Goal: Book appointment/travel/reservation

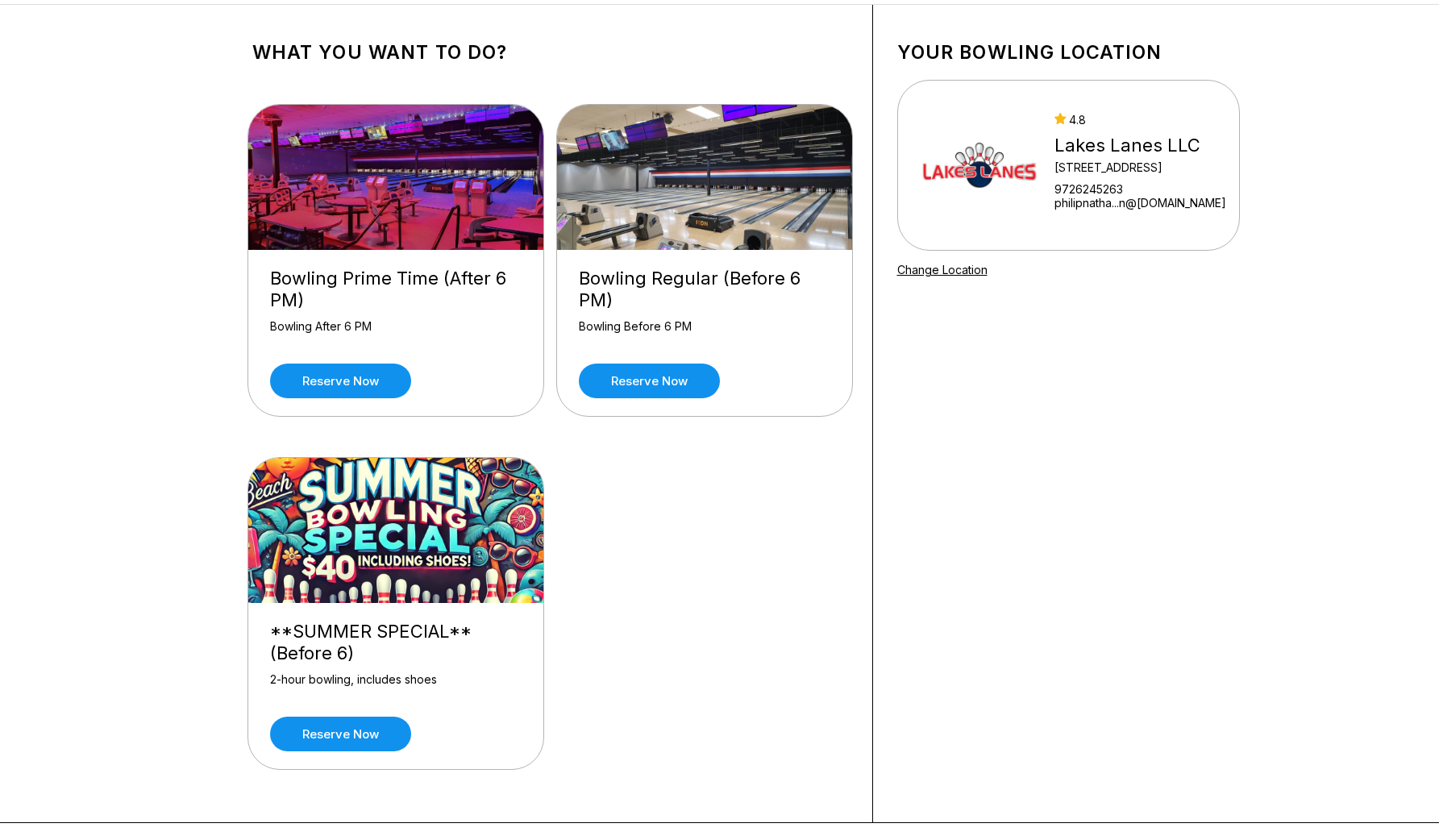
scroll to position [90, 0]
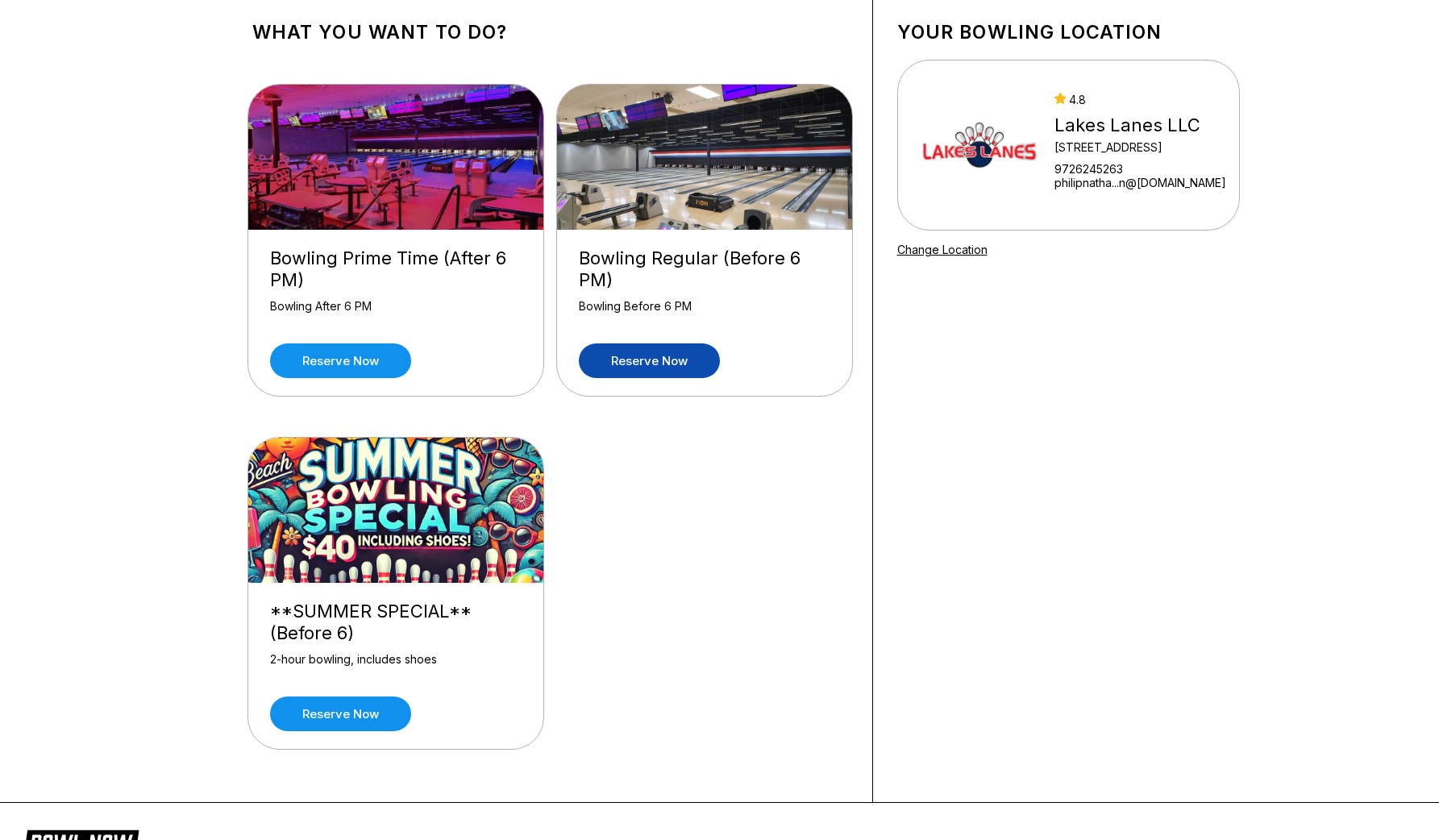
click at [665, 363] on link "Reserve now" at bounding box center [649, 360] width 141 height 34
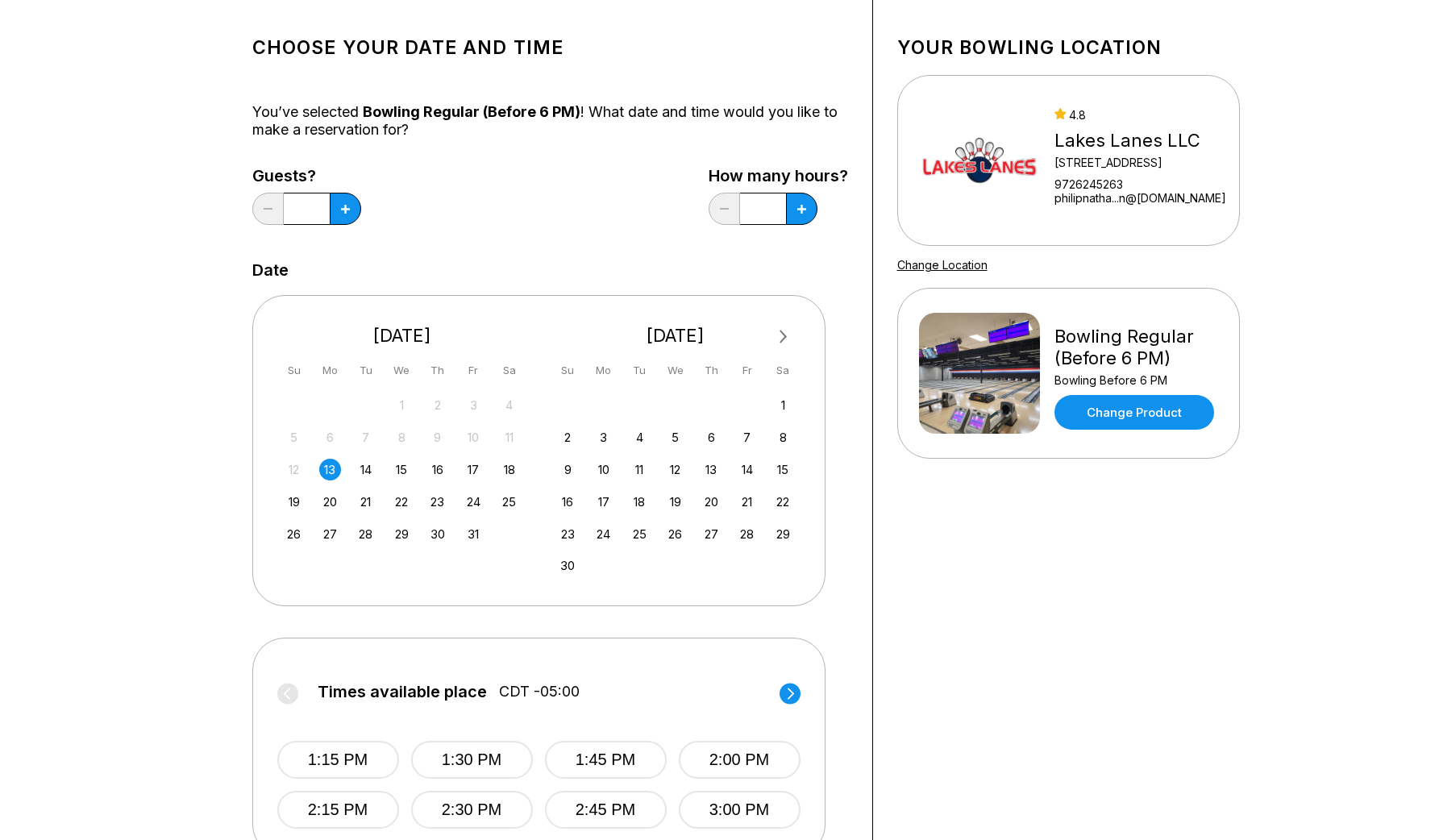
scroll to position [1, 0]
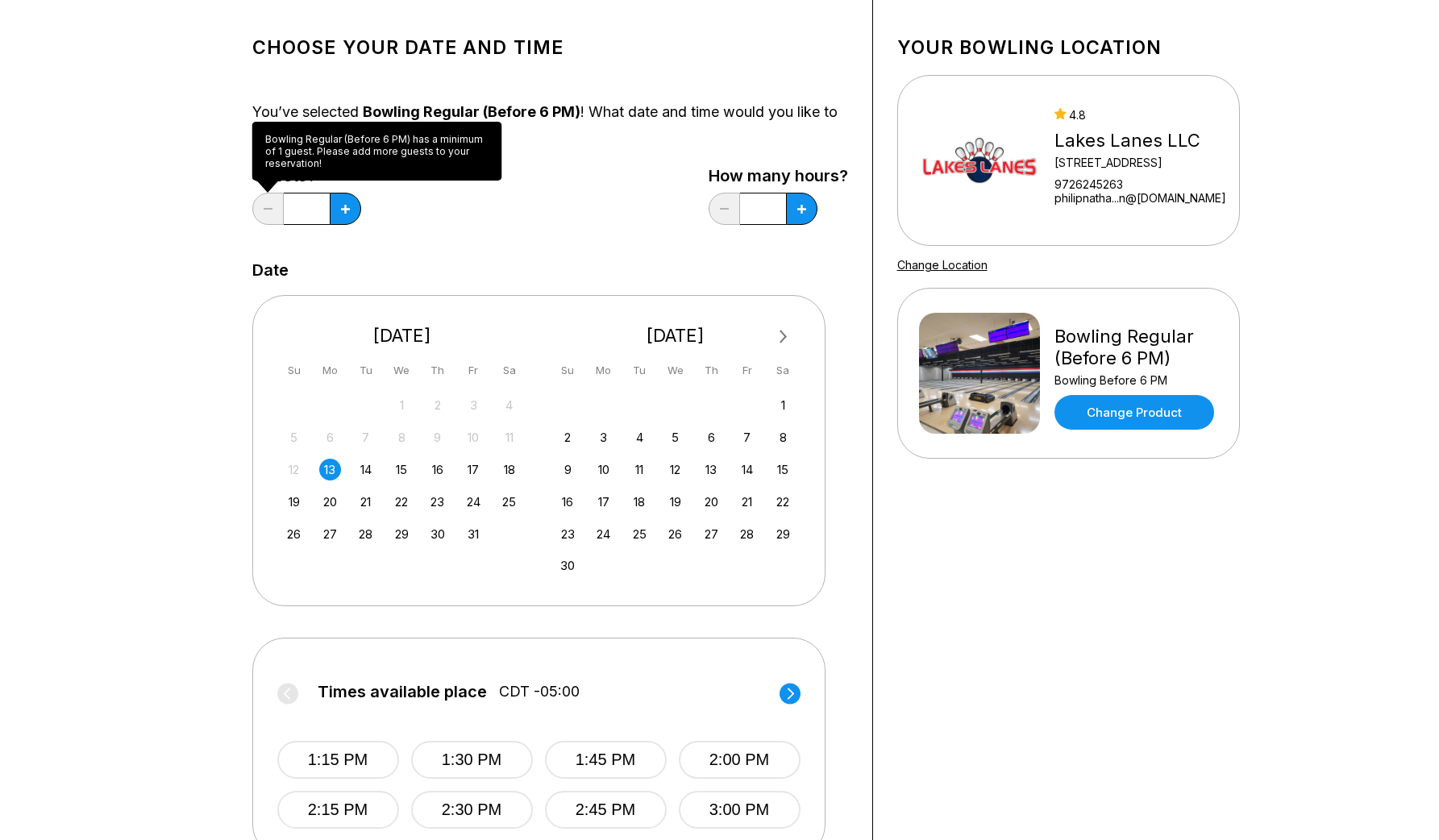
click at [254, 212] on div "*" at bounding box center [307, 209] width 109 height 32
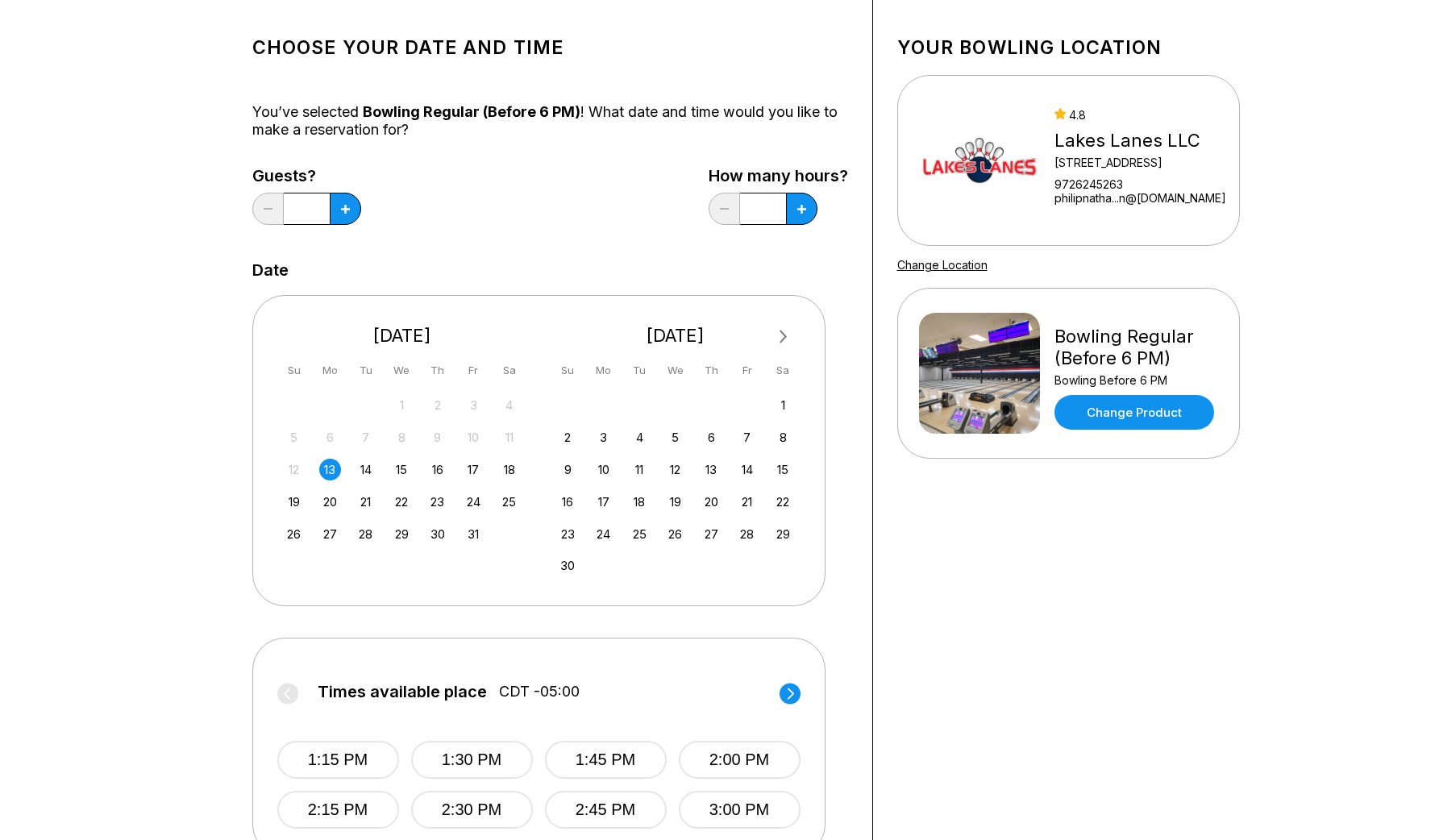
scroll to position [0, 0]
click at [361, 213] on div "Guests? * How many hours? *" at bounding box center [551, 200] width 596 height 66
click at [347, 213] on button at bounding box center [345, 209] width 31 height 32
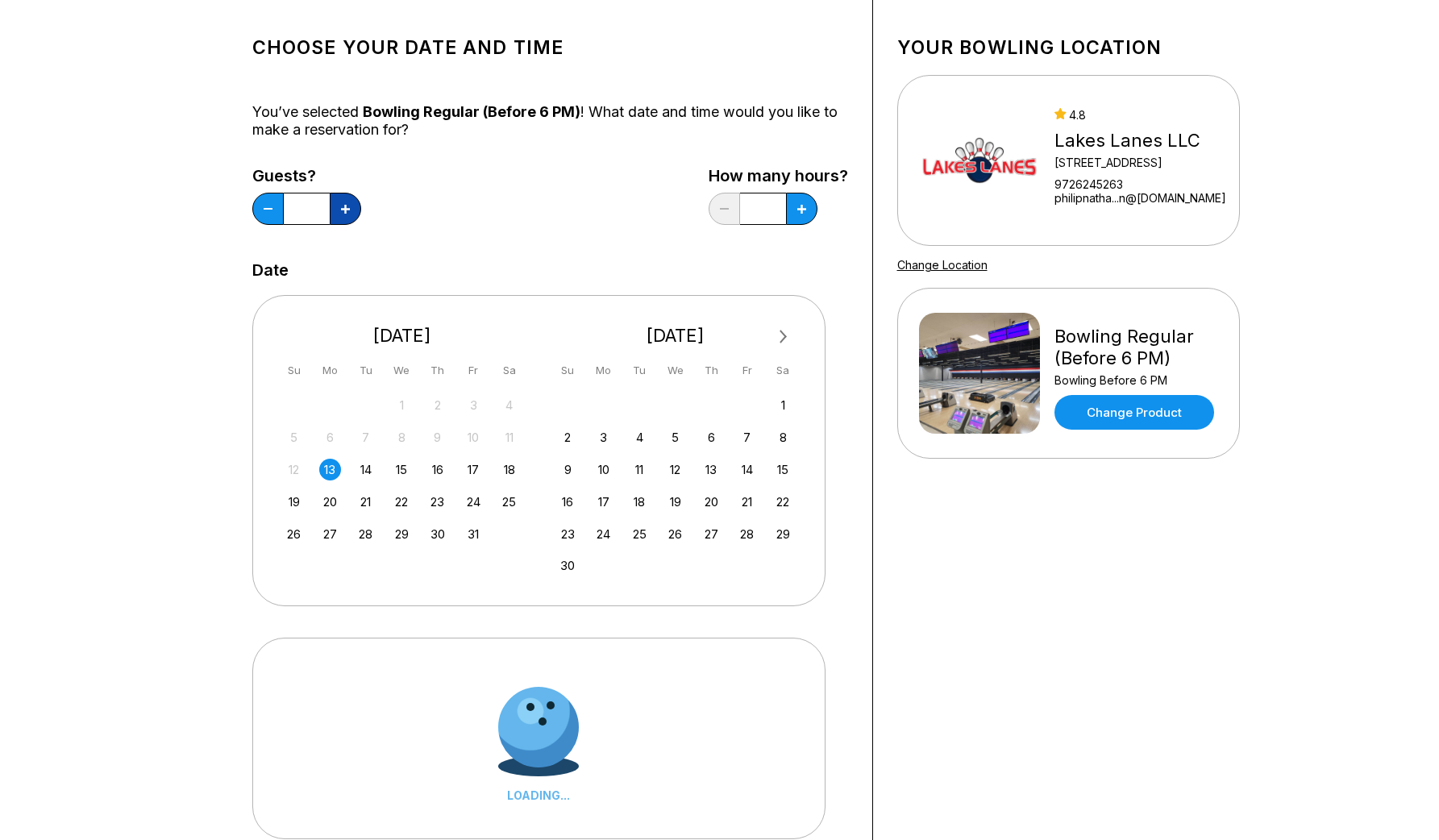
click at [347, 213] on button at bounding box center [345, 209] width 31 height 32
type input "*"
click at [441, 234] on div "Choose your Date and time You’ve selected Bowling Regular (Before 6 PM) ! What …" at bounding box center [551, 466] width 596 height 884
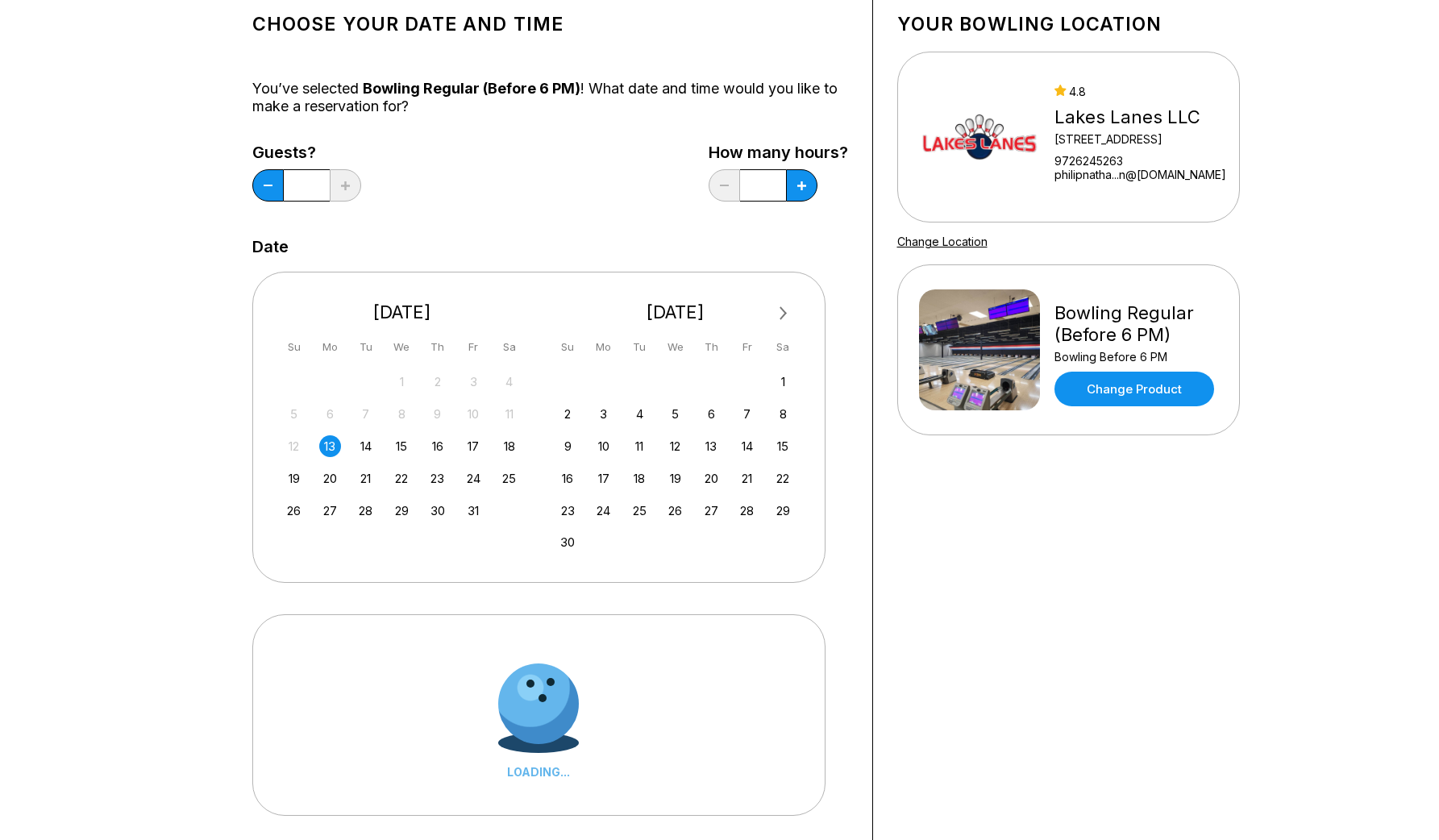
scroll to position [114, 0]
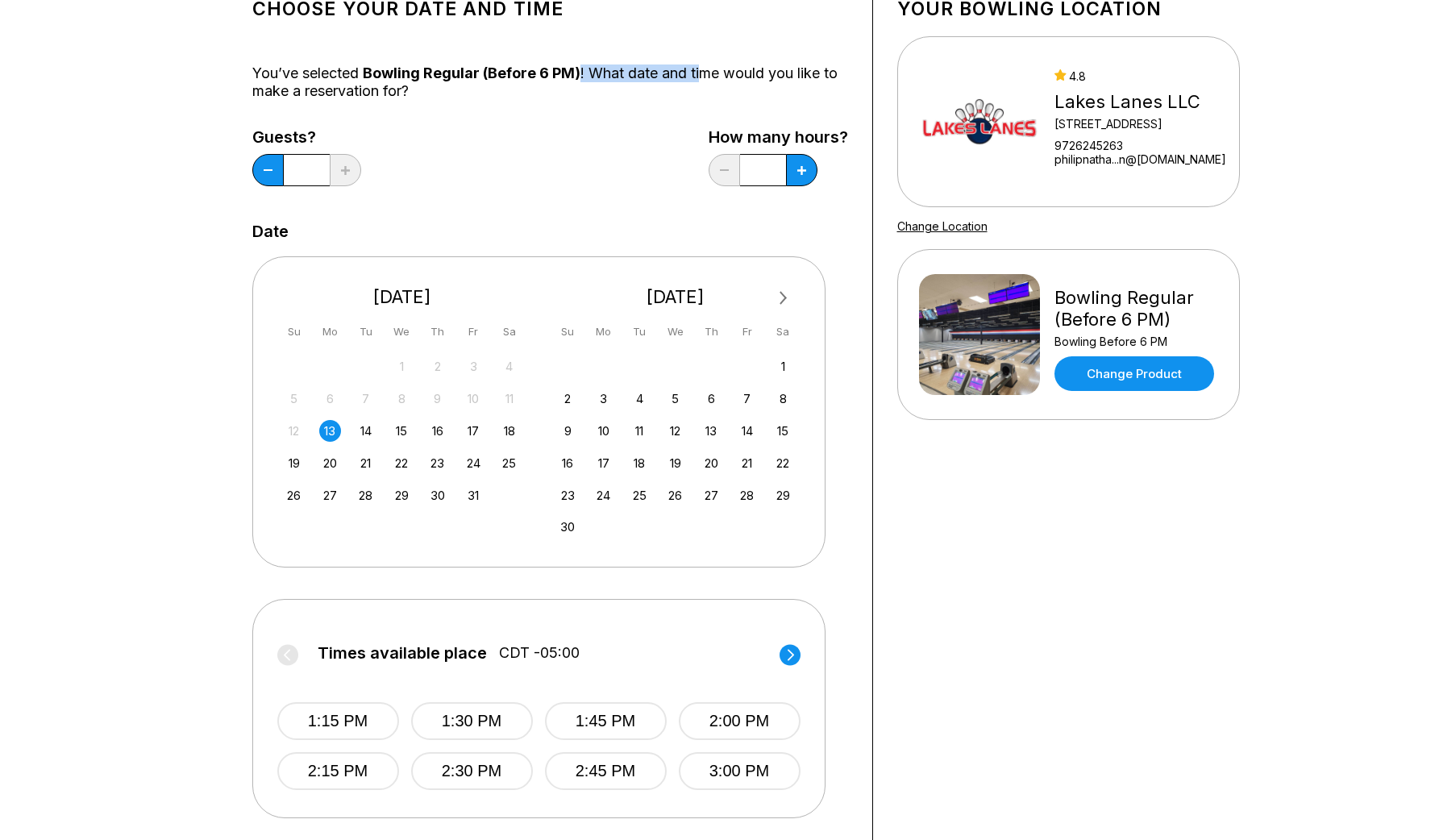
drag, startPoint x: 578, startPoint y: 73, endPoint x: 700, endPoint y: 73, distance: 122.0
click at [700, 73] on div "You’ve selected Bowling Regular (Before 6 PM) ! What date and time would you li…" at bounding box center [551, 83] width 596 height 35
click at [703, 74] on div "You’ve selected Bowling Regular (Before 6 PM) ! What date and time would you li…" at bounding box center [551, 83] width 596 height 35
drag, startPoint x: 703, startPoint y: 74, endPoint x: 790, endPoint y: 74, distance: 87.0
click at [790, 74] on div "You’ve selected Bowling Regular (Before 6 PM) ! What date and time would you li…" at bounding box center [551, 83] width 596 height 35
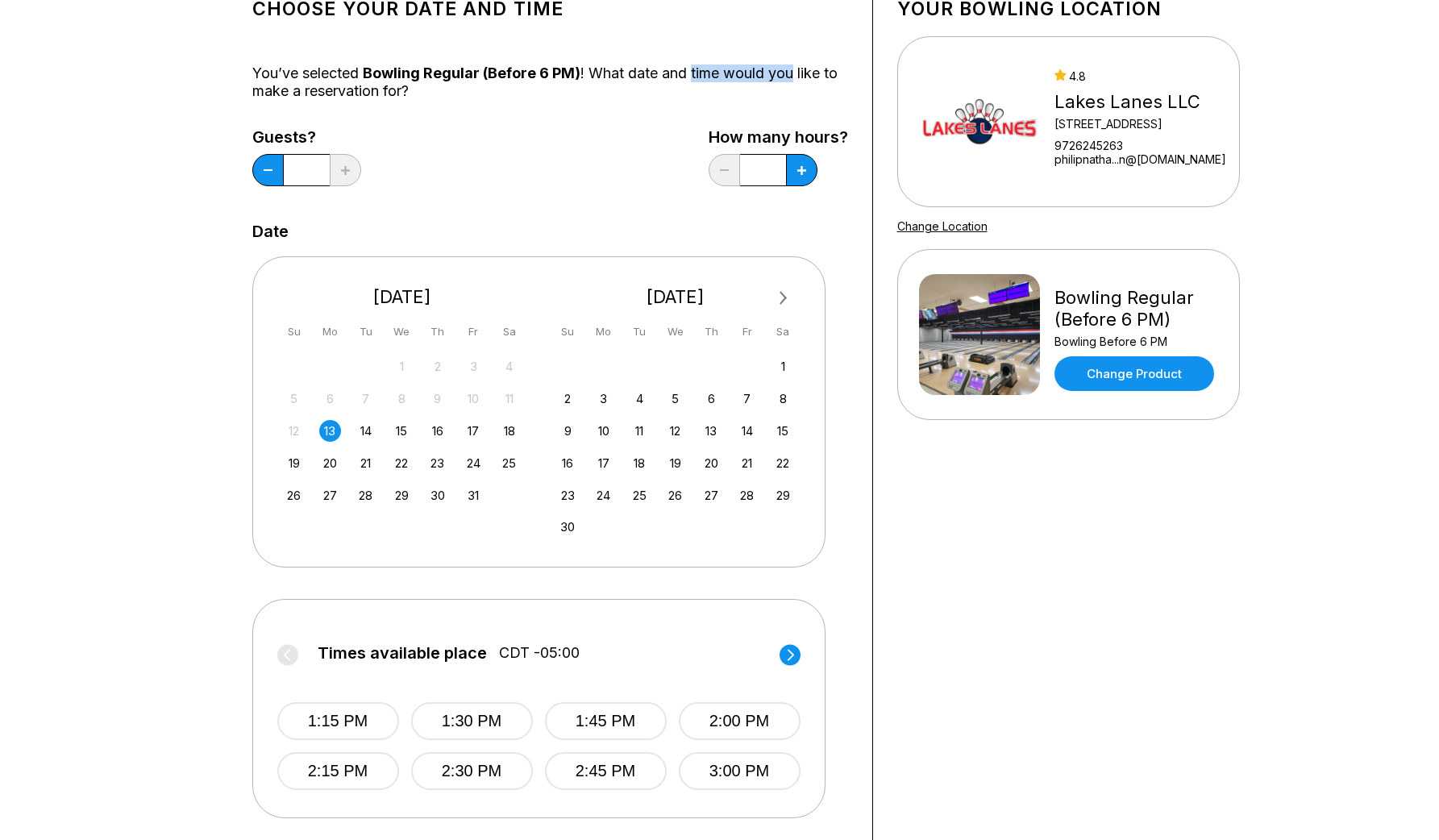
click at [790, 74] on div "You’ve selected Bowling Regular (Before 6 PM) ! What date and time would you li…" at bounding box center [551, 83] width 596 height 35
drag, startPoint x: 295, startPoint y: 101, endPoint x: 448, endPoint y: 101, distance: 153.0
click at [448, 101] on div "Choose your Date and time You’ve selected Bowling Regular (Before 6 PM) ! What …" at bounding box center [551, 436] width 596 height 902
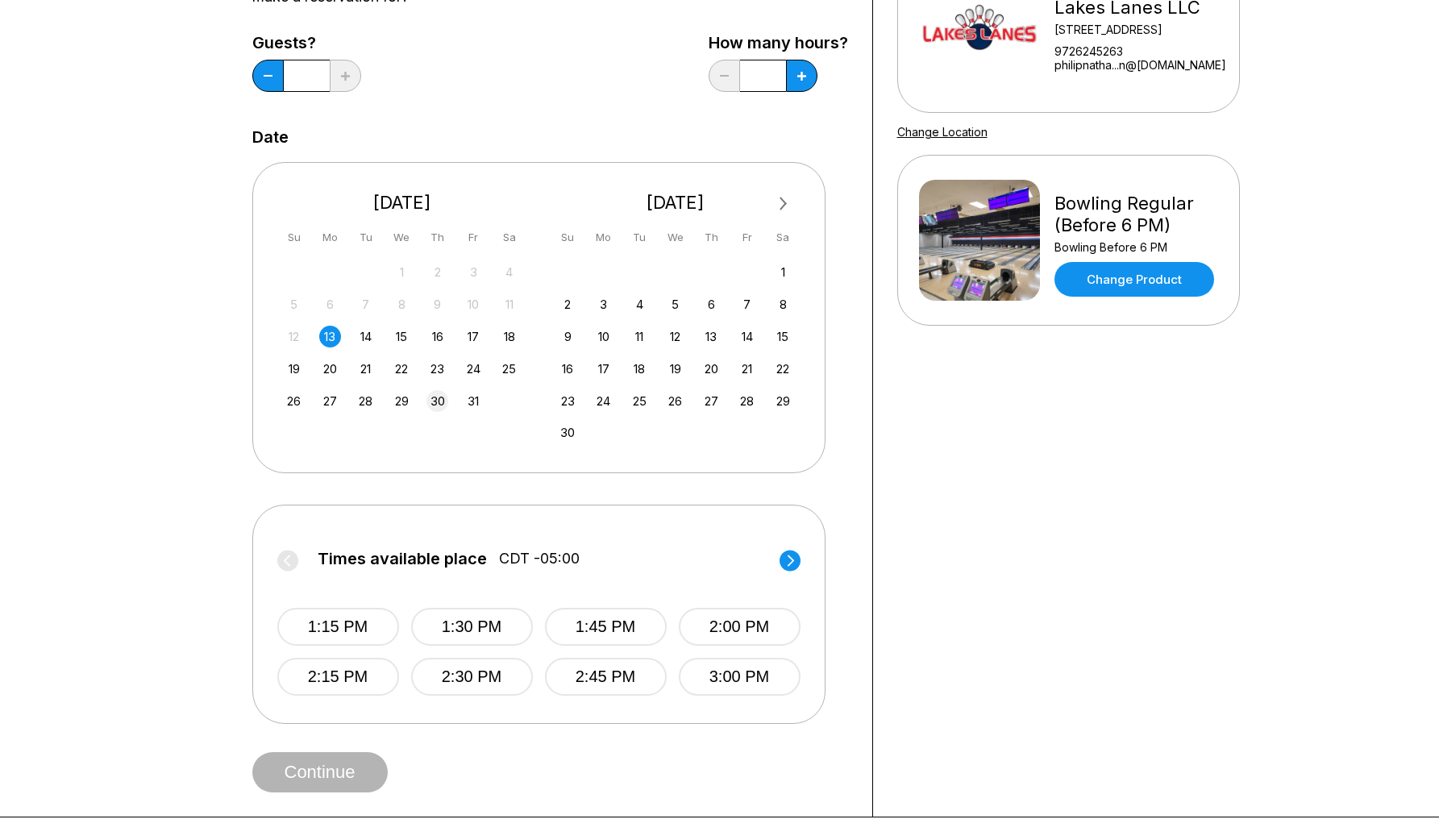
scroll to position [171, 0]
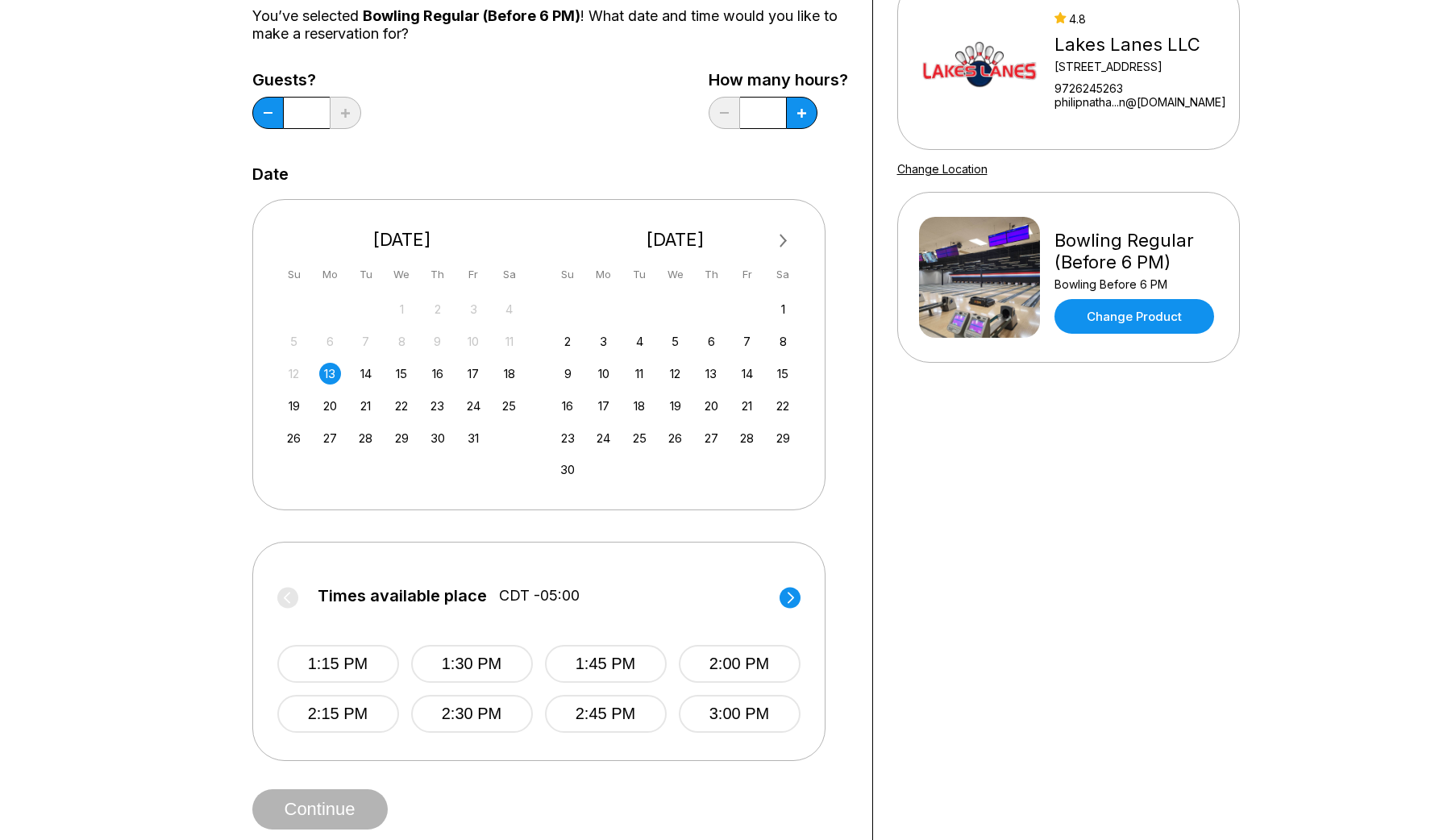
click at [792, 592] on circle at bounding box center [790, 597] width 21 height 21
click at [711, 664] on button "4:00 PM" at bounding box center [740, 664] width 122 height 38
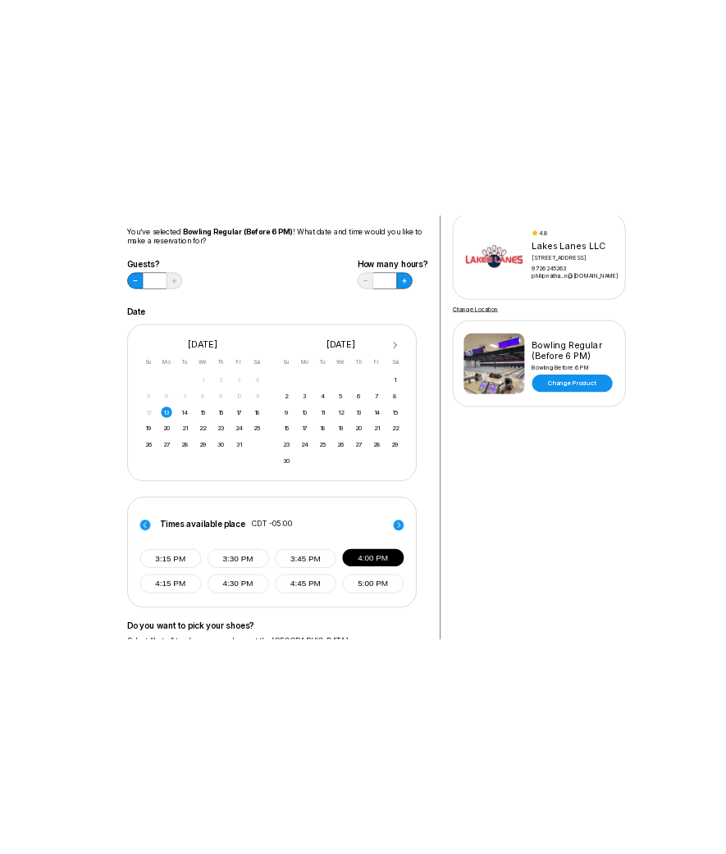
scroll to position [30, 0]
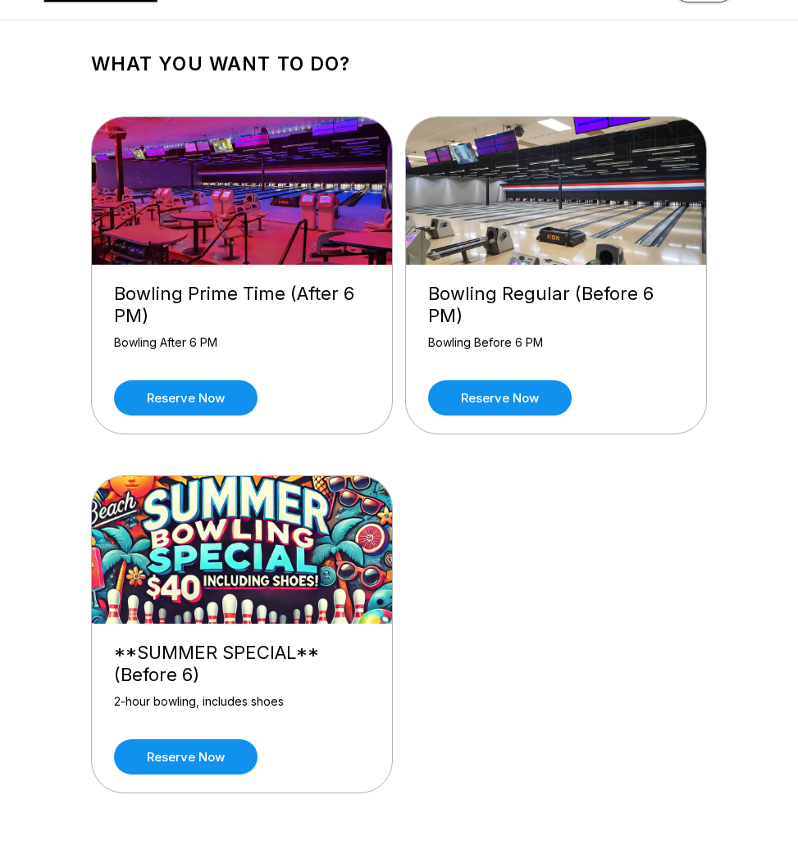
scroll to position [102, 0]
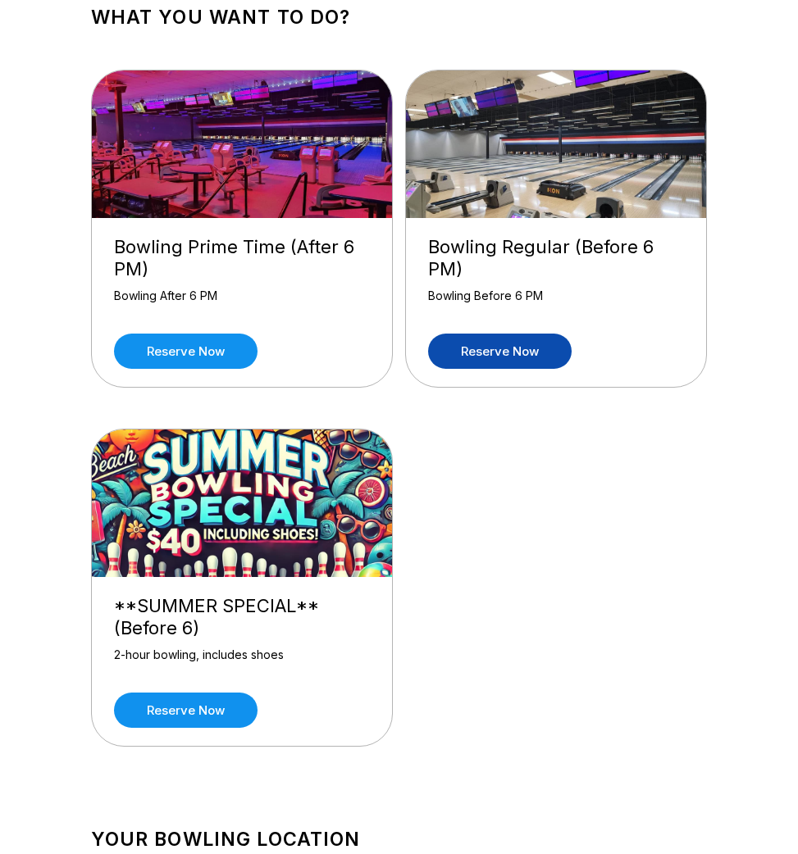
click at [472, 351] on link "Reserve now" at bounding box center [499, 351] width 143 height 35
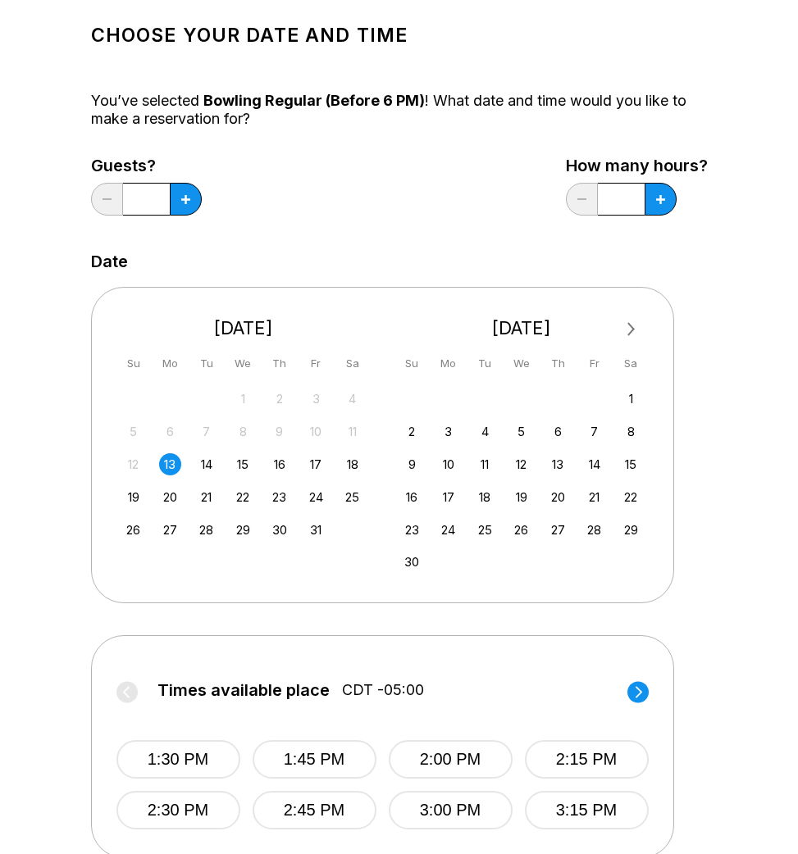
scroll to position [90, 0]
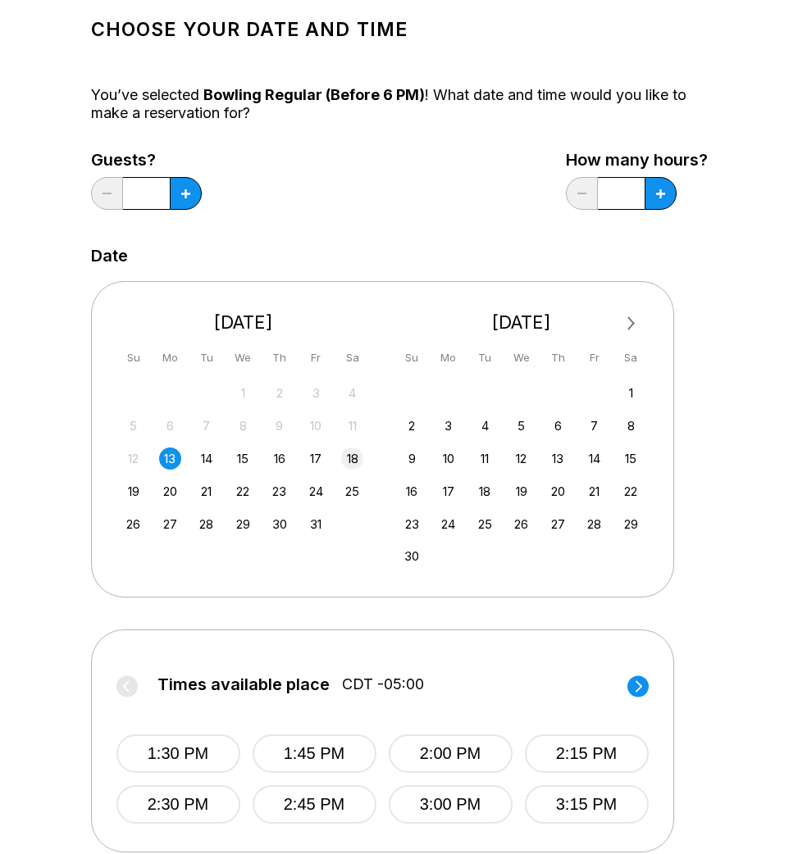
click at [346, 461] on div "18" at bounding box center [352, 459] width 22 height 22
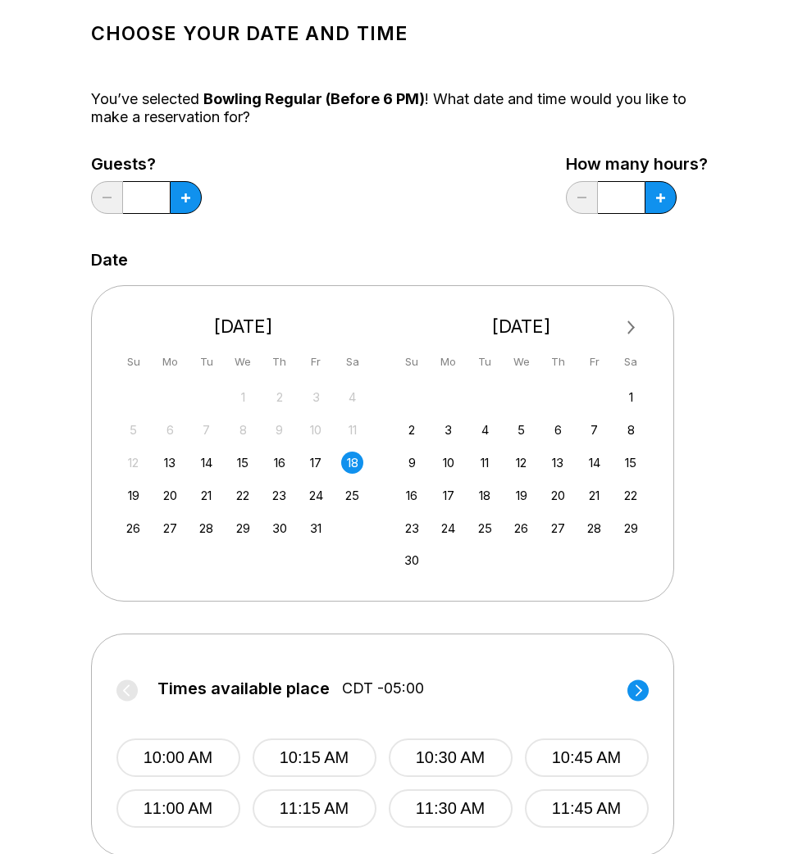
scroll to position [0, 0]
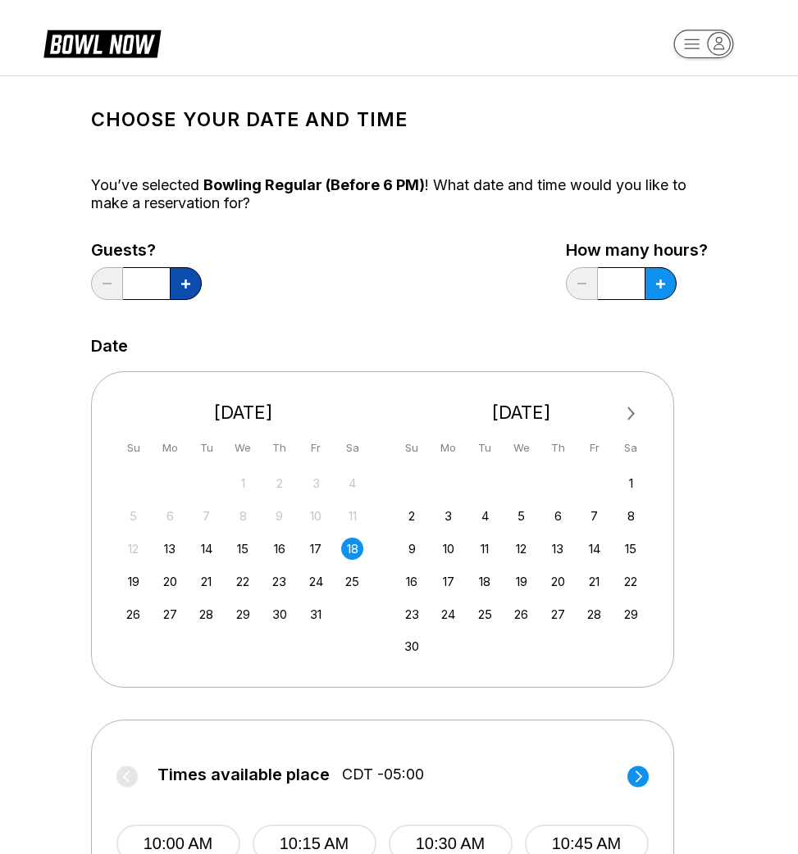
click at [193, 282] on button at bounding box center [186, 283] width 32 height 33
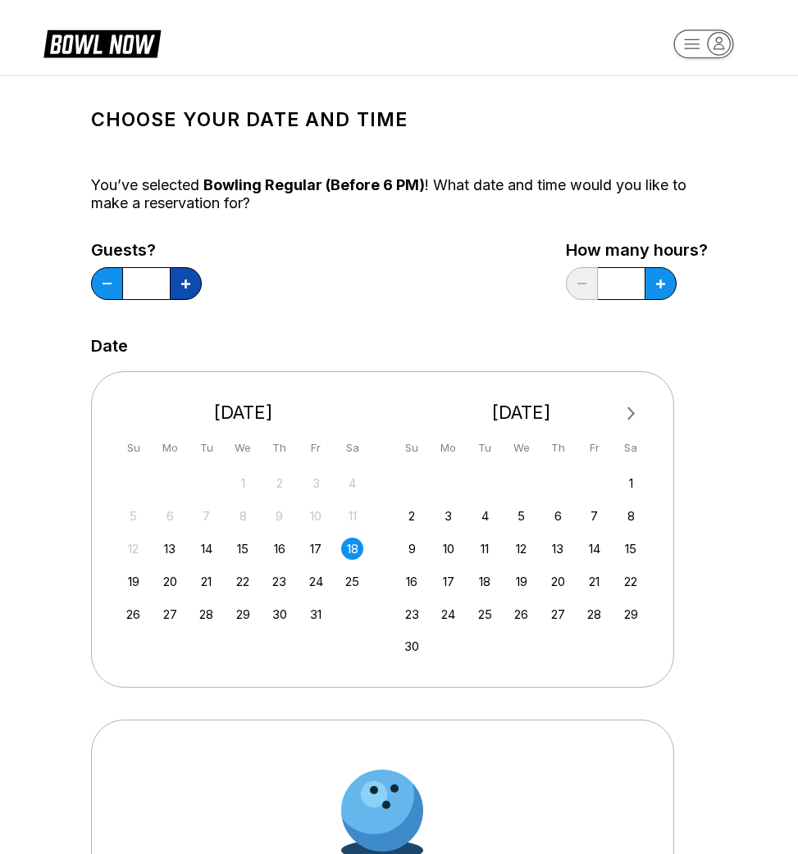
click at [193, 282] on button at bounding box center [186, 283] width 32 height 33
type input "*"
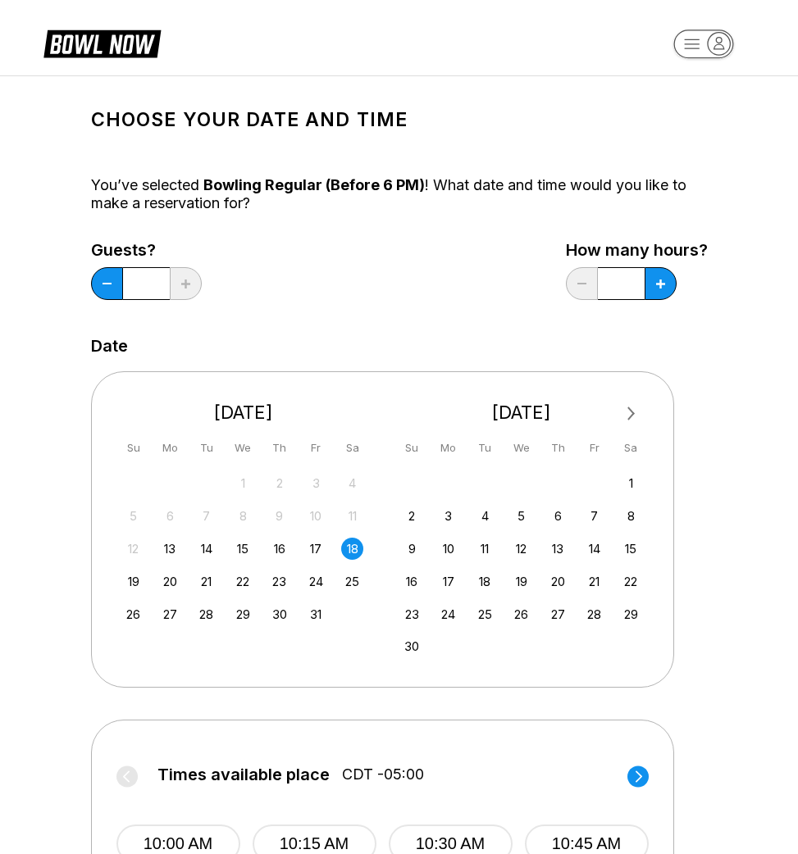
click at [658, 301] on div "How many hours? *" at bounding box center [637, 274] width 142 height 67
click at [669, 286] on button at bounding box center [660, 283] width 32 height 33
click at [652, 283] on button at bounding box center [660, 283] width 32 height 33
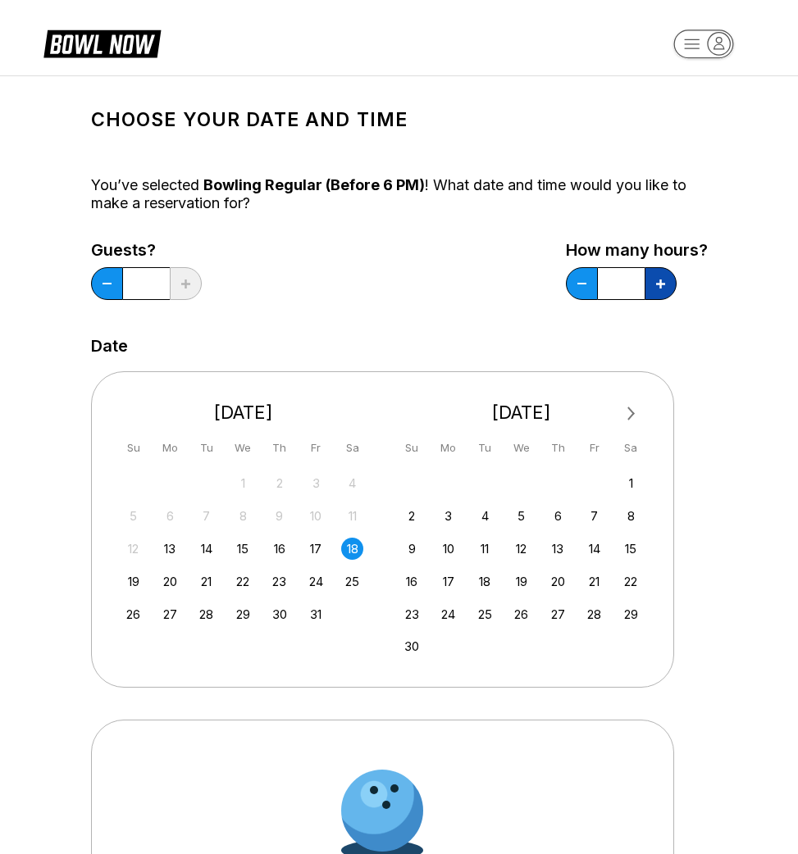
click at [660, 285] on icon at bounding box center [660, 284] width 9 height 9
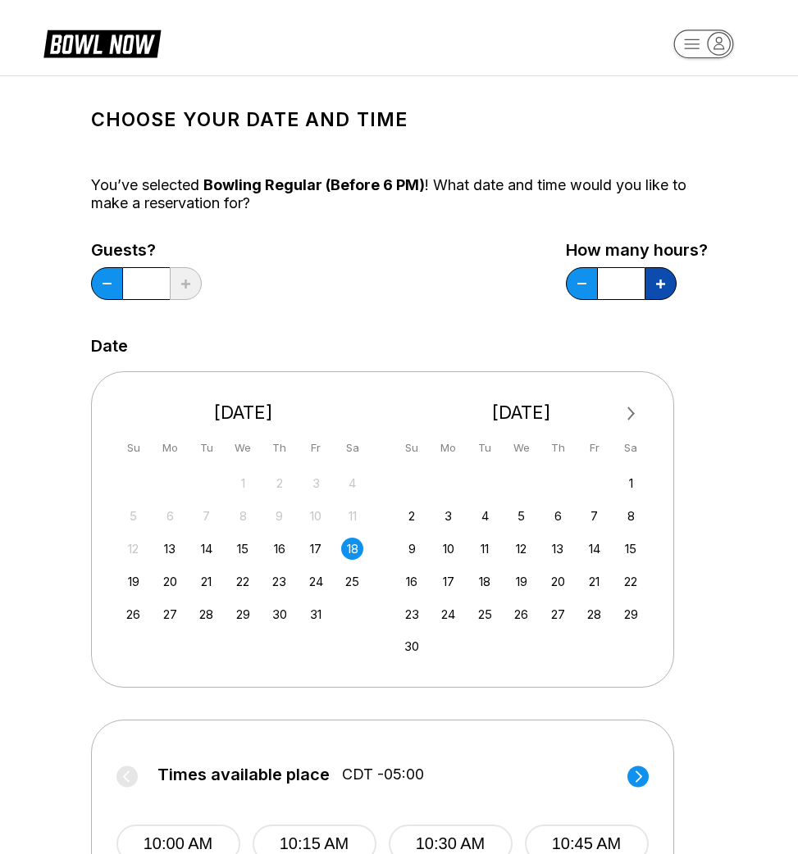
click at [660, 285] on icon at bounding box center [660, 284] width 9 height 9
type input "*"
click at [691, 268] on div "How many hours? *" at bounding box center [637, 274] width 142 height 67
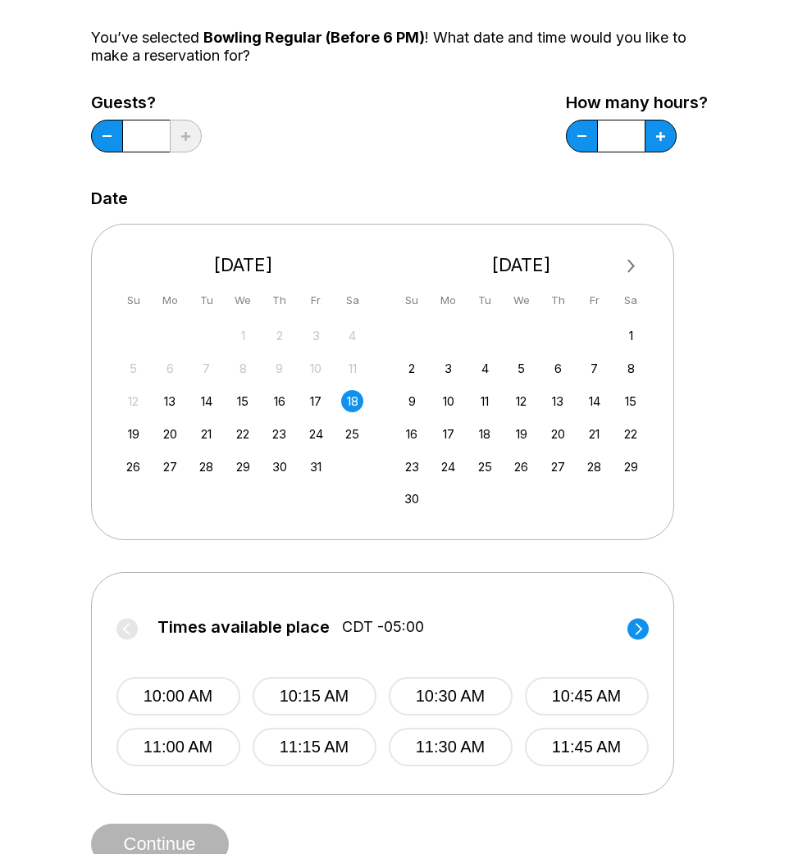
scroll to position [143, 0]
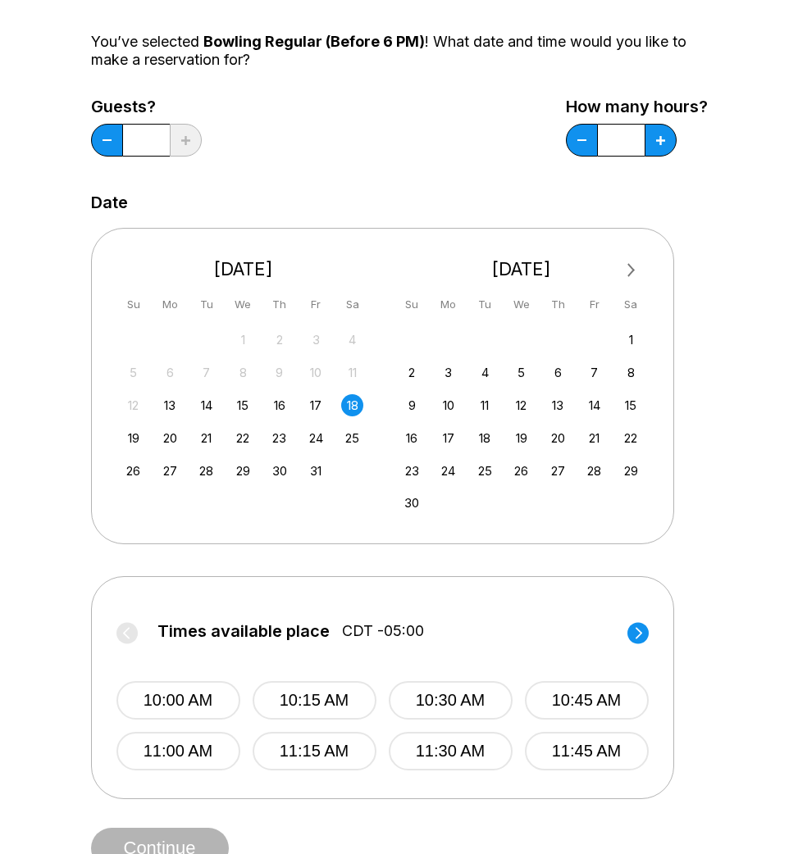
click at [630, 640] on icon at bounding box center [637, 633] width 21 height 22
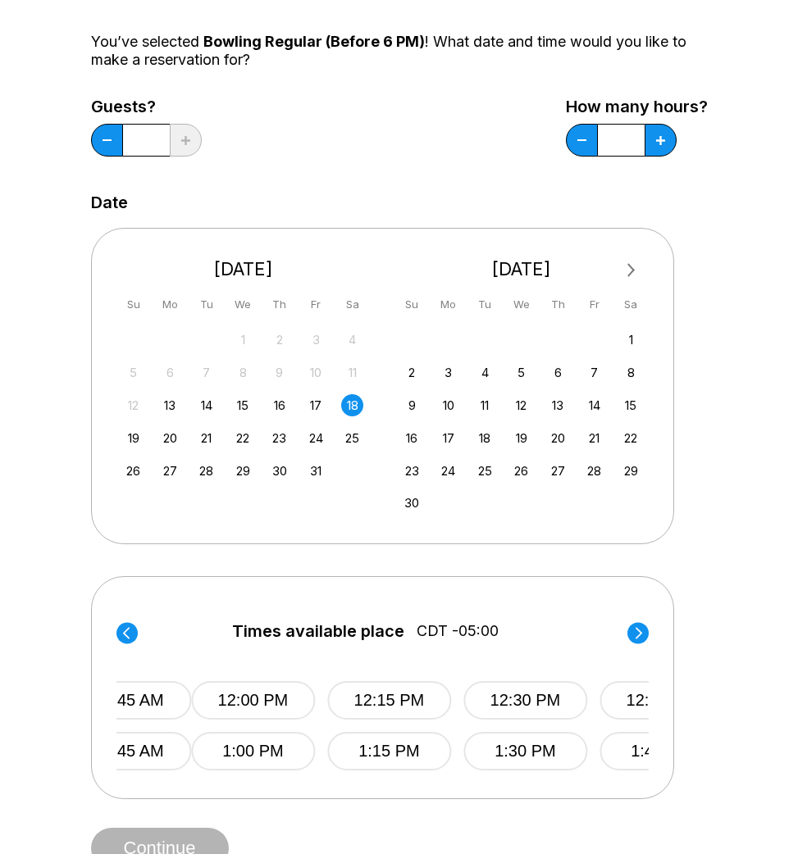
click at [636, 631] on circle at bounding box center [637, 632] width 21 height 21
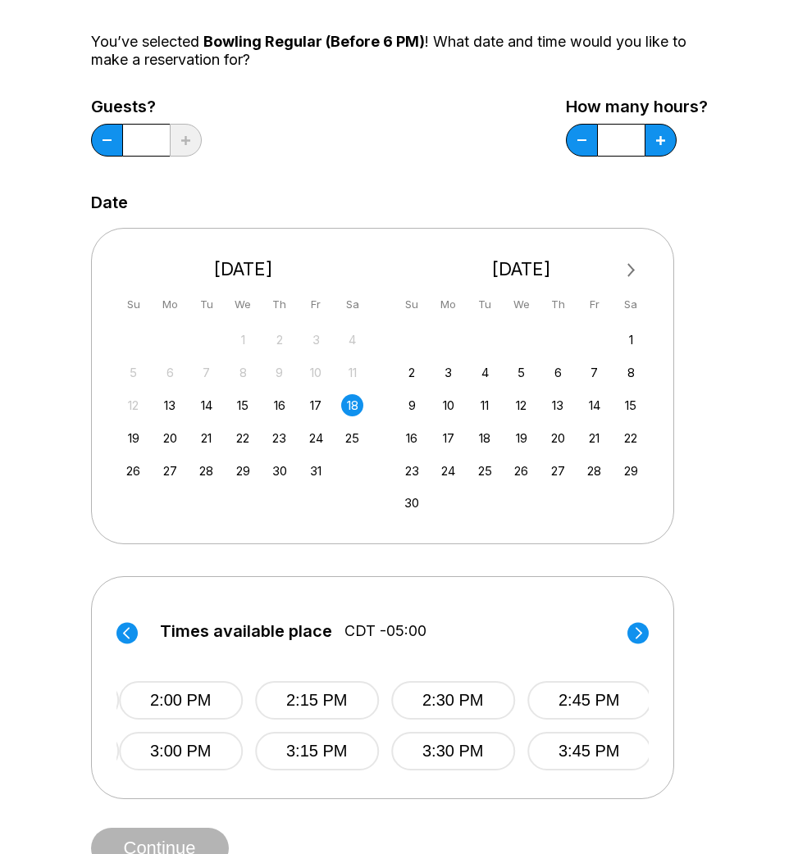
click at [636, 631] on circle at bounding box center [637, 632] width 21 height 21
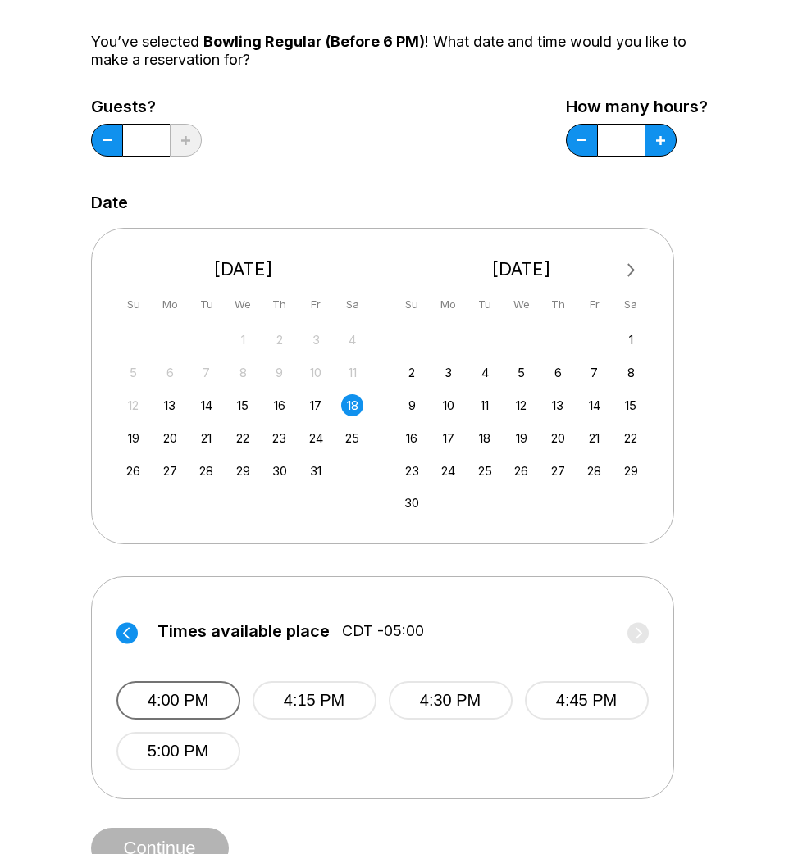
click at [162, 700] on button "4:00 PM" at bounding box center [178, 700] width 124 height 39
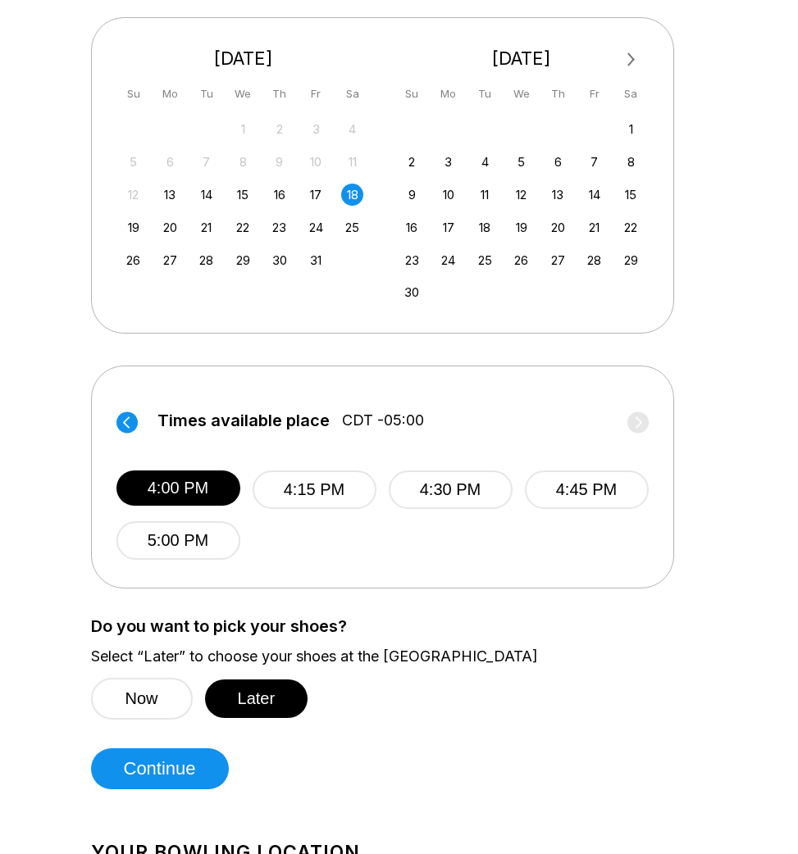
scroll to position [374, 0]
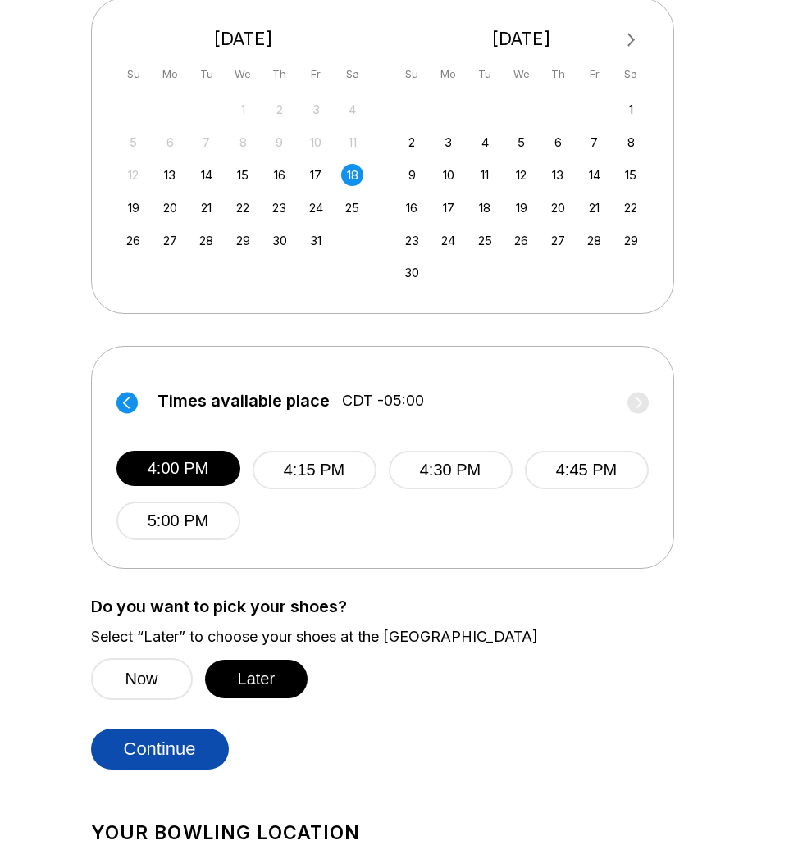
click at [193, 740] on button "Continue" at bounding box center [160, 749] width 138 height 41
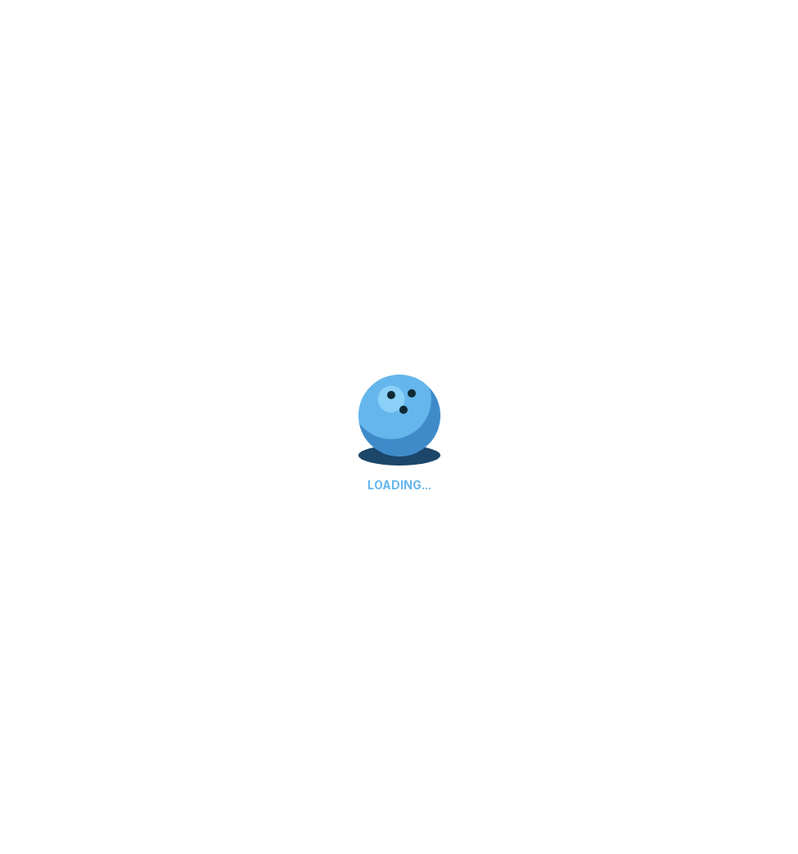
select select "**"
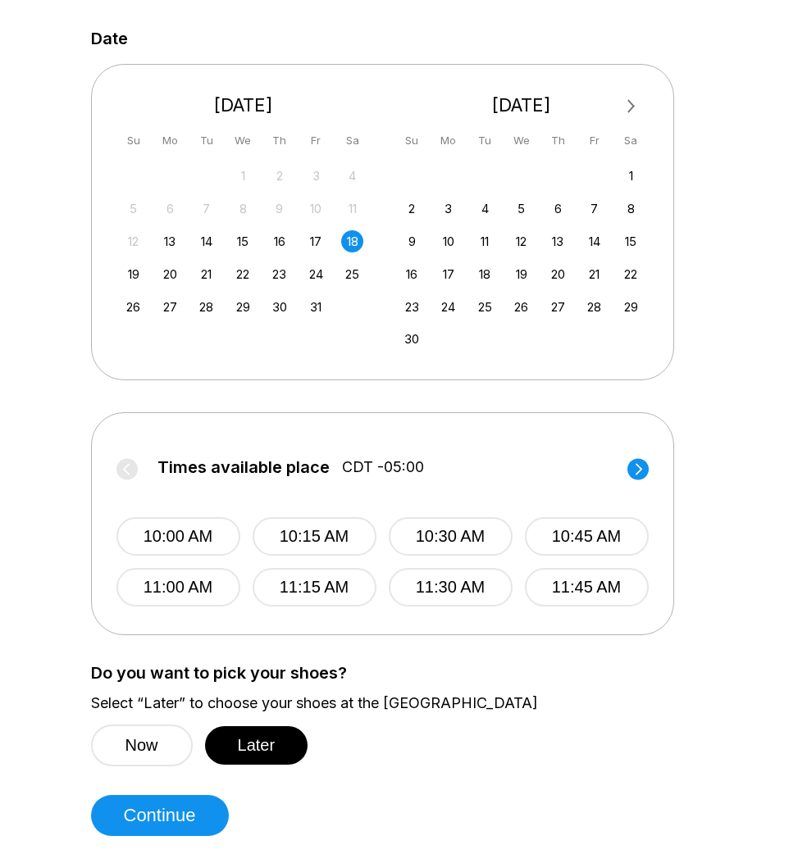
scroll to position [283, 0]
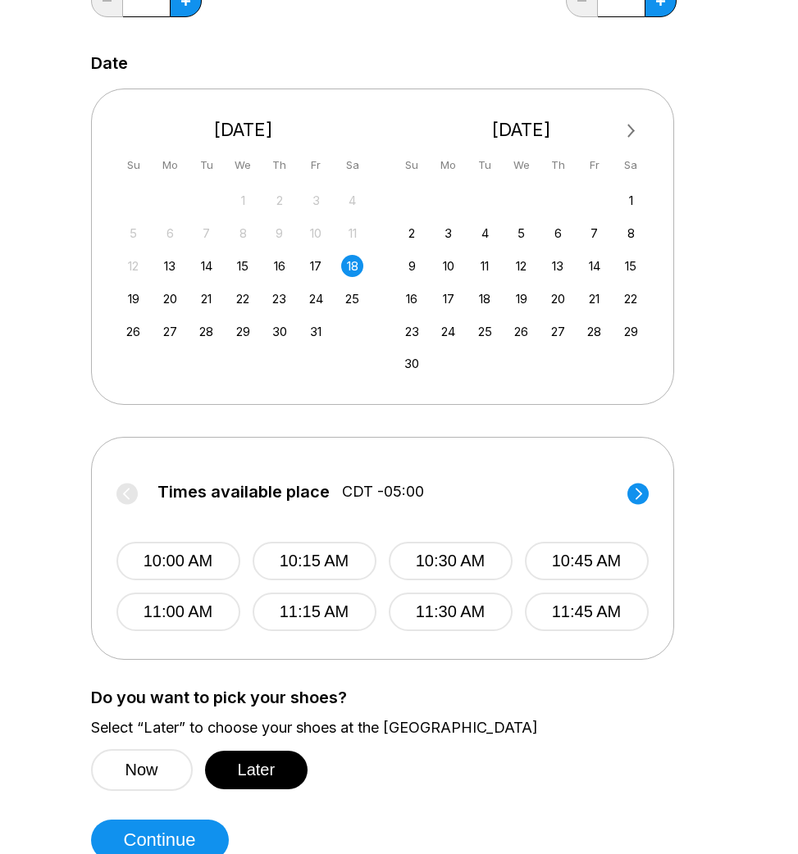
click at [620, 489] on label "Times available place CDT -05:00" at bounding box center [382, 496] width 532 height 26
click at [626, 489] on div "Times available place CDT -05:00 10:00 AM 10:15 AM 10:30 AM 10:45 AM 11:00 AM 1…" at bounding box center [382, 548] width 532 height 172
click at [627, 489] on icon at bounding box center [637, 494] width 21 height 22
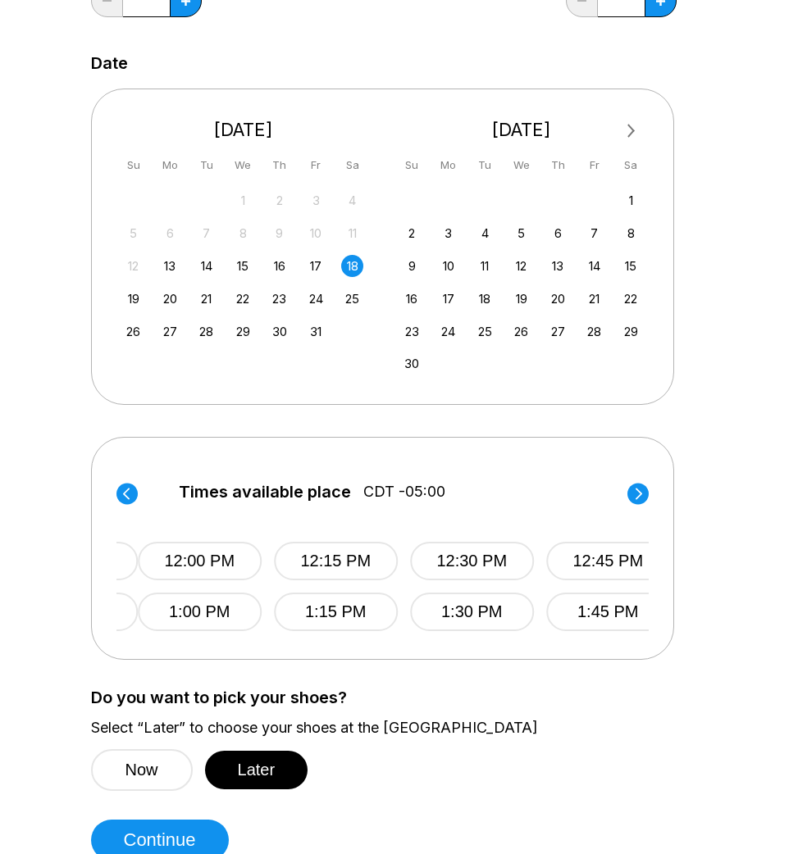
click at [629, 489] on circle at bounding box center [637, 493] width 21 height 21
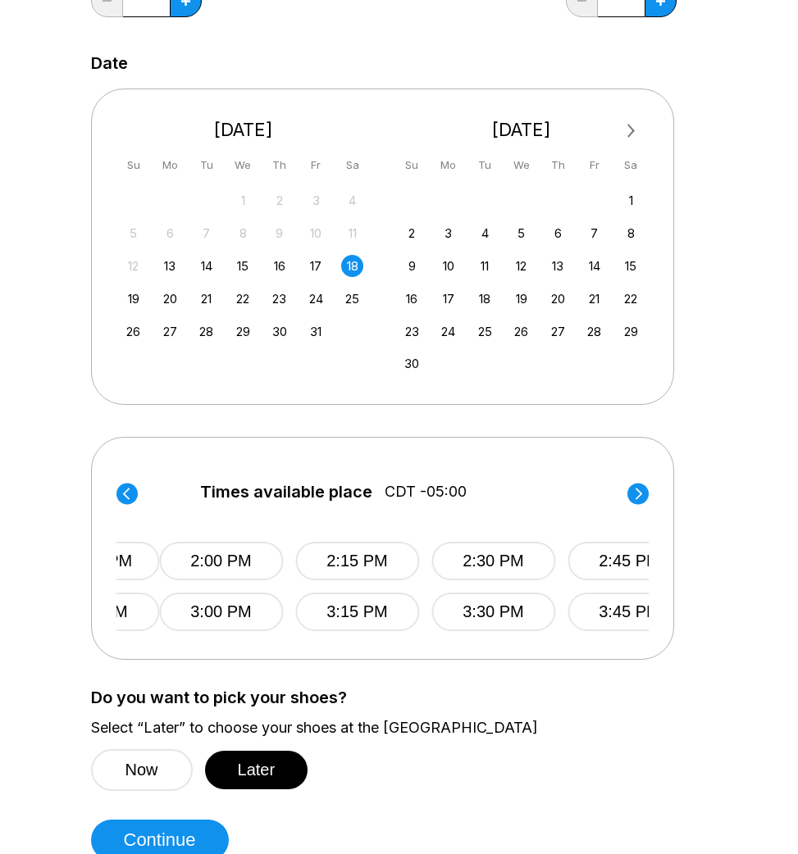
click at [629, 489] on circle at bounding box center [637, 493] width 21 height 21
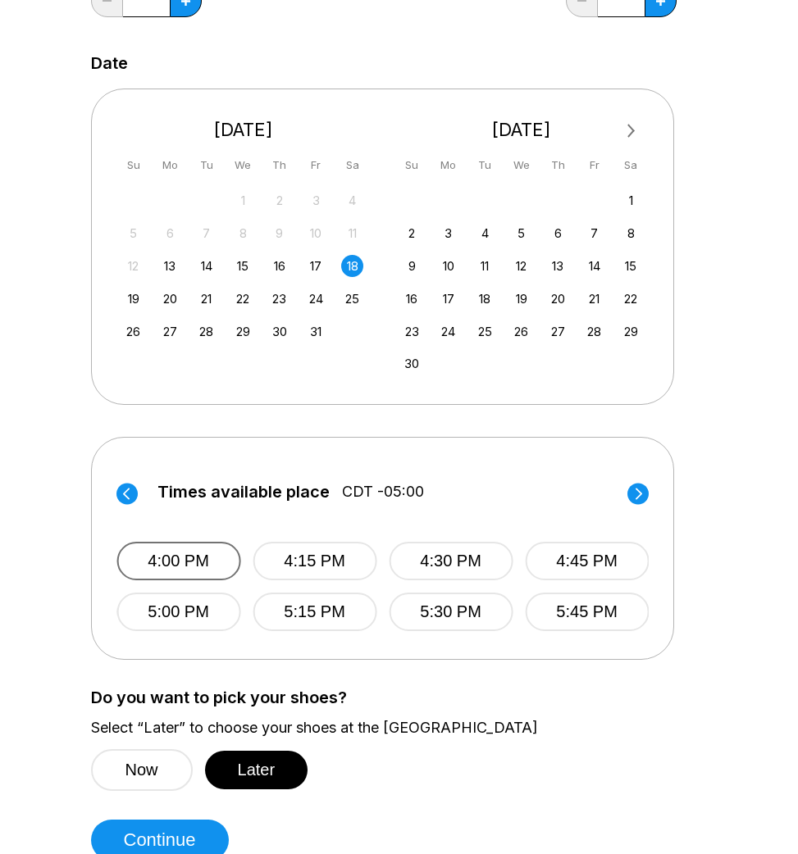
click at [203, 553] on button "4:00 PM" at bounding box center [178, 561] width 124 height 39
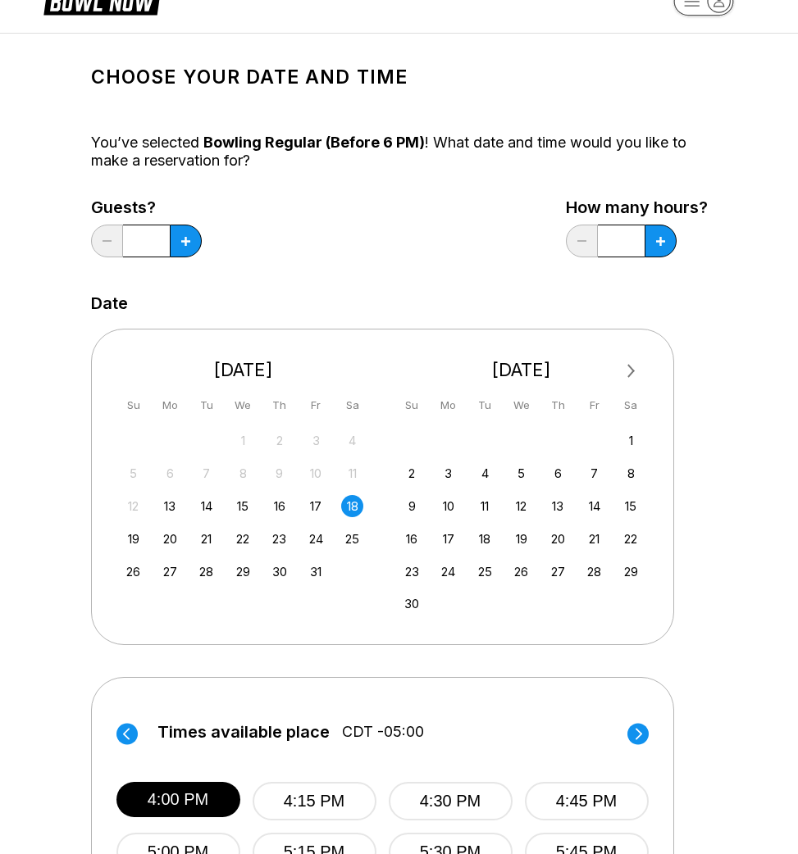
scroll to position [32, 0]
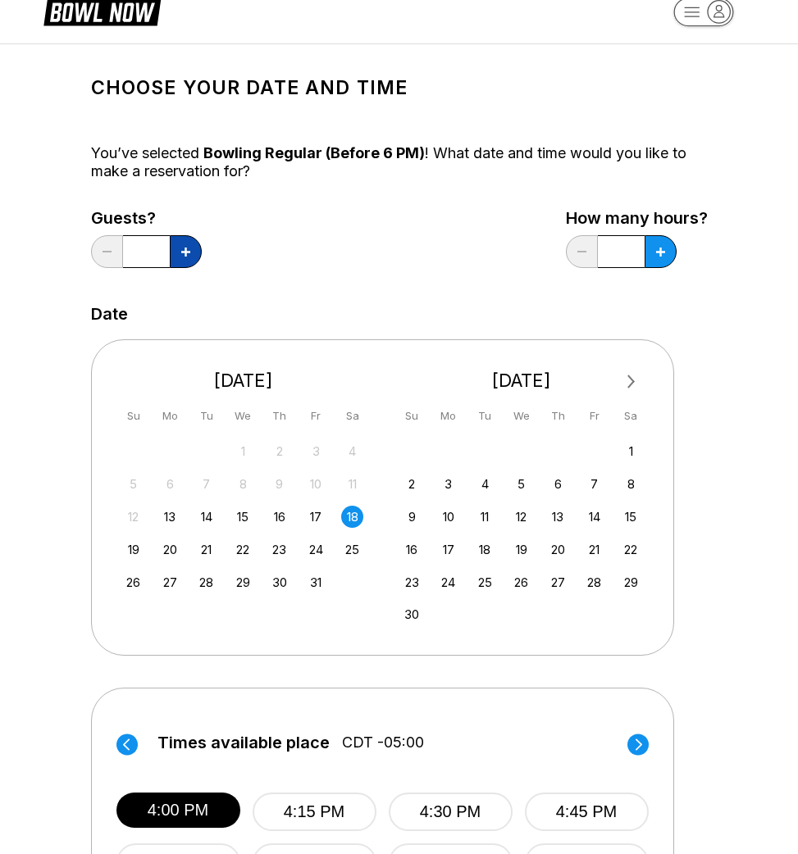
click at [174, 253] on button at bounding box center [186, 251] width 32 height 33
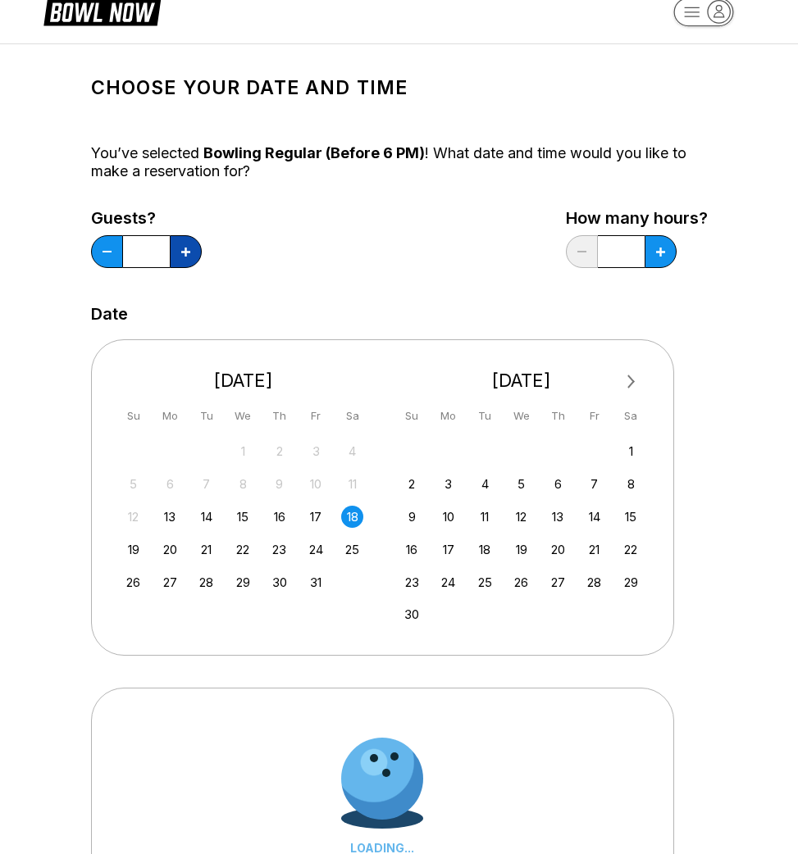
click at [174, 253] on button at bounding box center [186, 251] width 32 height 33
type input "*"
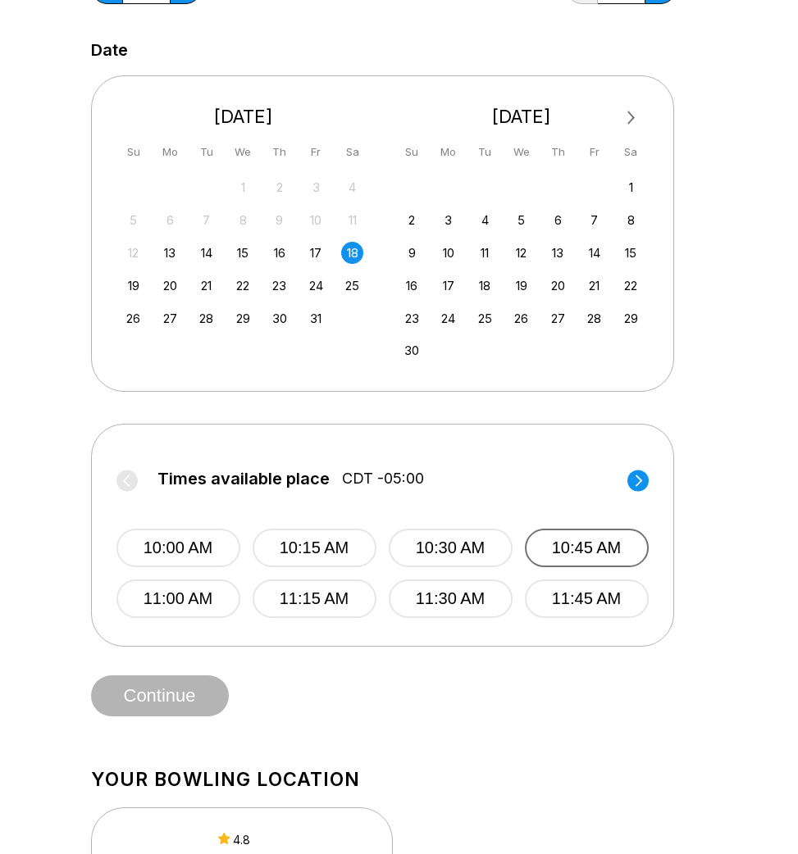
scroll to position [306, 0]
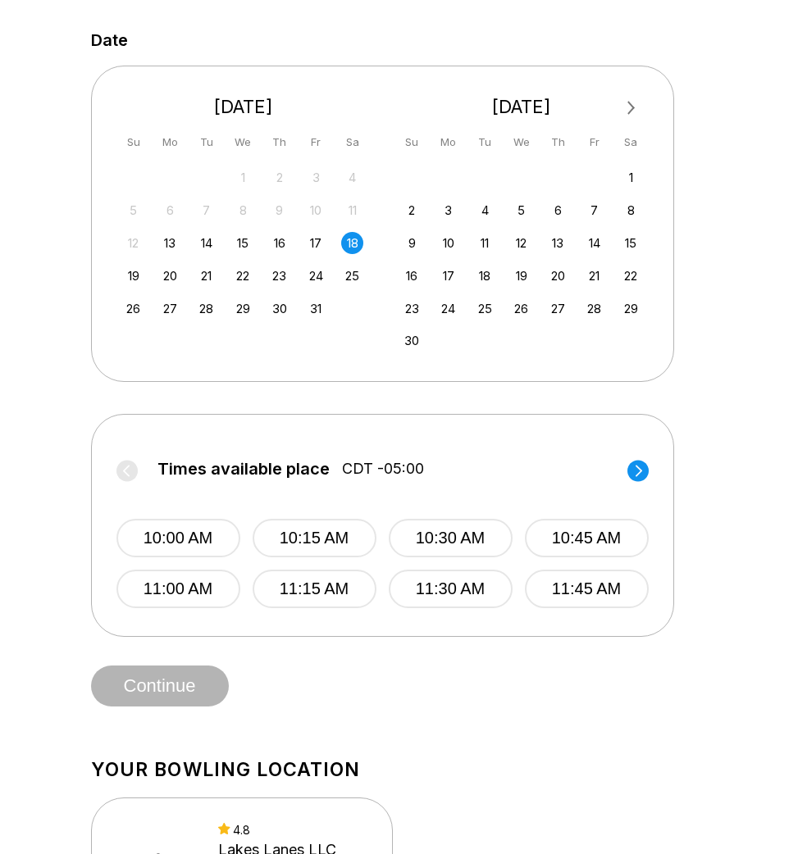
click at [636, 471] on circle at bounding box center [637, 470] width 21 height 21
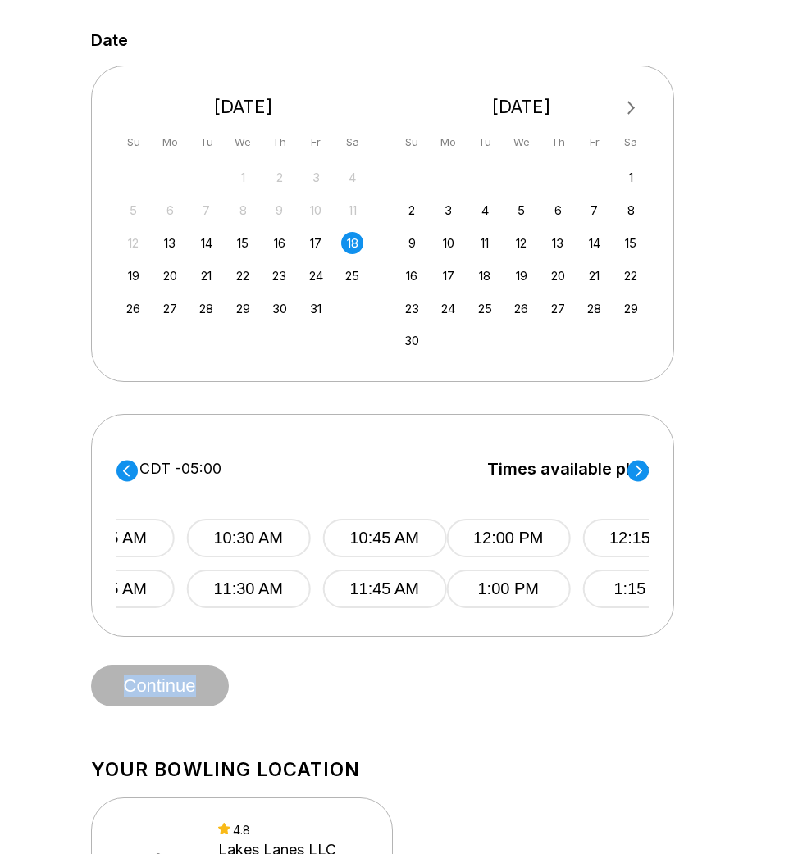
click at [636, 471] on circle at bounding box center [637, 470] width 21 height 21
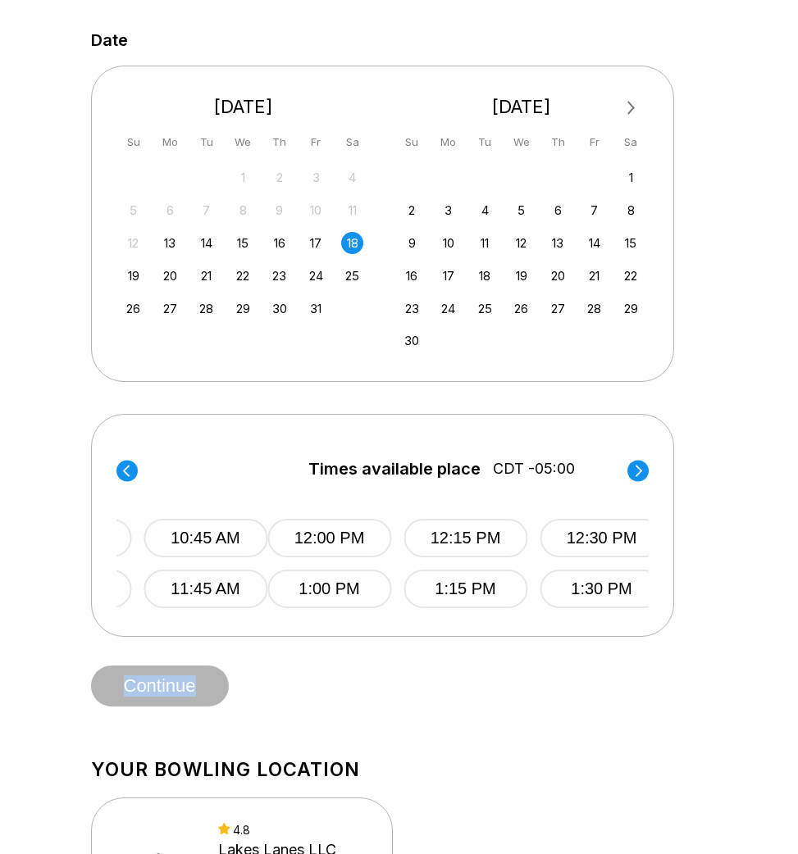
click at [636, 471] on circle at bounding box center [637, 470] width 21 height 21
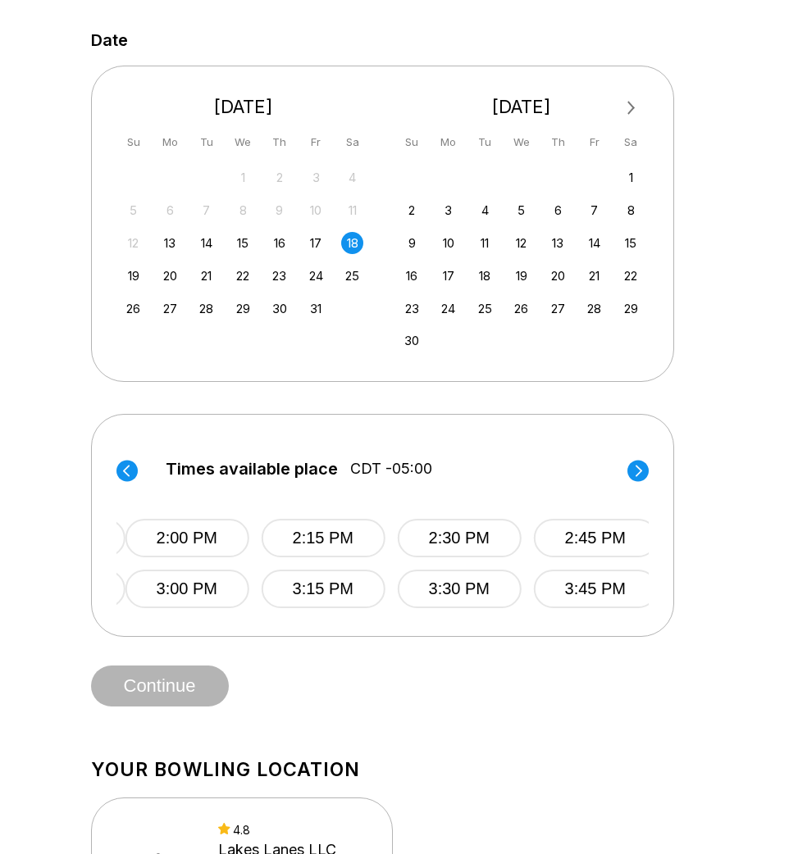
click at [636, 471] on circle at bounding box center [637, 470] width 21 height 21
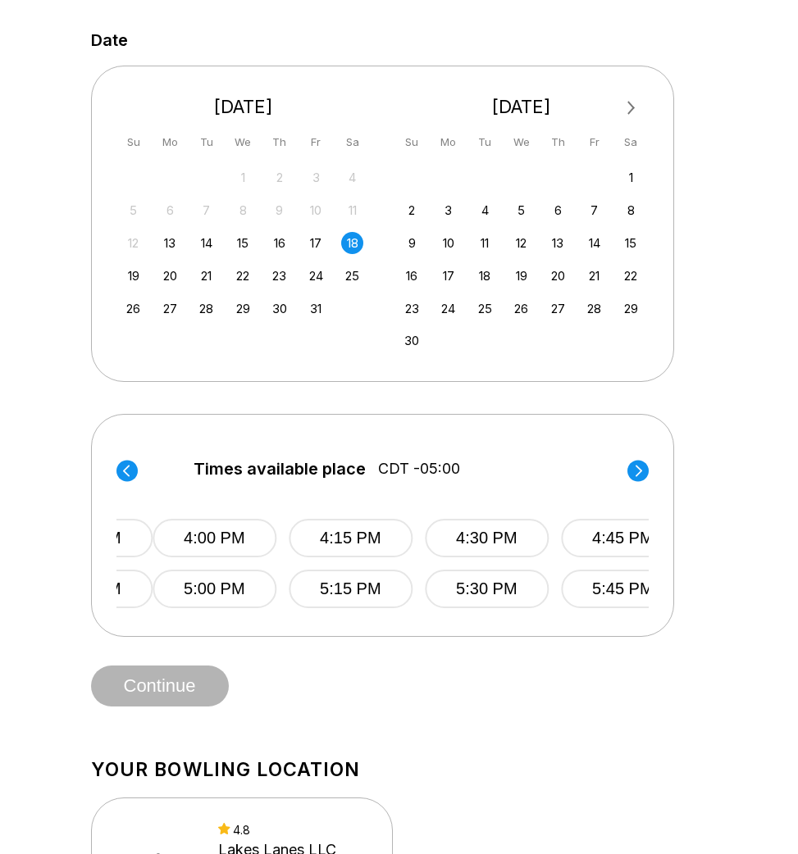
click at [636, 471] on circle at bounding box center [637, 470] width 21 height 21
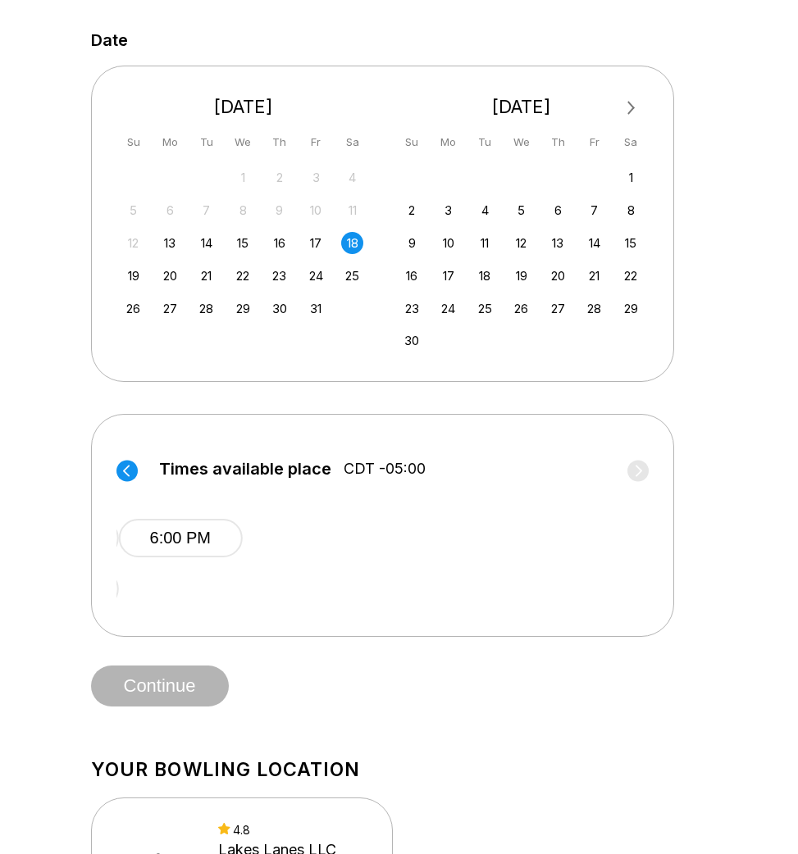
click at [120, 464] on circle at bounding box center [126, 470] width 21 height 21
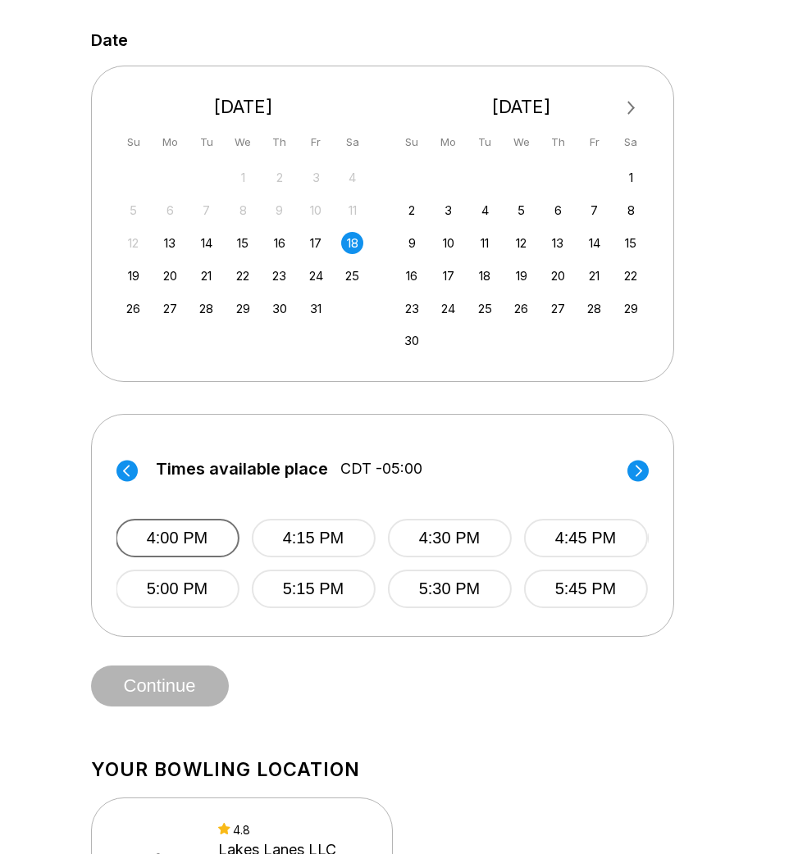
click at [198, 552] on button "4:00 PM" at bounding box center [177, 538] width 124 height 39
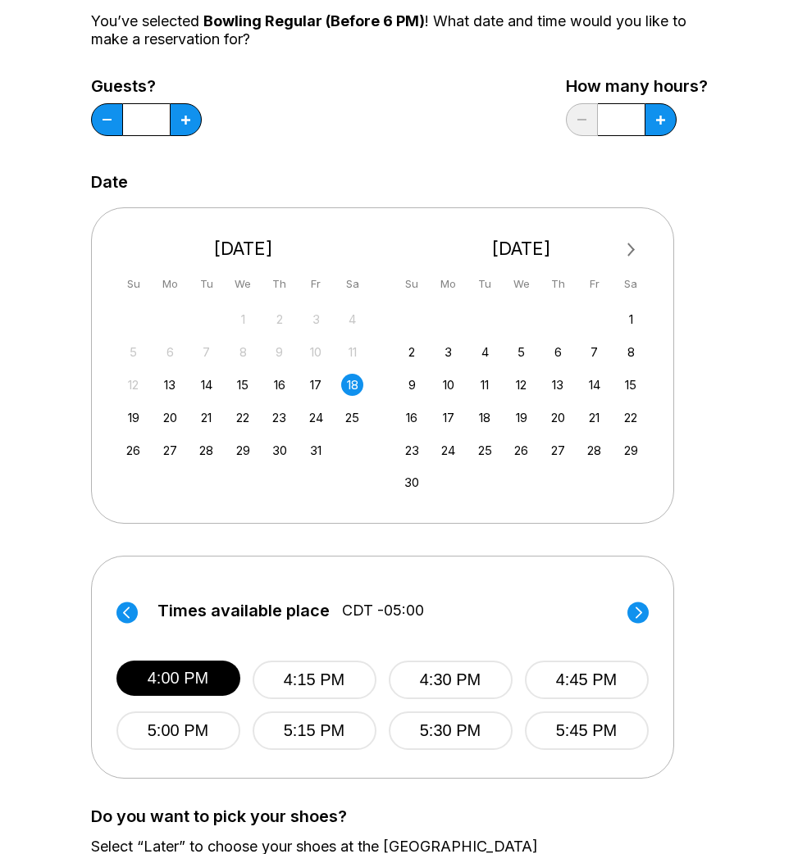
scroll to position [171, 0]
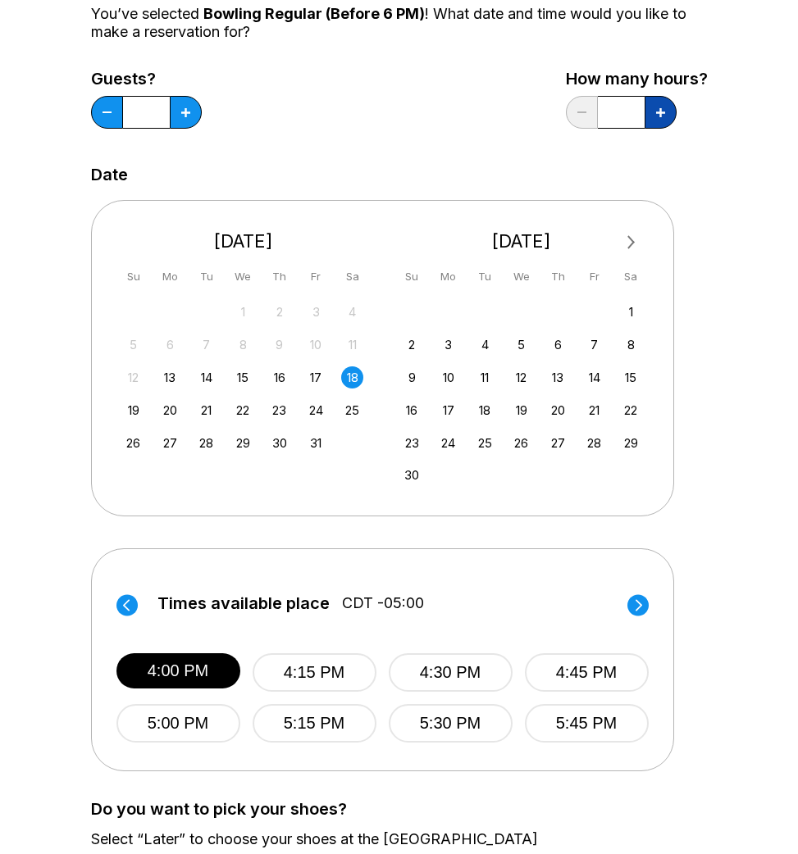
click at [649, 116] on button at bounding box center [660, 112] width 32 height 33
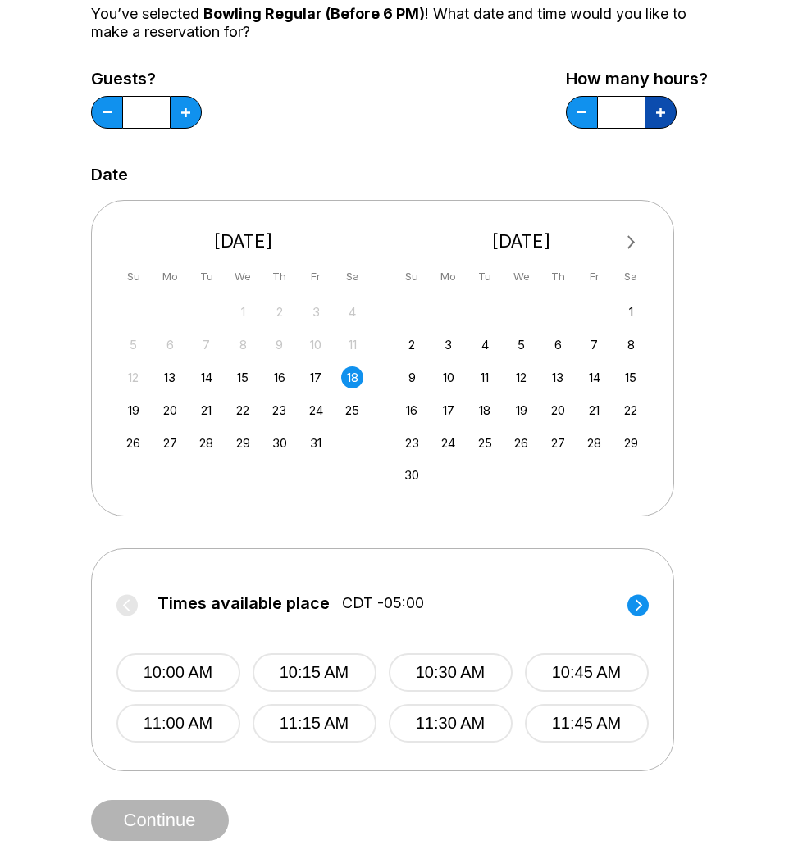
click at [653, 116] on button at bounding box center [660, 112] width 32 height 33
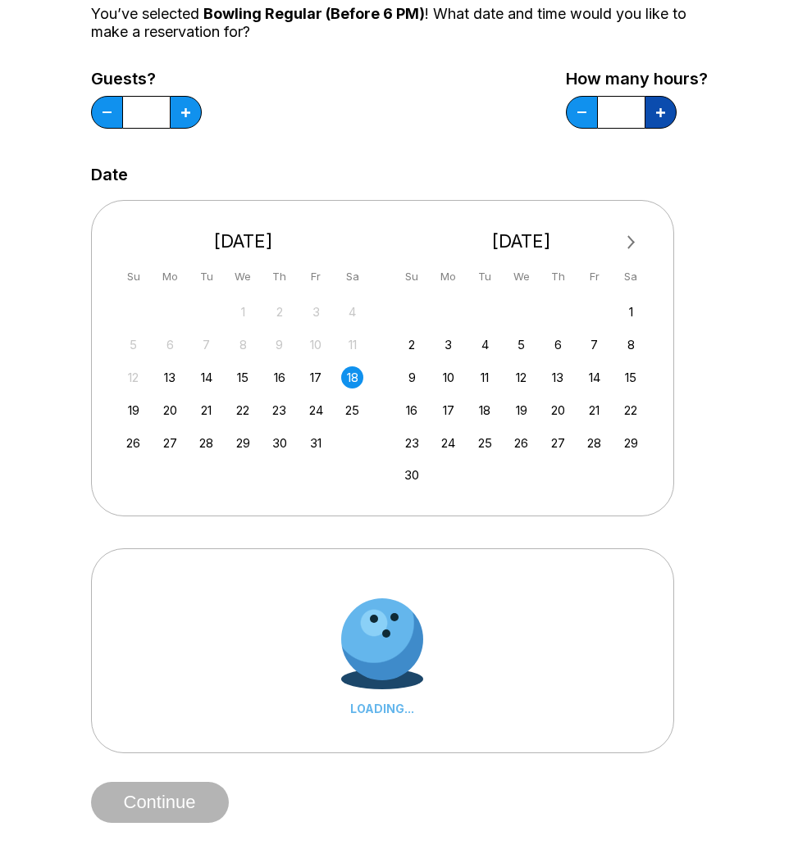
click at [653, 116] on button at bounding box center [660, 112] width 32 height 33
type input "*"
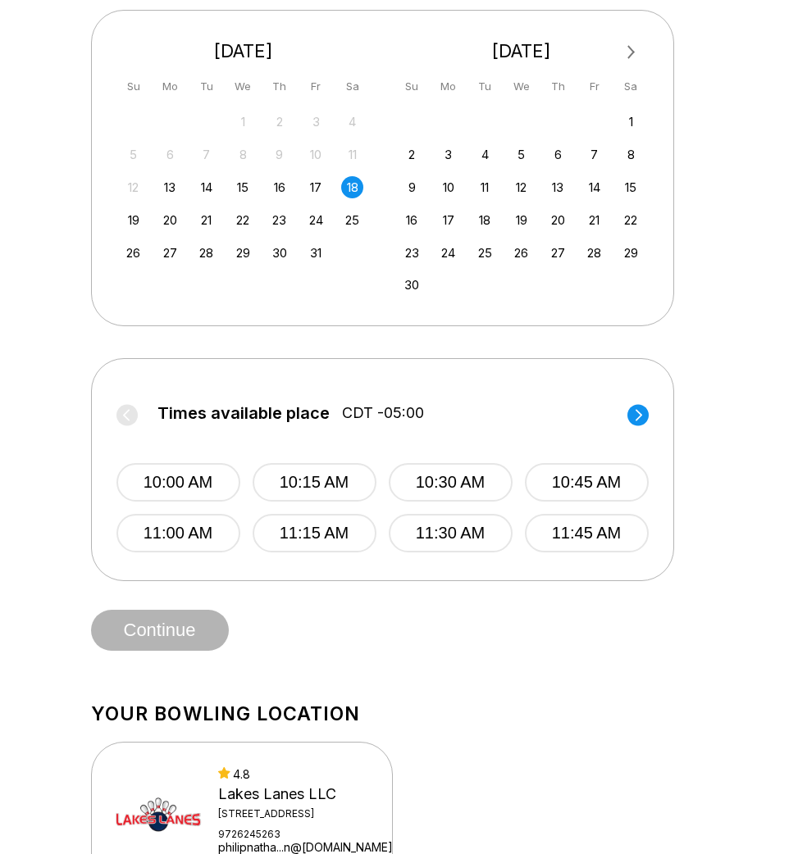
scroll to position [365, 0]
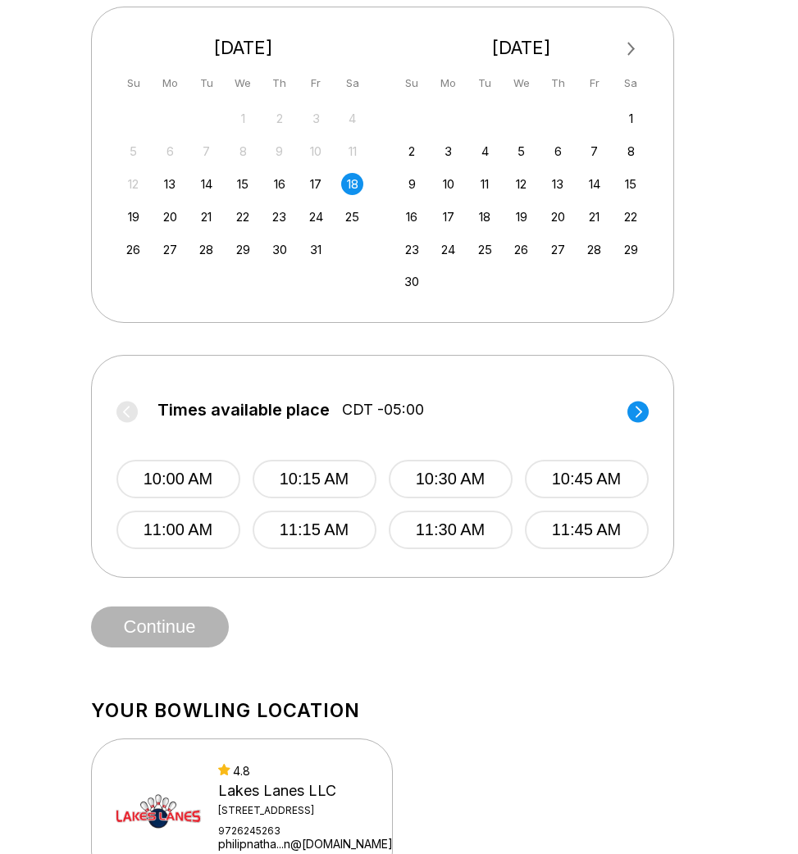
click at [637, 415] on icon at bounding box center [638, 411] width 7 height 11
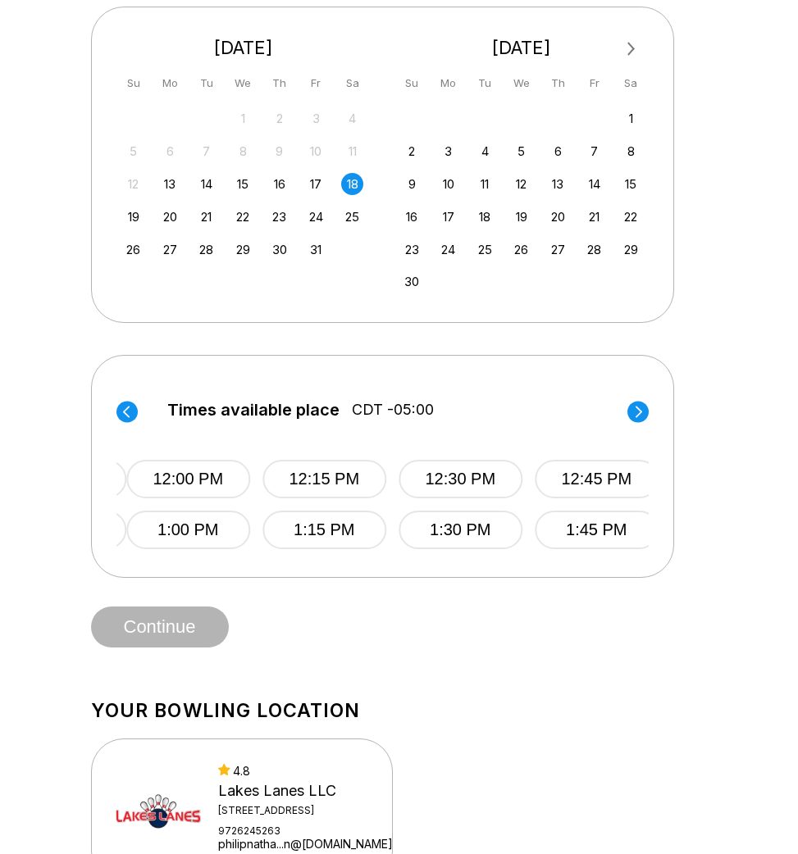
click at [637, 415] on icon at bounding box center [638, 411] width 7 height 11
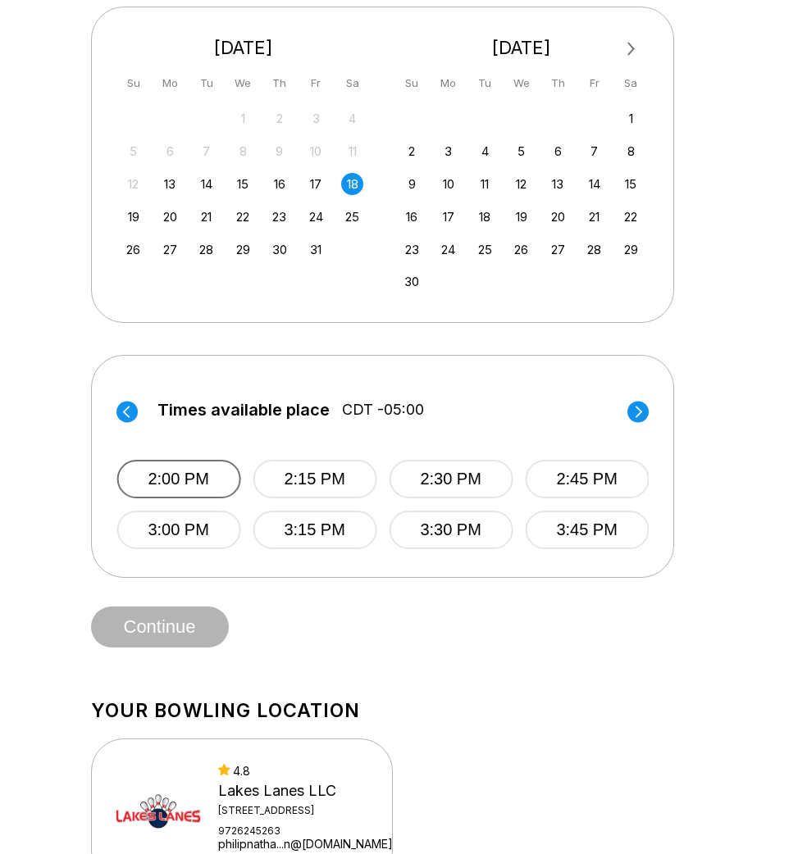
click at [208, 475] on button "2:00 PM" at bounding box center [178, 479] width 124 height 39
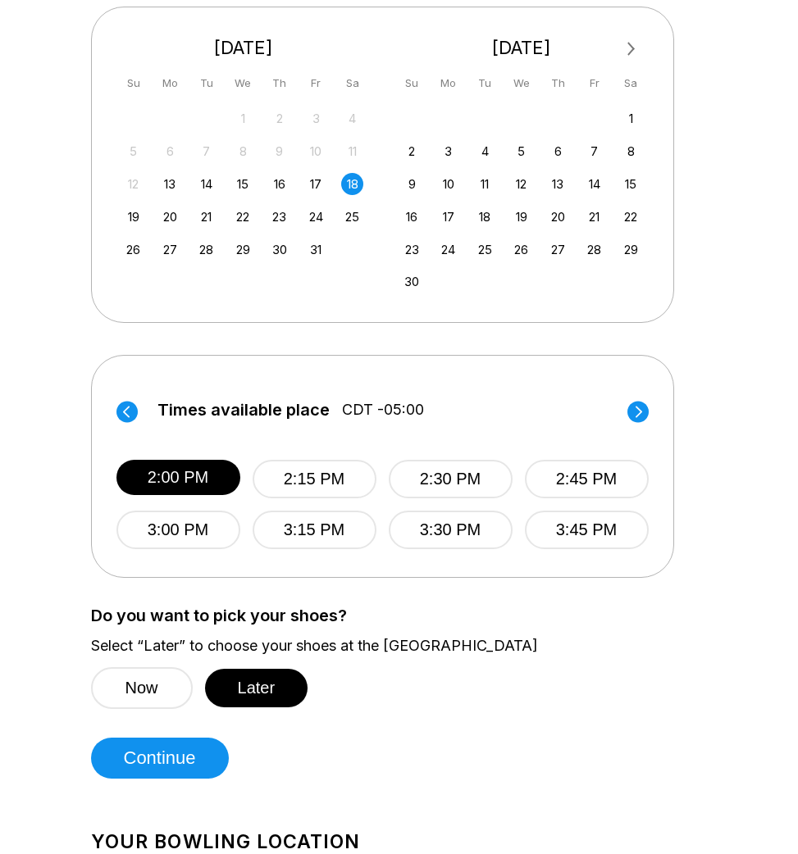
click at [636, 416] on icon at bounding box center [638, 411] width 7 height 11
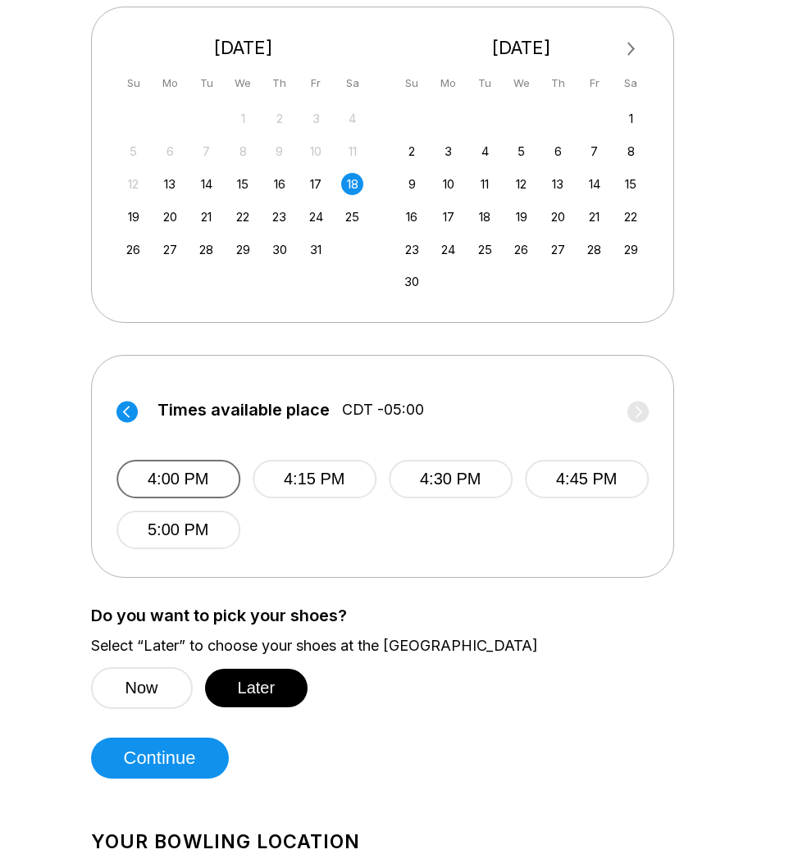
click at [158, 473] on button "4:00 PM" at bounding box center [178, 479] width 124 height 39
click at [92, 594] on div "Choose your Date and time You’ve selected Bowling Regular (Before 6 PM) ! What …" at bounding box center [399, 255] width 617 height 1048
click at [127, 407] on icon at bounding box center [125, 411] width 7 height 11
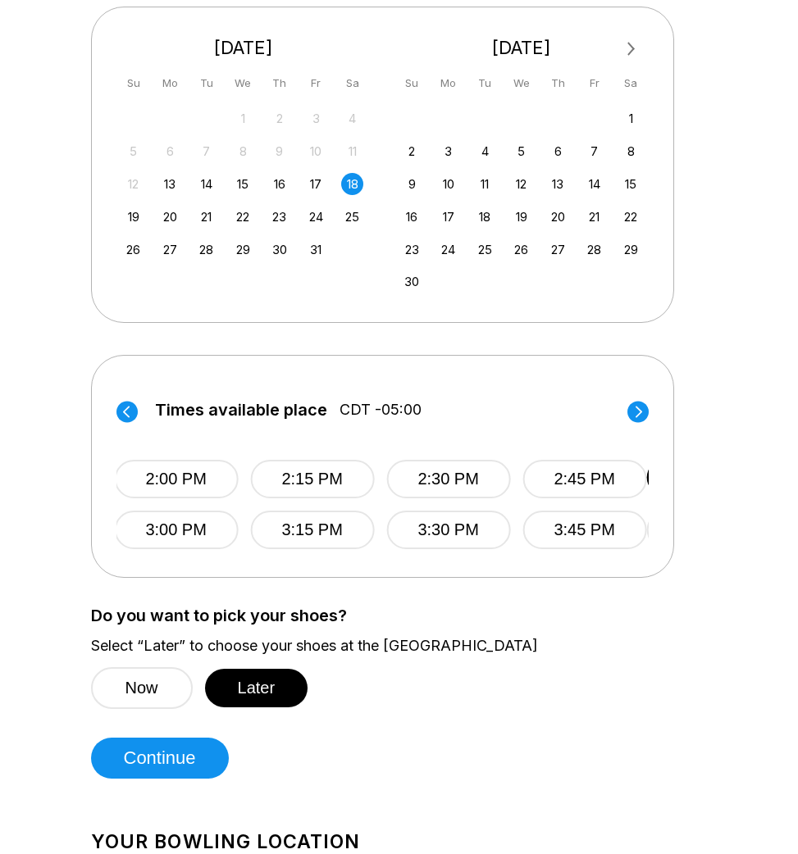
click at [629, 423] on label "Times available place CDT -05:00" at bounding box center [380, 414] width 532 height 26
click at [639, 416] on circle at bounding box center [637, 411] width 21 height 21
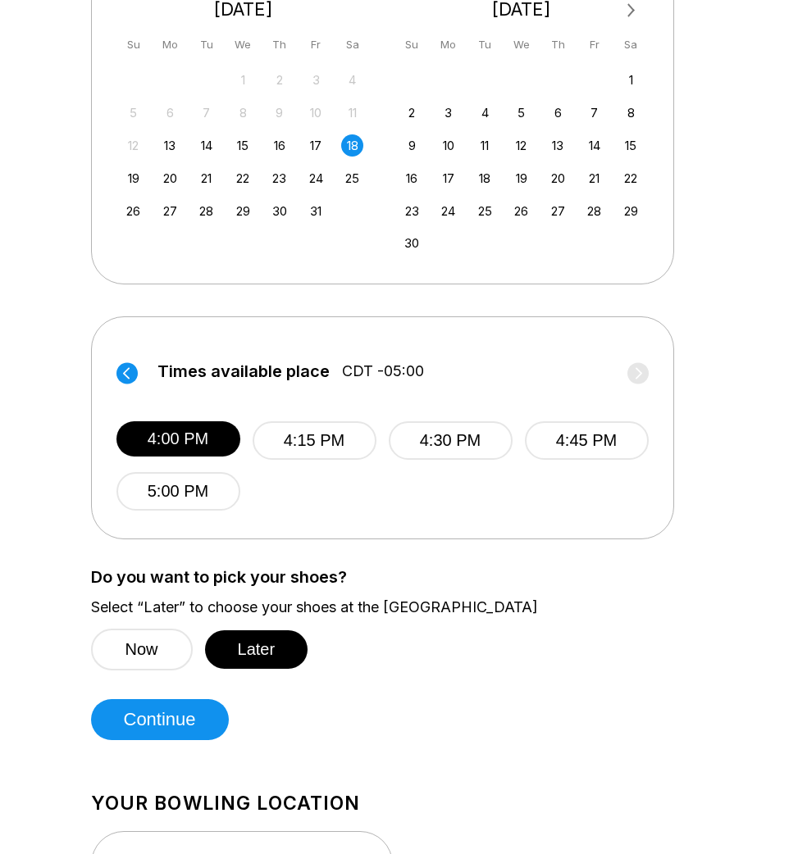
scroll to position [405, 0]
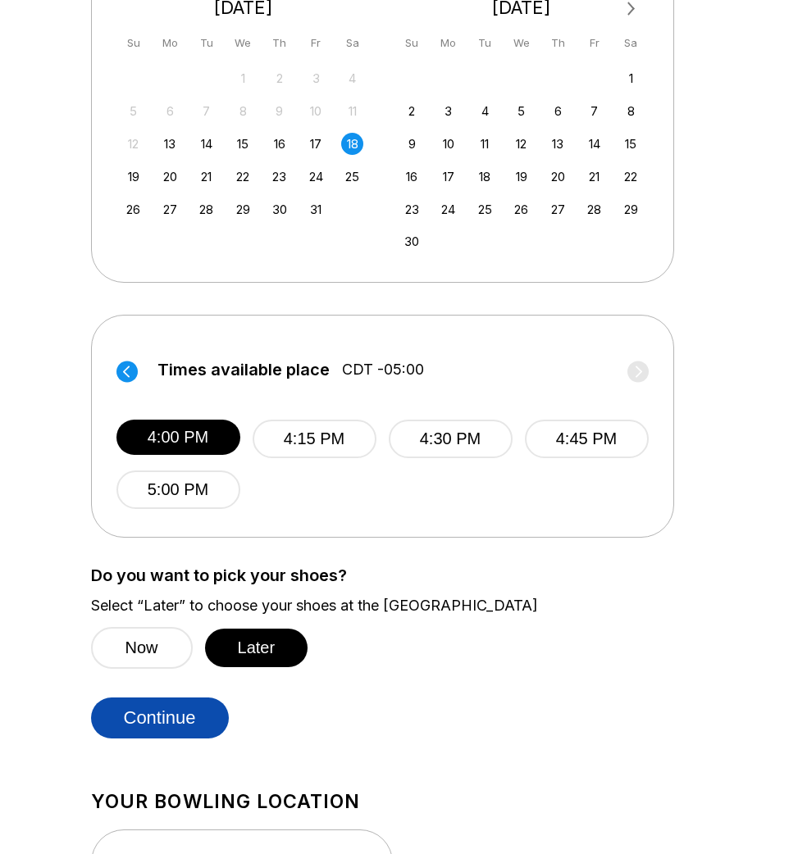
click at [162, 716] on button "Continue" at bounding box center [160, 718] width 138 height 41
select select "**"
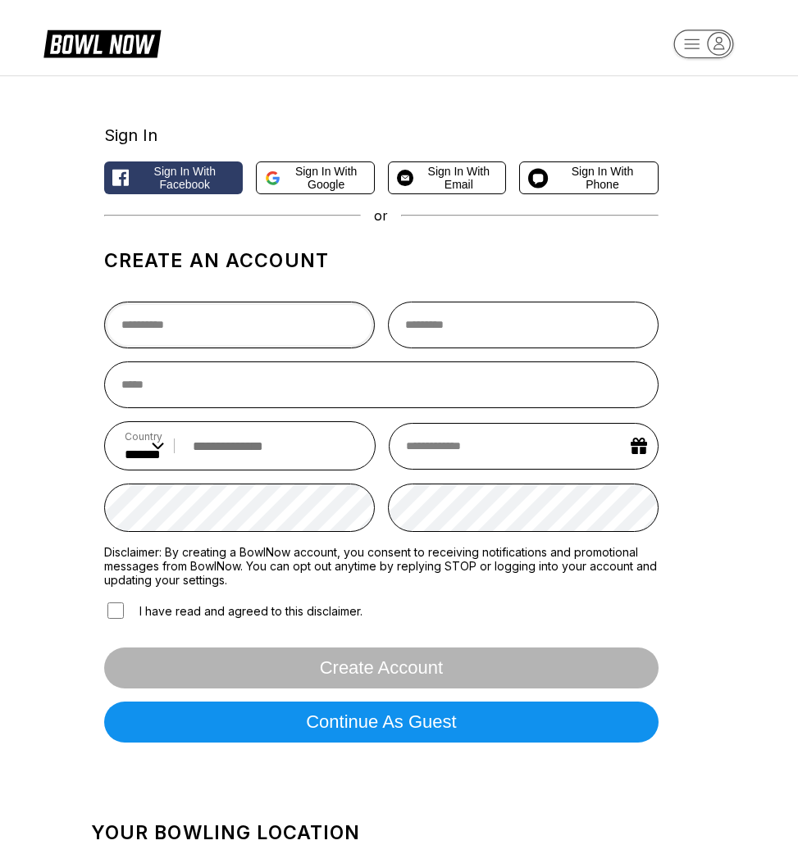
click at [281, 344] on input "text" at bounding box center [239, 325] width 271 height 47
type input "*"
type input "**"
type input "*****"
click at [312, 184] on span "Sign in with Google" at bounding box center [326, 178] width 79 height 26
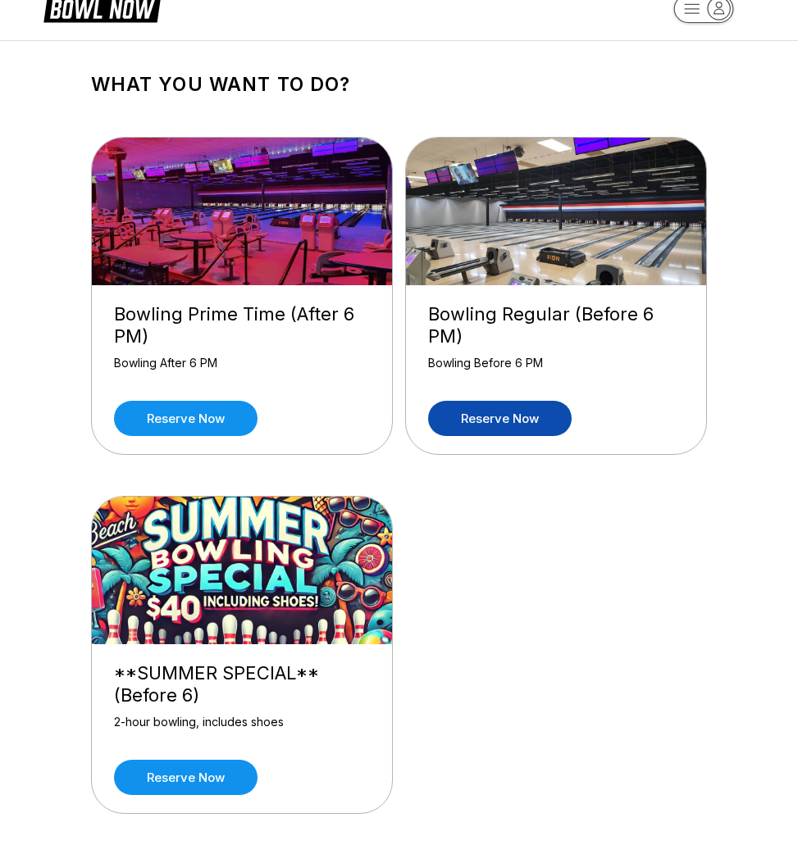
scroll to position [29, 0]
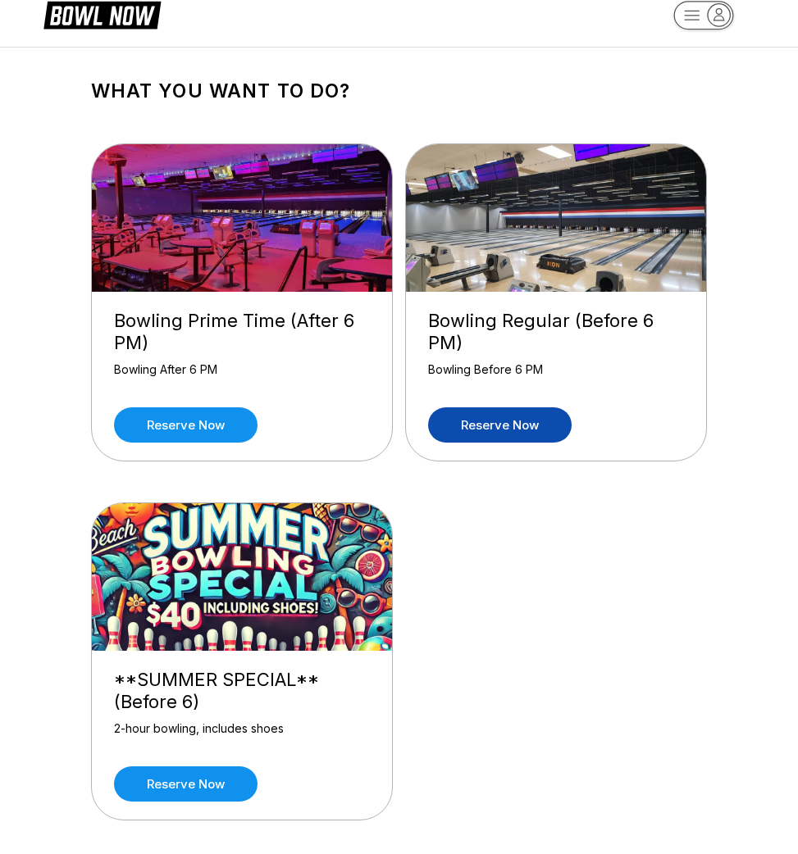
click at [498, 430] on link "Reserve now" at bounding box center [499, 424] width 143 height 35
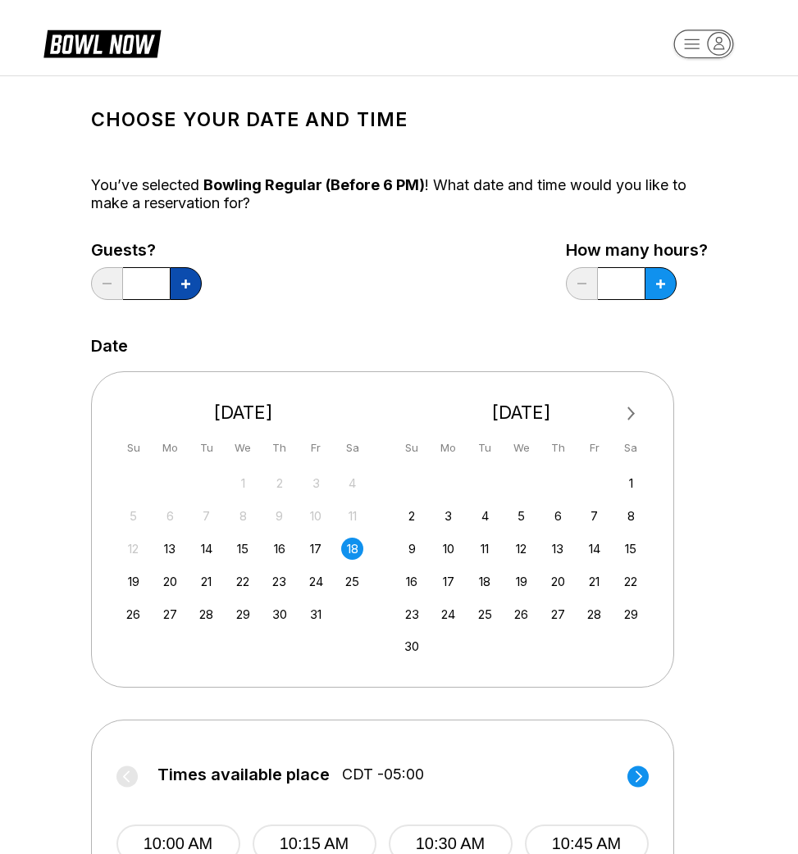
click at [191, 290] on button at bounding box center [186, 283] width 32 height 33
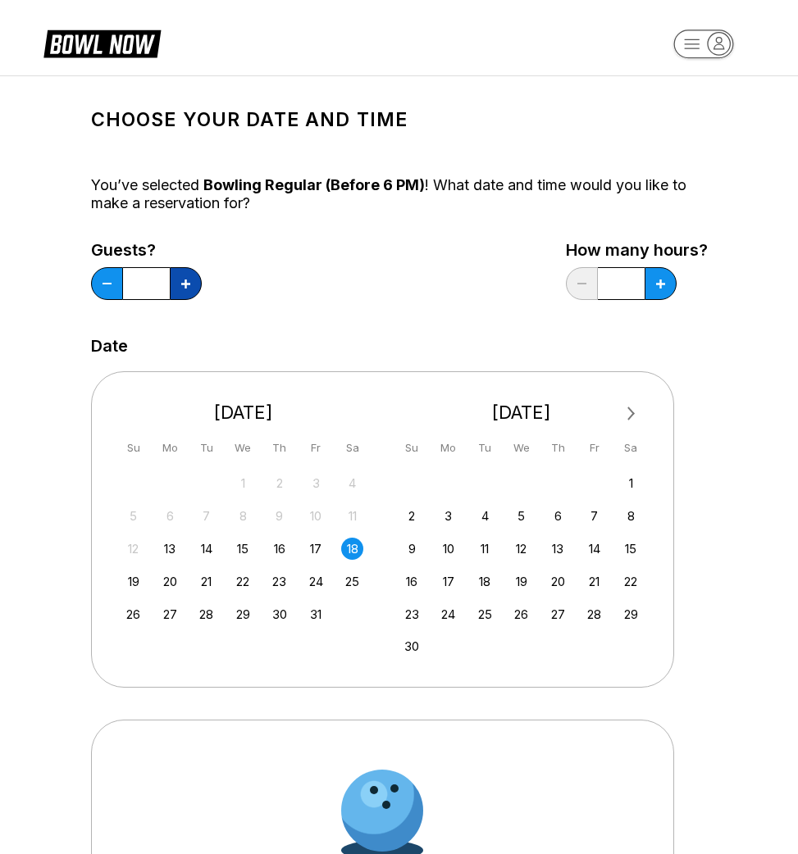
click at [191, 290] on button at bounding box center [186, 283] width 32 height 33
type input "*"
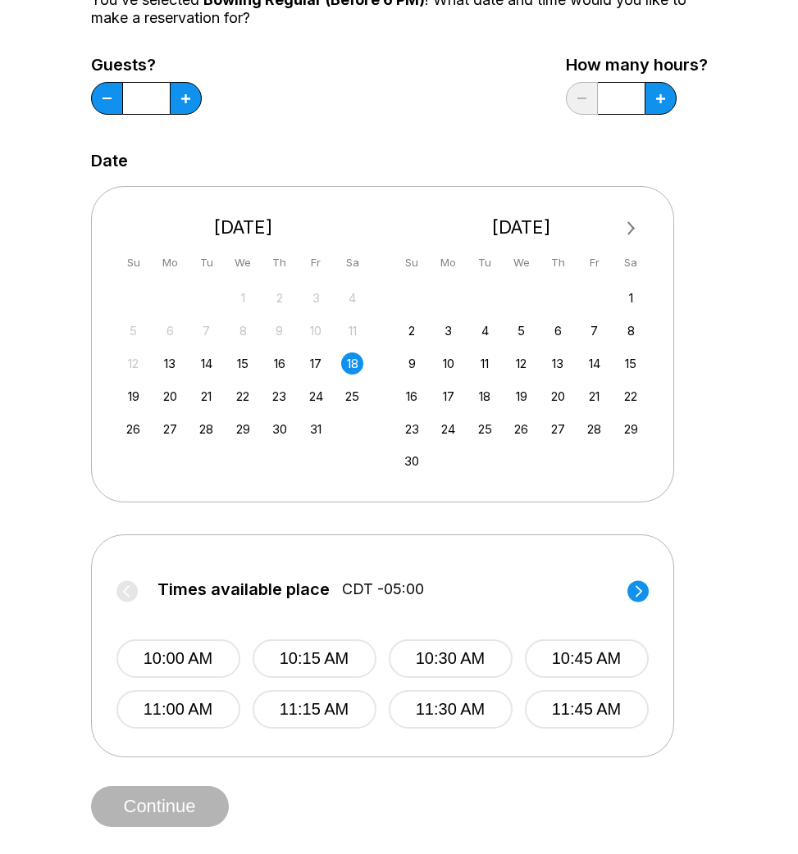
scroll to position [146, 0]
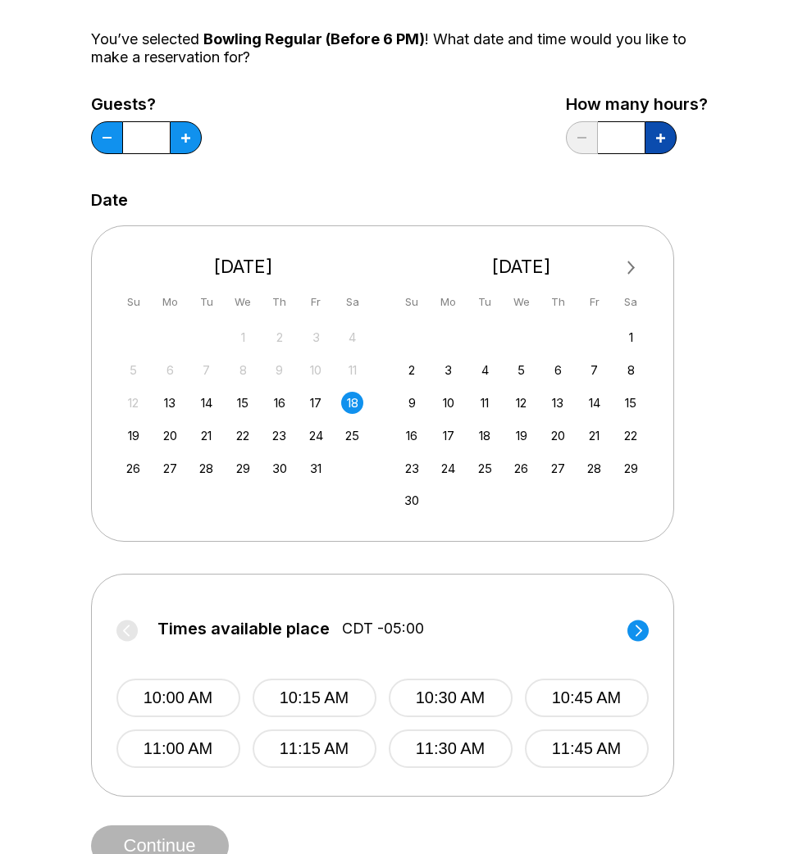
click at [664, 149] on button at bounding box center [660, 137] width 32 height 33
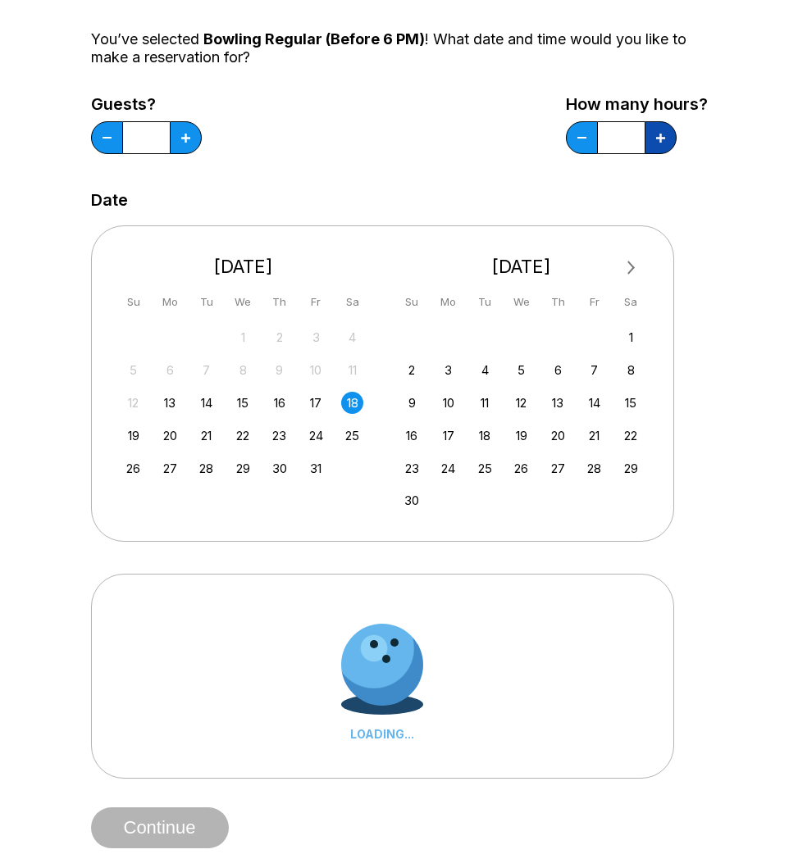
click at [664, 149] on button at bounding box center [660, 137] width 32 height 33
type input "*"
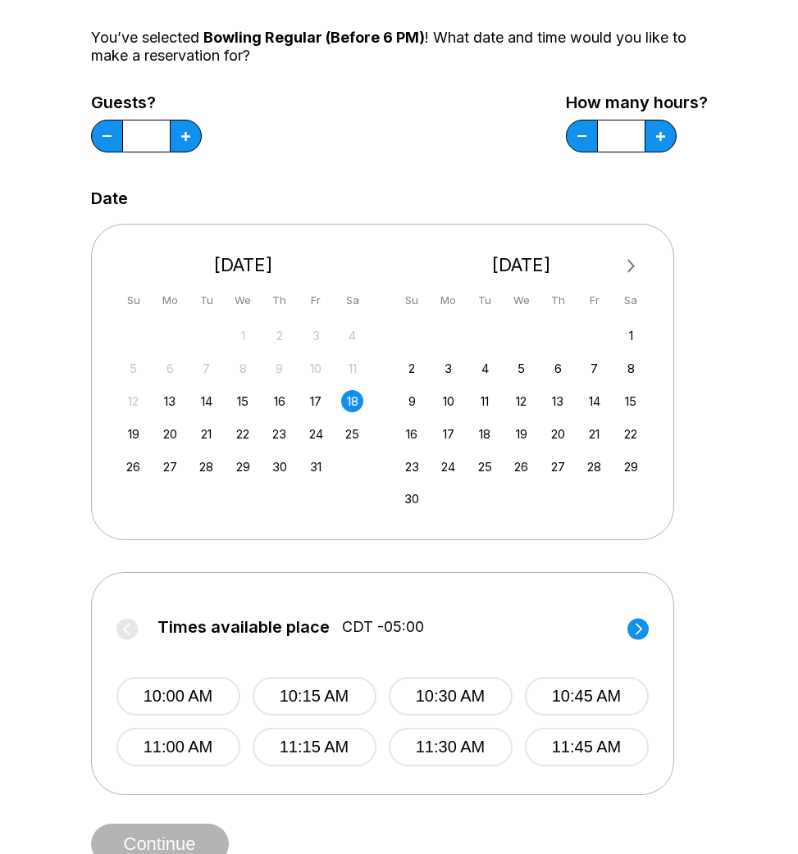
scroll to position [165, 0]
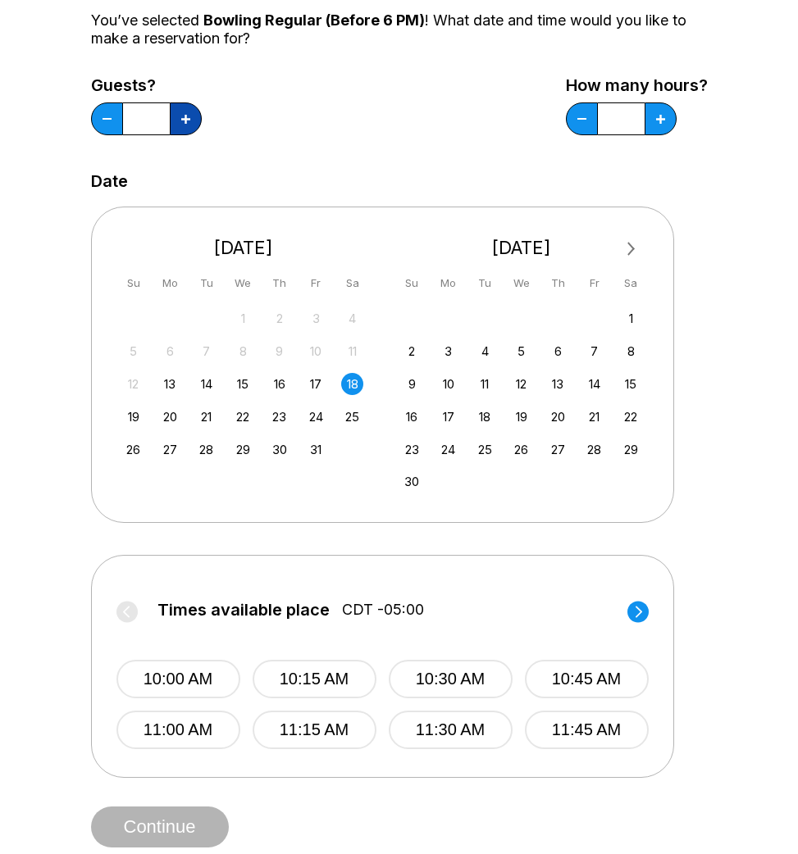
click at [198, 127] on button at bounding box center [186, 118] width 32 height 33
type input "*"
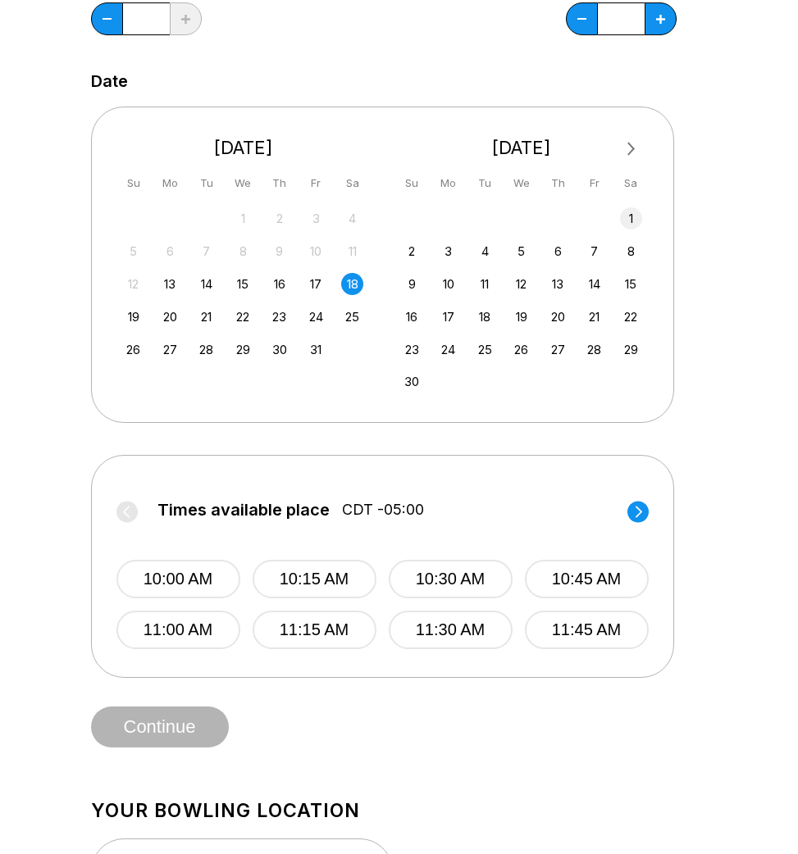
scroll to position [271, 0]
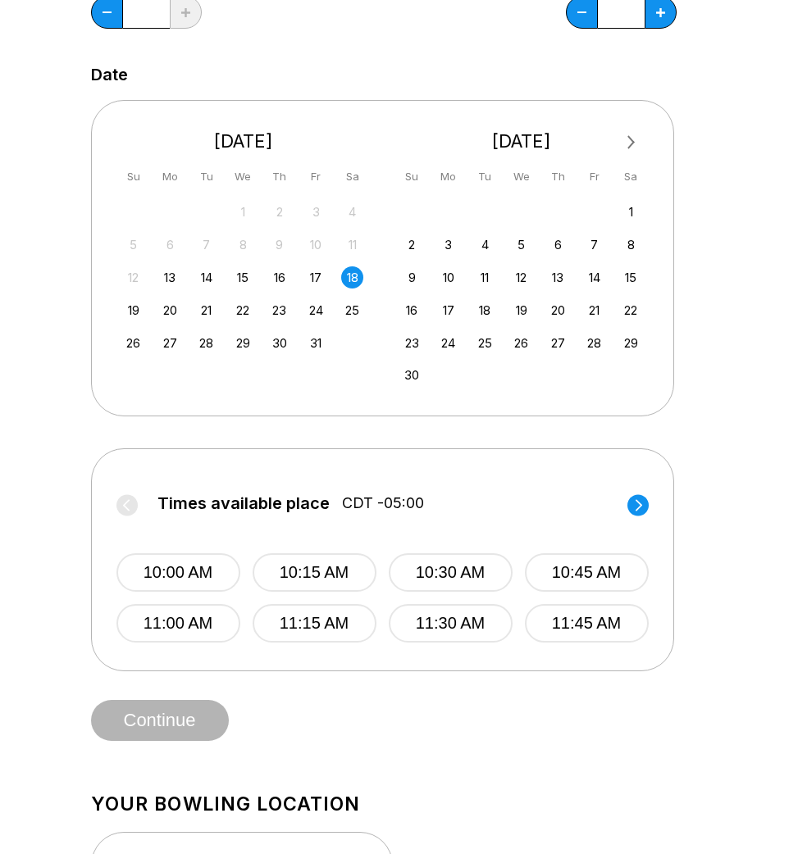
click at [640, 501] on circle at bounding box center [637, 504] width 21 height 21
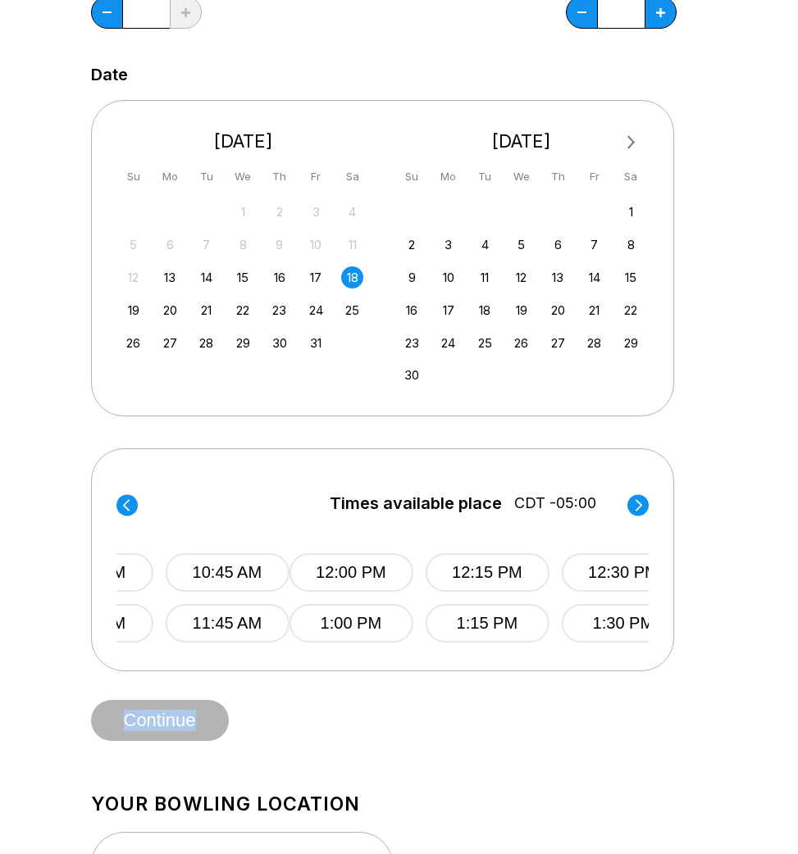
click at [640, 501] on circle at bounding box center [637, 504] width 21 height 21
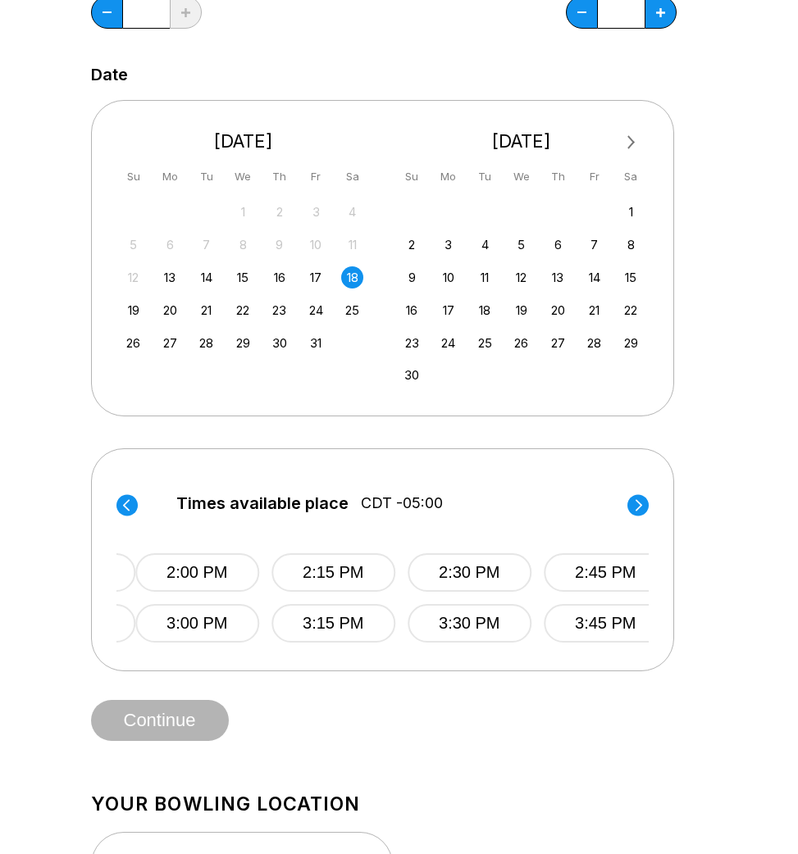
click at [640, 501] on circle at bounding box center [637, 504] width 21 height 21
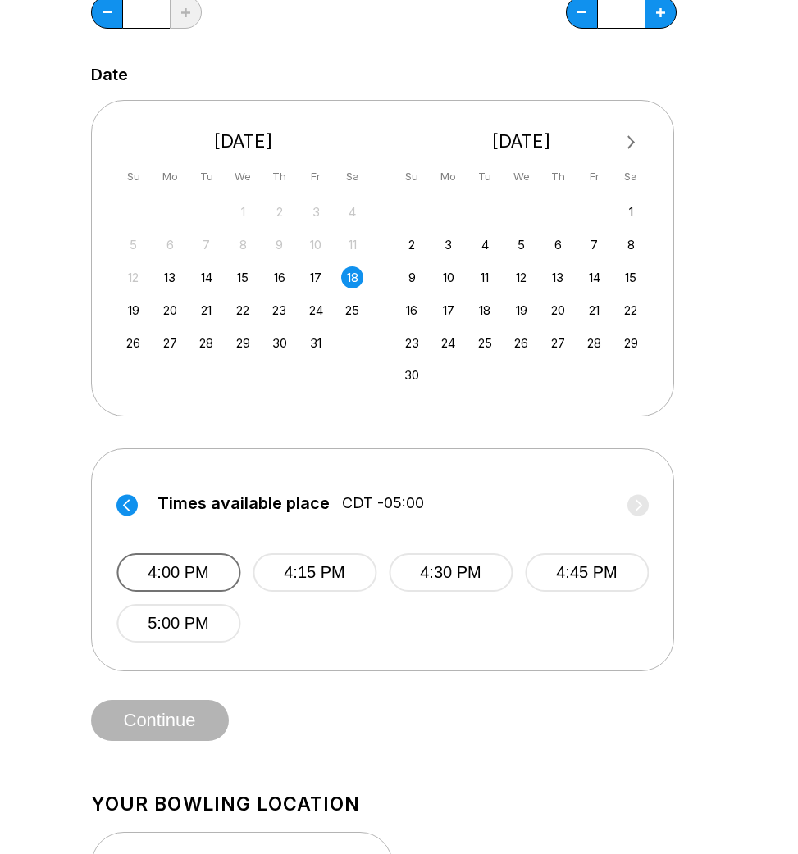
click at [170, 567] on button "4:00 PM" at bounding box center [178, 572] width 124 height 39
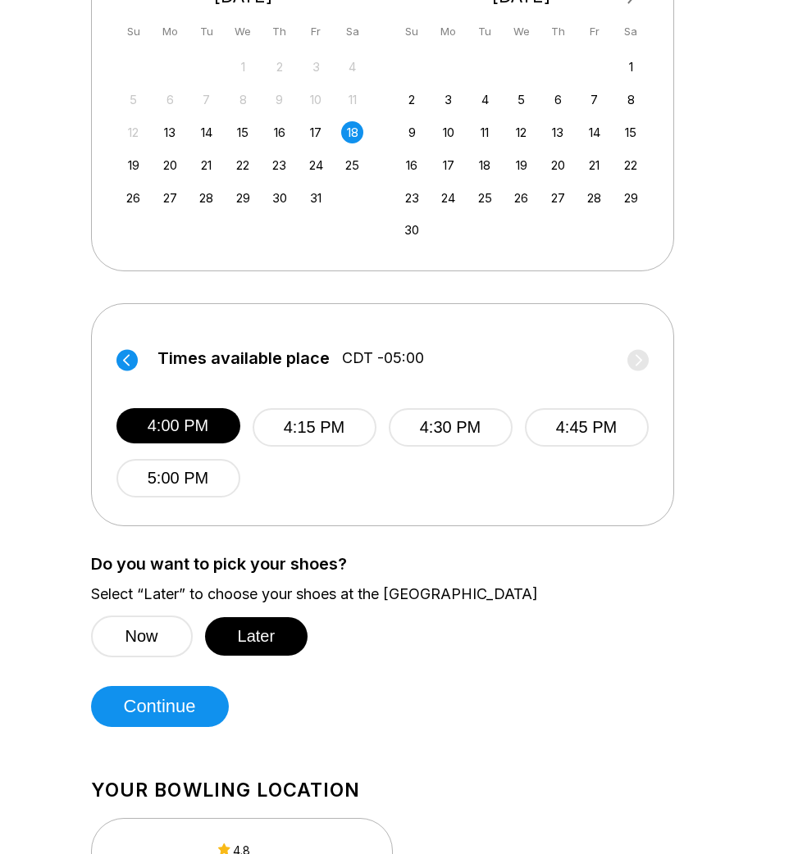
scroll to position [421, 0]
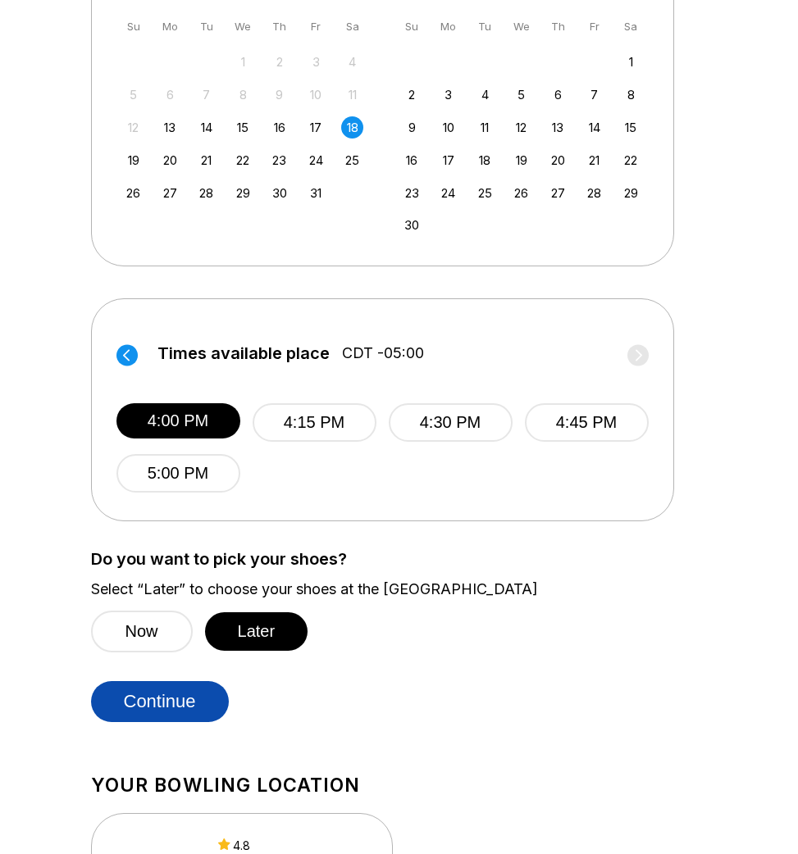
click at [178, 699] on button "Continue" at bounding box center [160, 701] width 138 height 41
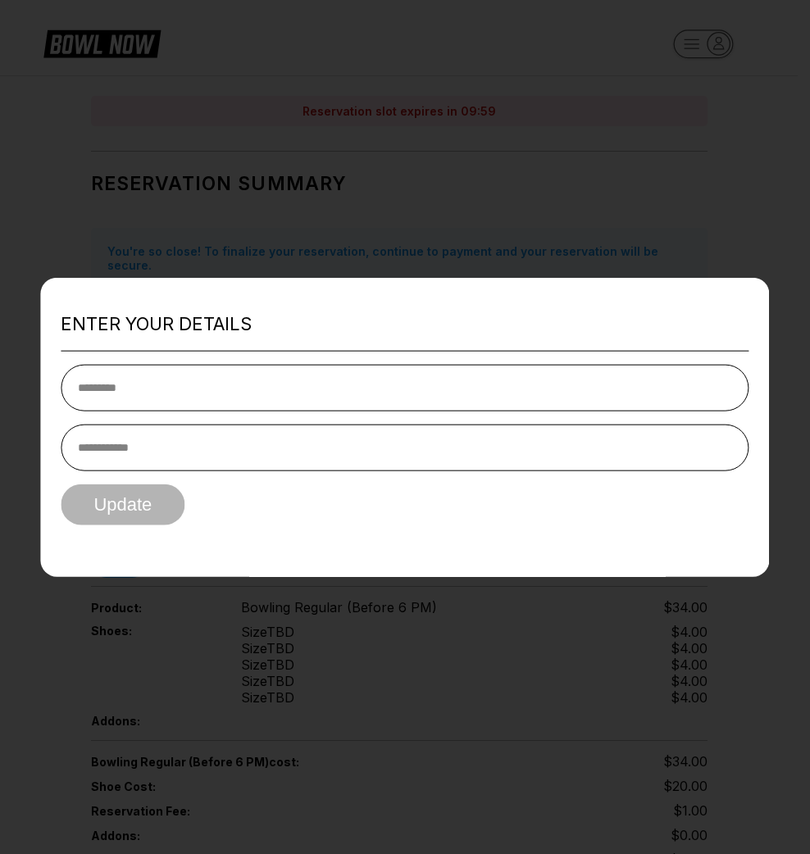
click at [323, 383] on input "text" at bounding box center [405, 387] width 688 height 47
click at [287, 398] on input "**" at bounding box center [405, 387] width 688 height 47
type input "*"
type input "*****"
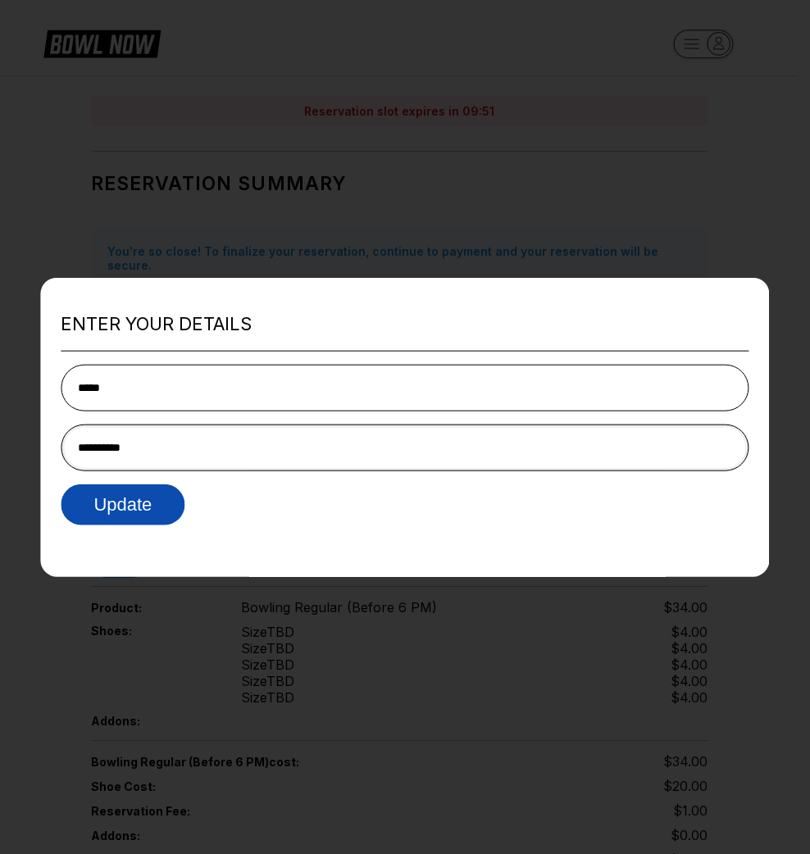
type input "**********"
click at [148, 512] on button "Update" at bounding box center [123, 504] width 124 height 41
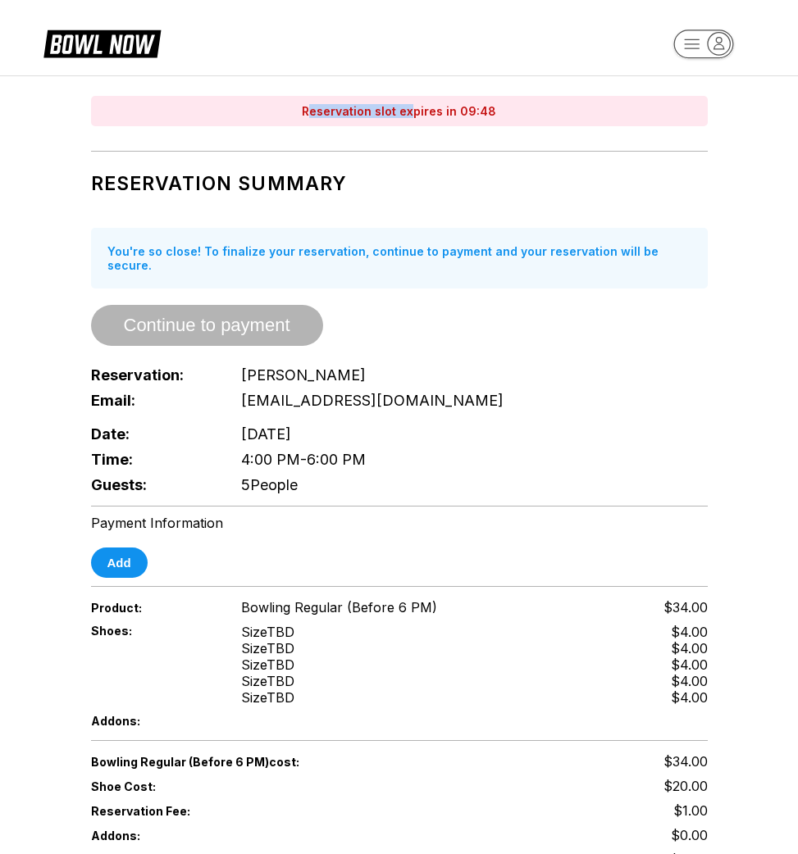
drag, startPoint x: 316, startPoint y: 112, endPoint x: 416, endPoint y: 112, distance: 99.2
click at [416, 112] on div "Reservation slot expires in 09:48" at bounding box center [399, 111] width 617 height 30
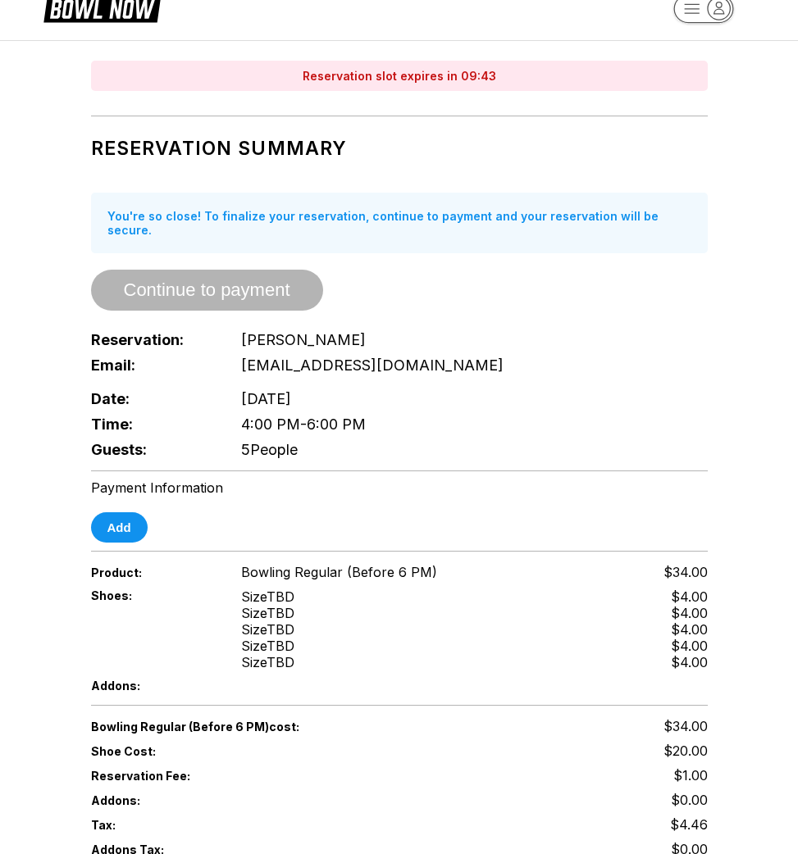
scroll to position [25, 0]
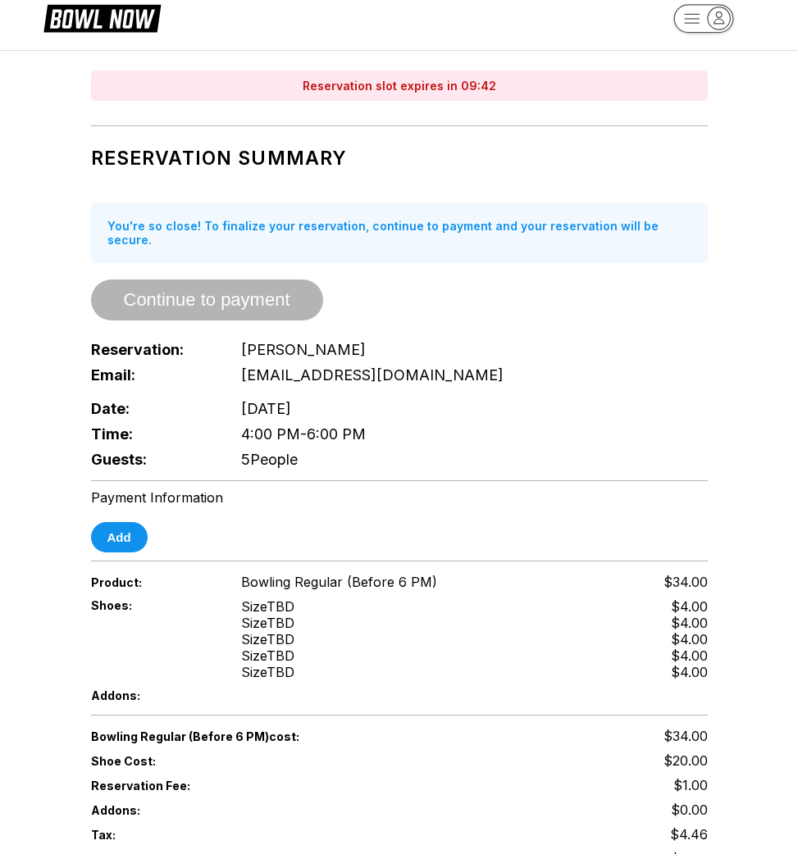
drag, startPoint x: 348, startPoint y: 445, endPoint x: 228, endPoint y: 328, distance: 168.1
click at [228, 337] on div "Reservation: Ha Jeong Email: imjustha@gmail.com Date: Saturday ,October 18 Time…" at bounding box center [399, 404] width 617 height 135
click at [228, 337] on div "Reservation: Ha Jeong" at bounding box center [399, 349] width 617 height 25
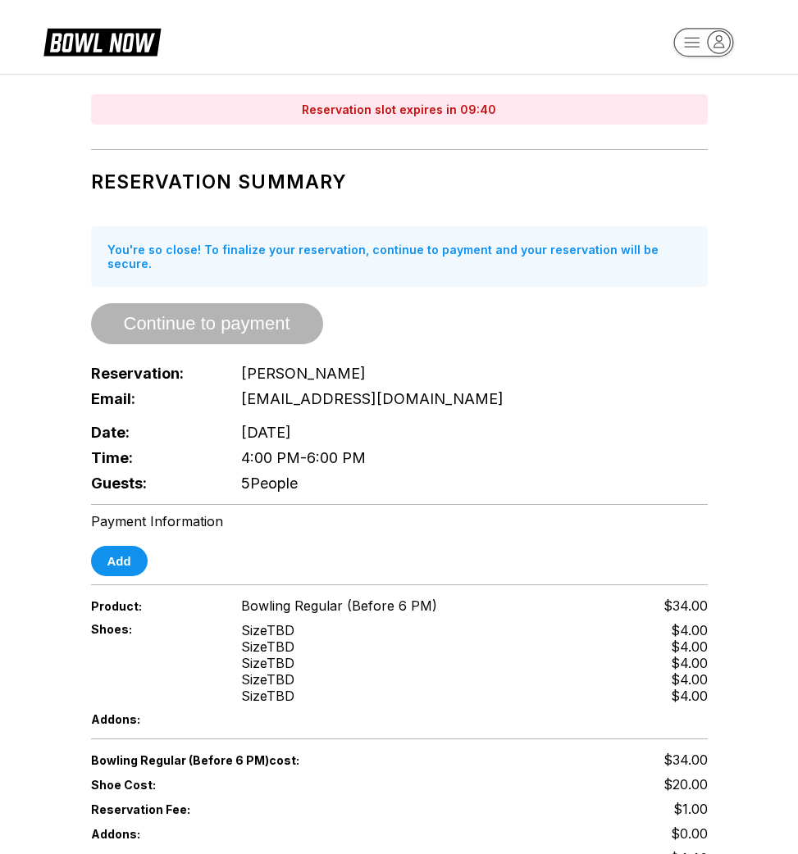
scroll to position [0, 0]
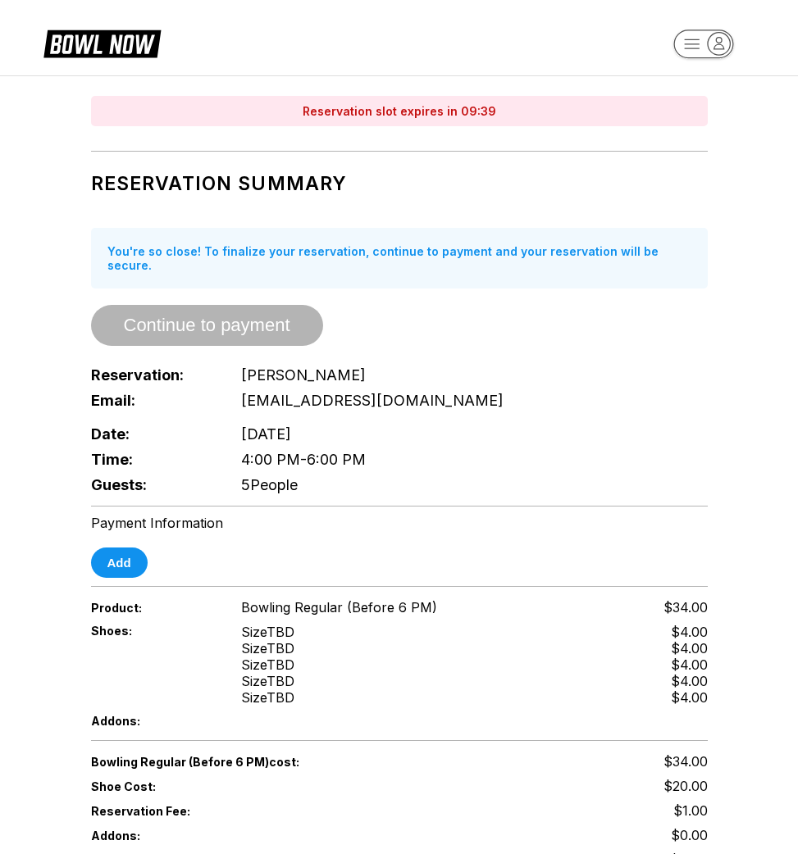
click at [102, 226] on div "Reservation Summary You're so close! To finalize your reservation, continue to …" at bounding box center [399, 329] width 617 height 338
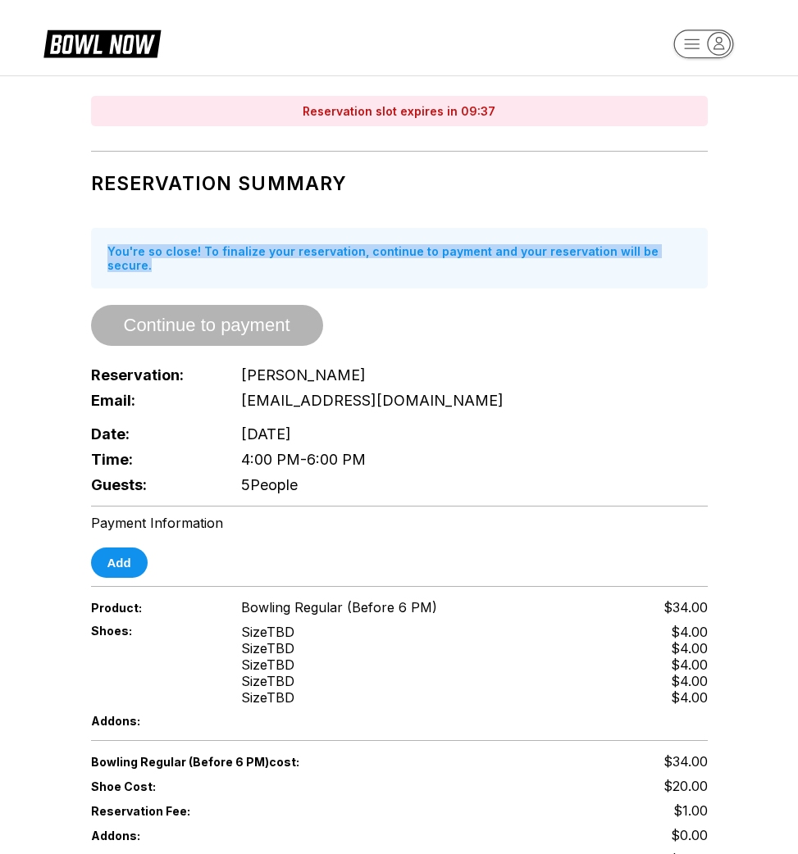
drag, startPoint x: 100, startPoint y: 234, endPoint x: 426, endPoint y: 264, distance: 326.9
click at [426, 264] on div "You're so close! To finalize your reservation, continue to payment and your res…" at bounding box center [399, 258] width 617 height 61
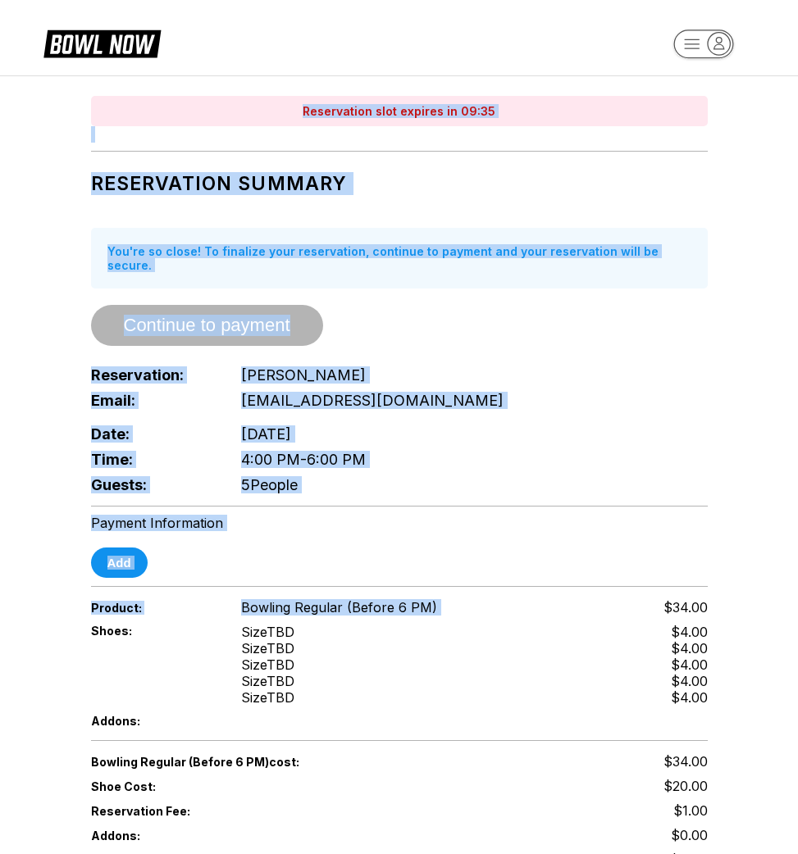
drag, startPoint x: 109, startPoint y: 108, endPoint x: 598, endPoint y: 583, distance: 681.3
click at [598, 583] on div "Reservation slot expires in 09:35 Reservation Summary You're so close! To final…" at bounding box center [399, 554] width 656 height 956
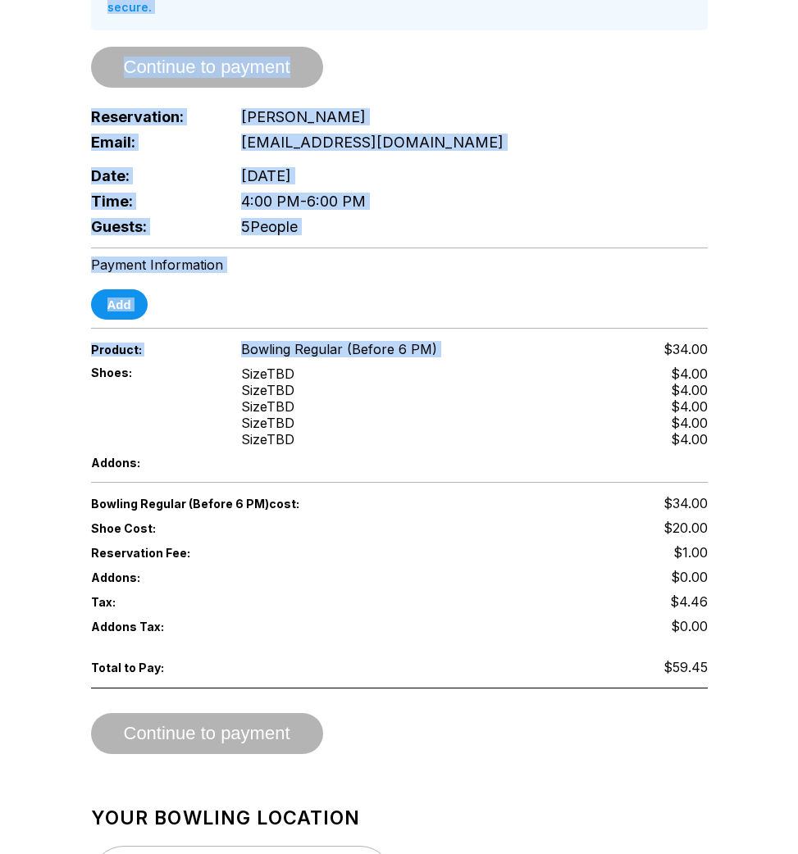
scroll to position [312, 0]
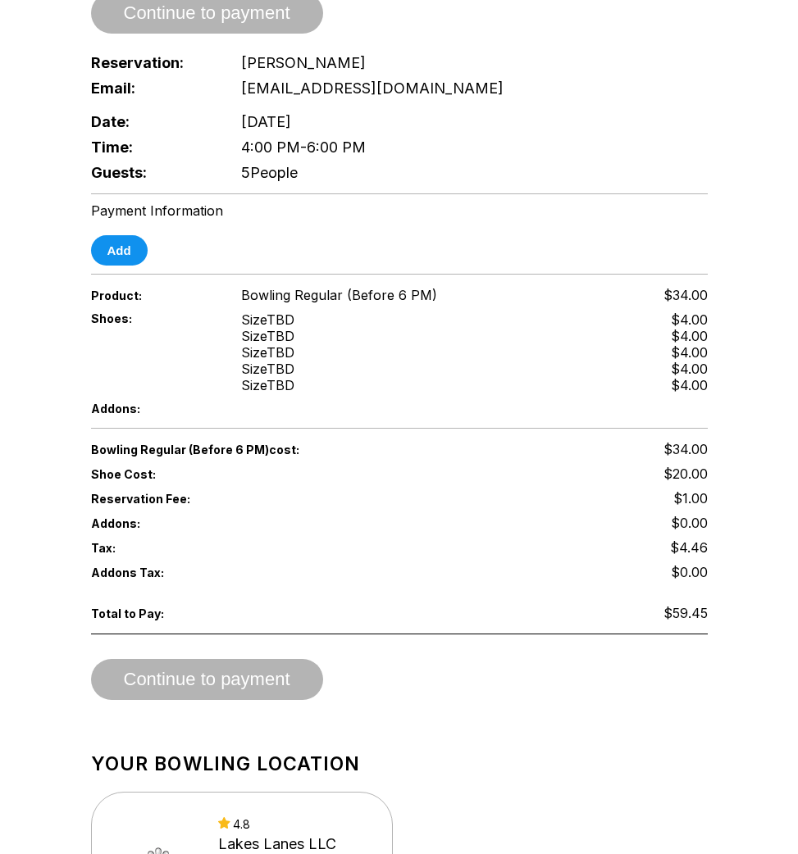
click at [599, 581] on div "Bowling Regular (Before 6 PM) cost: $34.00 Shoe Cost: $20.00 Reservation Fee: $…" at bounding box center [399, 540] width 617 height 206
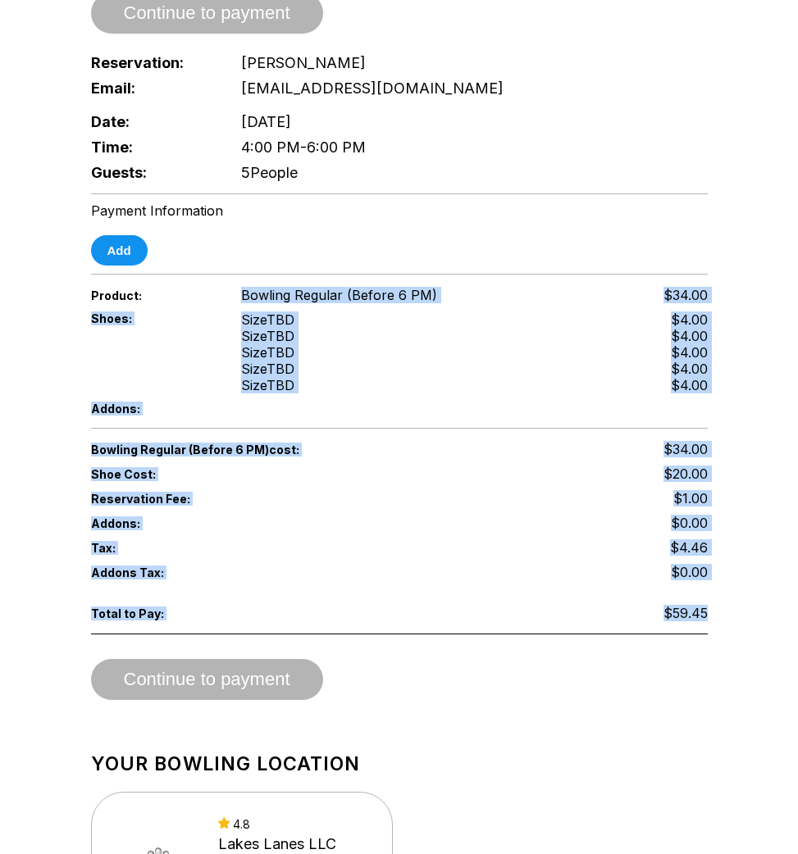
drag, startPoint x: 723, startPoint y: 603, endPoint x: 317, endPoint y: 272, distance: 523.3
click at [317, 272] on div "Reservation slot expires in 09:33 Reservation Summary You're so close! To final…" at bounding box center [399, 242] width 656 height 956
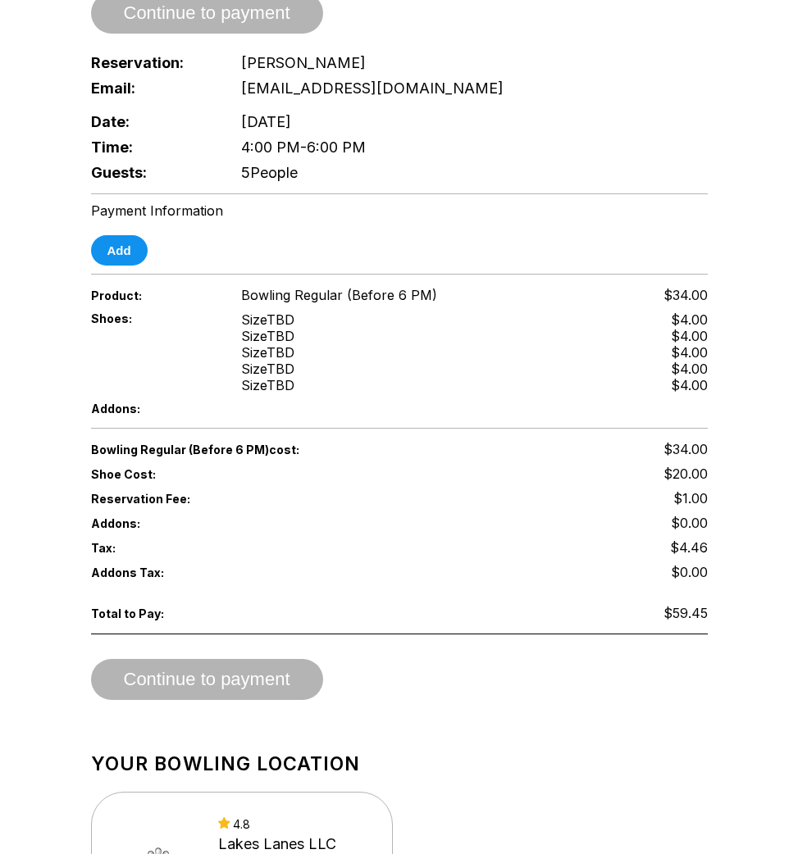
click at [380, 283] on div "Product: Bowling Regular (Before 6 PM) $34.00" at bounding box center [399, 295] width 617 height 25
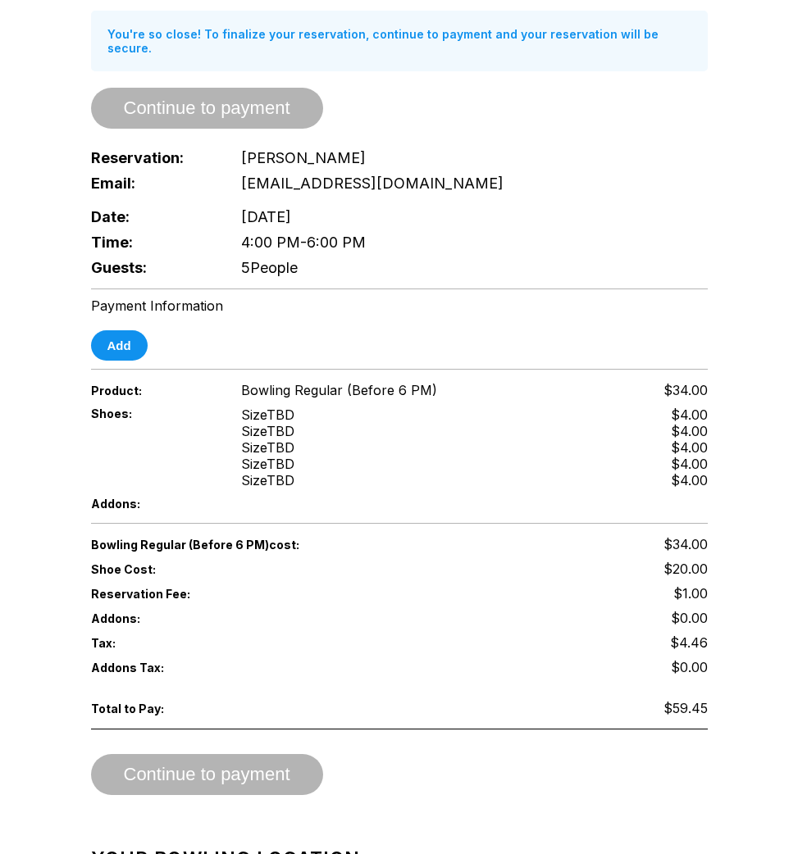
scroll to position [230, 0]
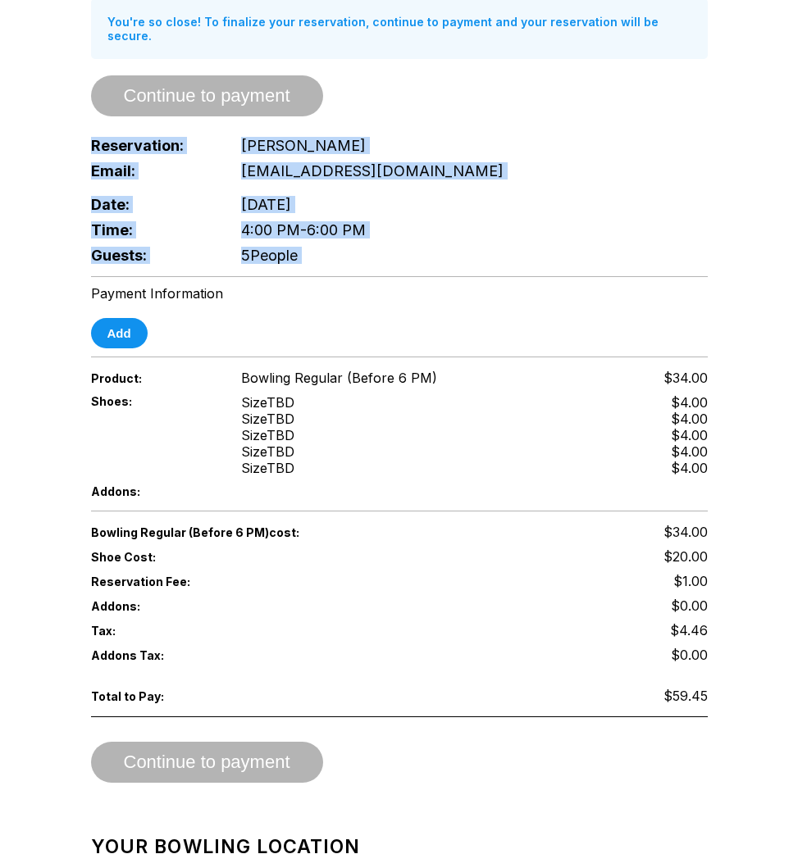
drag, startPoint x: 380, startPoint y: 272, endPoint x: 80, endPoint y: 103, distance: 344.3
click at [80, 103] on div "Reservation slot expires in 09:26 Reservation Summary You're so close! To final…" at bounding box center [399, 325] width 656 height 956
drag, startPoint x: 80, startPoint y: 103, endPoint x: 336, endPoint y: 240, distance: 290.1
click at [336, 240] on div "Reservation slot expires in 09:25 Reservation Summary You're so close! To final…" at bounding box center [399, 325] width 656 height 956
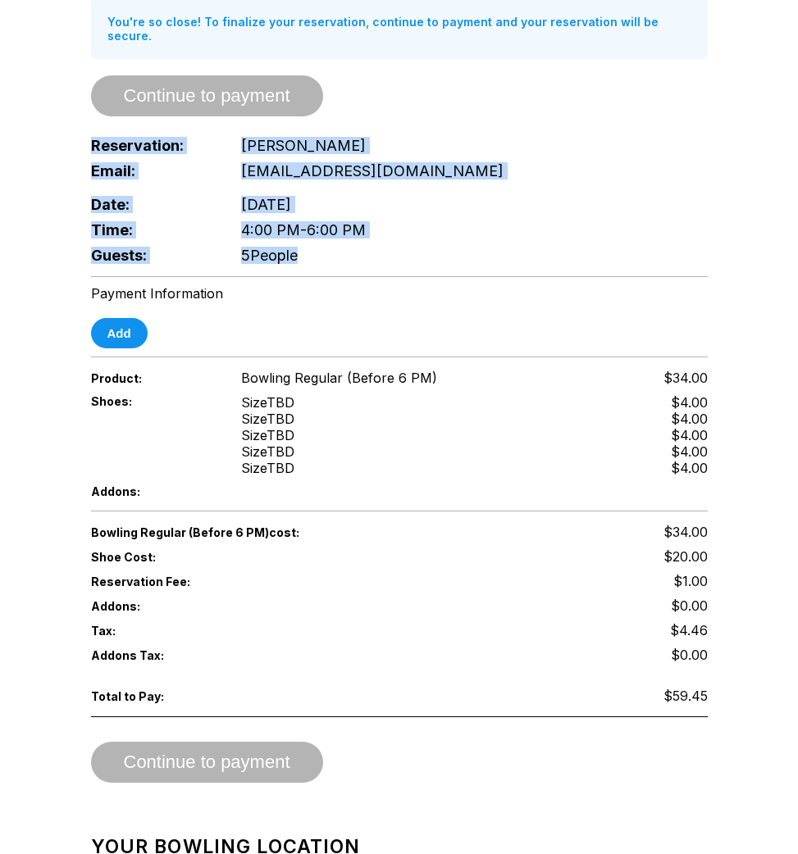
click at [335, 243] on div "Guests: 5 People" at bounding box center [399, 255] width 617 height 25
drag, startPoint x: 335, startPoint y: 240, endPoint x: 78, endPoint y: 127, distance: 281.2
click at [78, 127] on div "Reservation slot expires in 09:24 Reservation Summary You're so close! To final…" at bounding box center [399, 325] width 656 height 956
drag, startPoint x: 78, startPoint y: 127, endPoint x: 330, endPoint y: 262, distance: 286.5
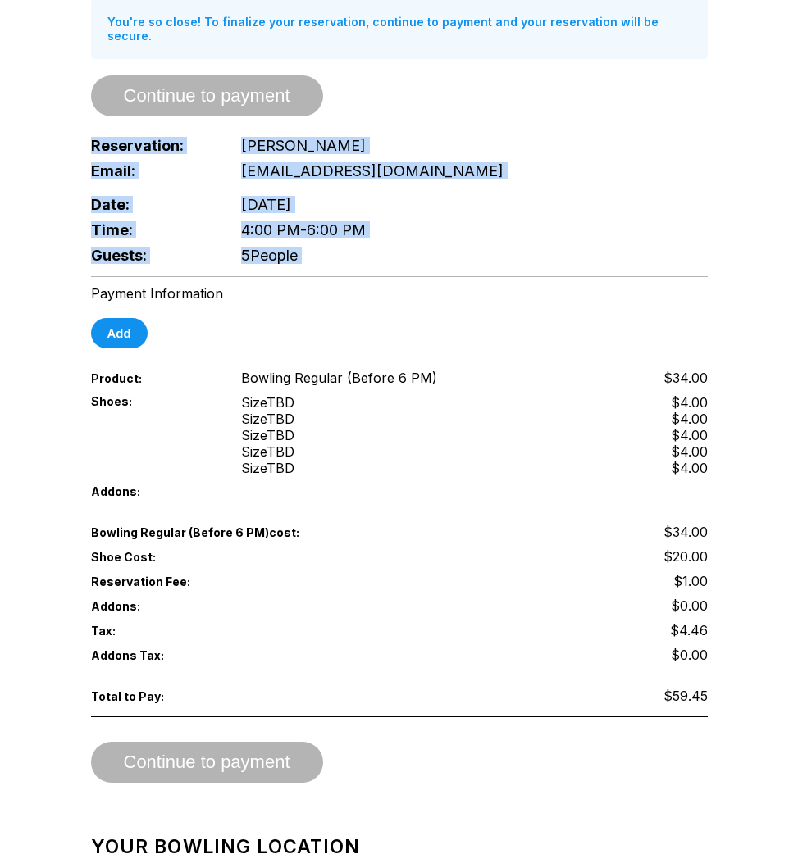
click at [332, 265] on div "Reservation slot expires in 09:23 Reservation Summary You're so close! To final…" at bounding box center [399, 325] width 656 height 956
click at [330, 262] on div "Reservation slot expires in 09:23 Reservation Summary You're so close! To final…" at bounding box center [399, 325] width 656 height 956
drag, startPoint x: 330, startPoint y: 262, endPoint x: 13, endPoint y: 90, distance: 361.0
click at [13, 90] on div "Reservation slot expires in 09:22 Reservation Summary You're so close! To final…" at bounding box center [399, 548] width 798 height 1403
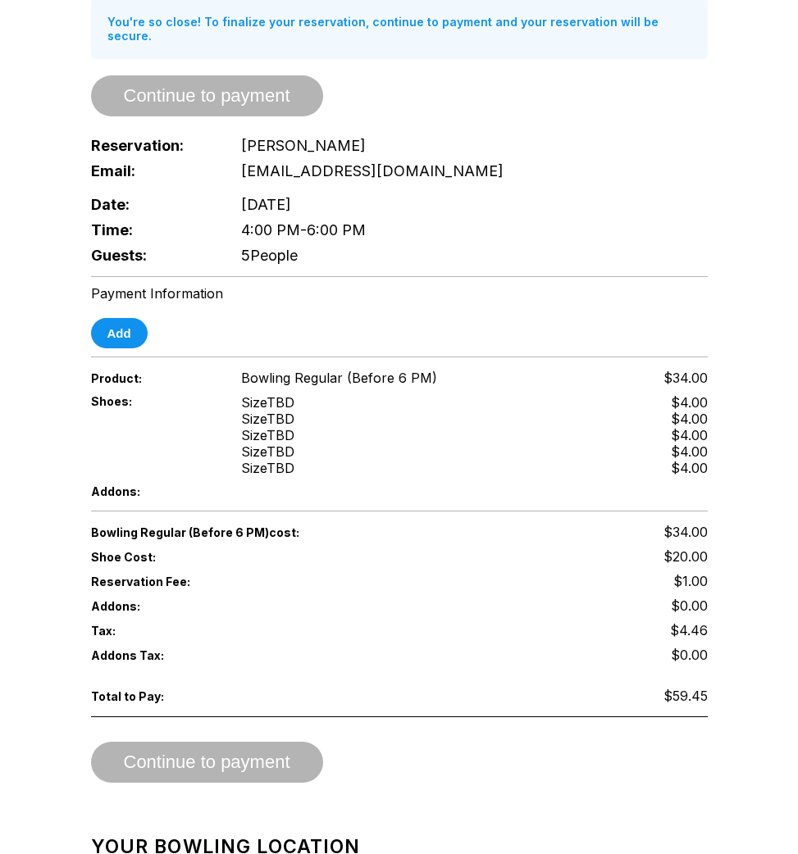
click at [13, 90] on div "Reservation slot expires in 09:22 Reservation Summary You're so close! To final…" at bounding box center [399, 548] width 798 height 1403
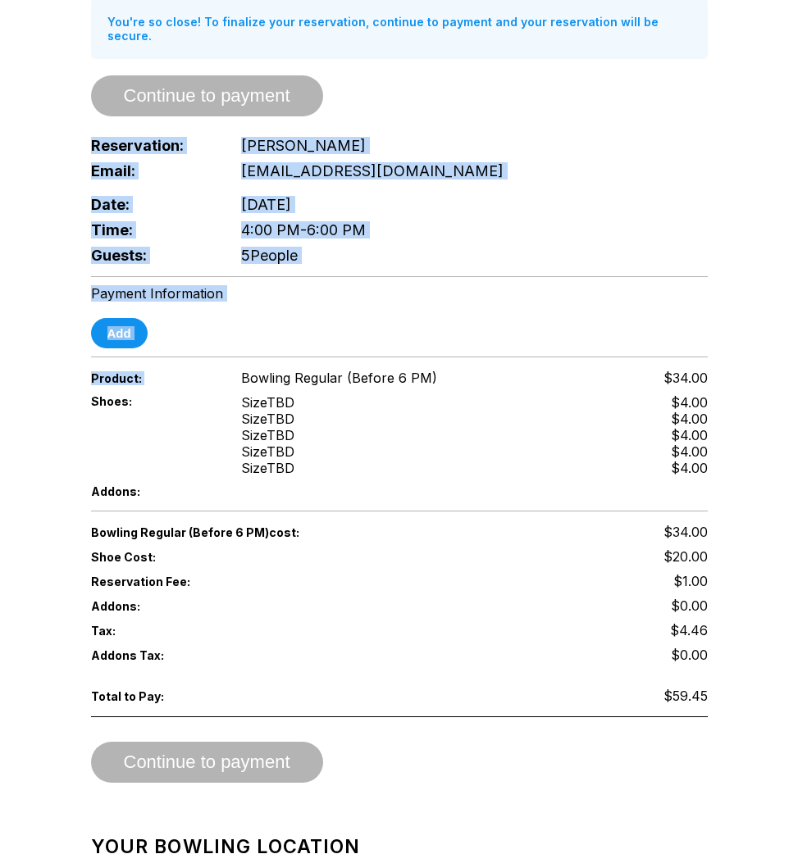
drag, startPoint x: 91, startPoint y: 104, endPoint x: 257, endPoint y: 353, distance: 299.0
click at [257, 353] on div "Reservation slot expires in 09:21 Reservation Summary You're so close! To final…" at bounding box center [399, 325] width 656 height 956
drag, startPoint x: 234, startPoint y: 327, endPoint x: 31, endPoint y: 81, distance: 318.6
click at [30, 81] on div "Reservation slot expires in 09:20 Reservation Summary You're so close! To final…" at bounding box center [399, 548] width 798 height 1403
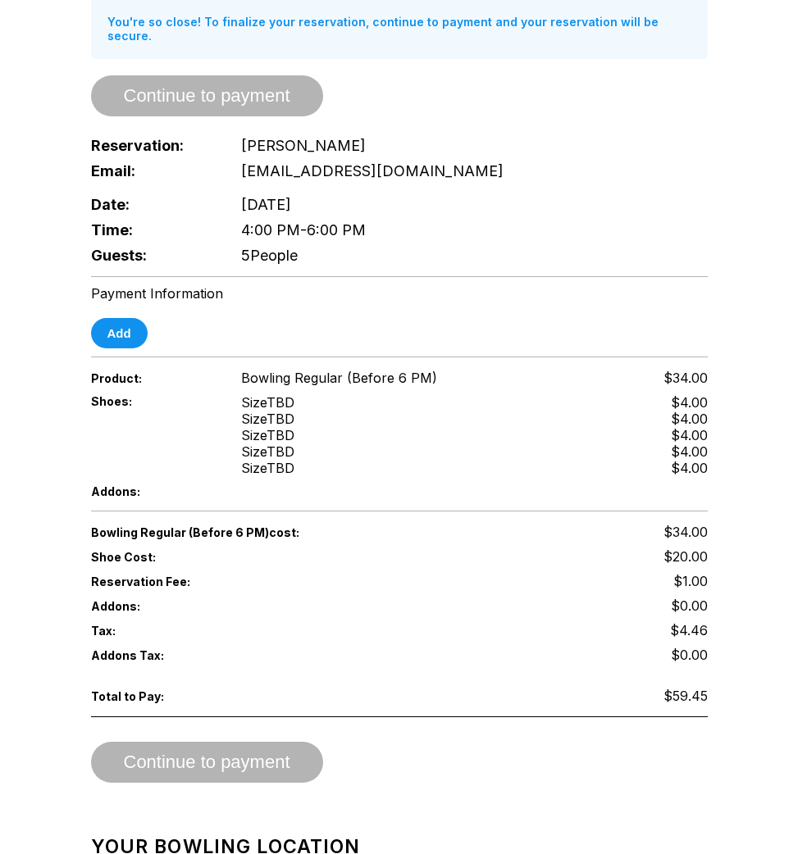
click at [31, 81] on div "Reservation slot expires in 09:20 Reservation Summary You're so close! To final…" at bounding box center [399, 548] width 798 height 1403
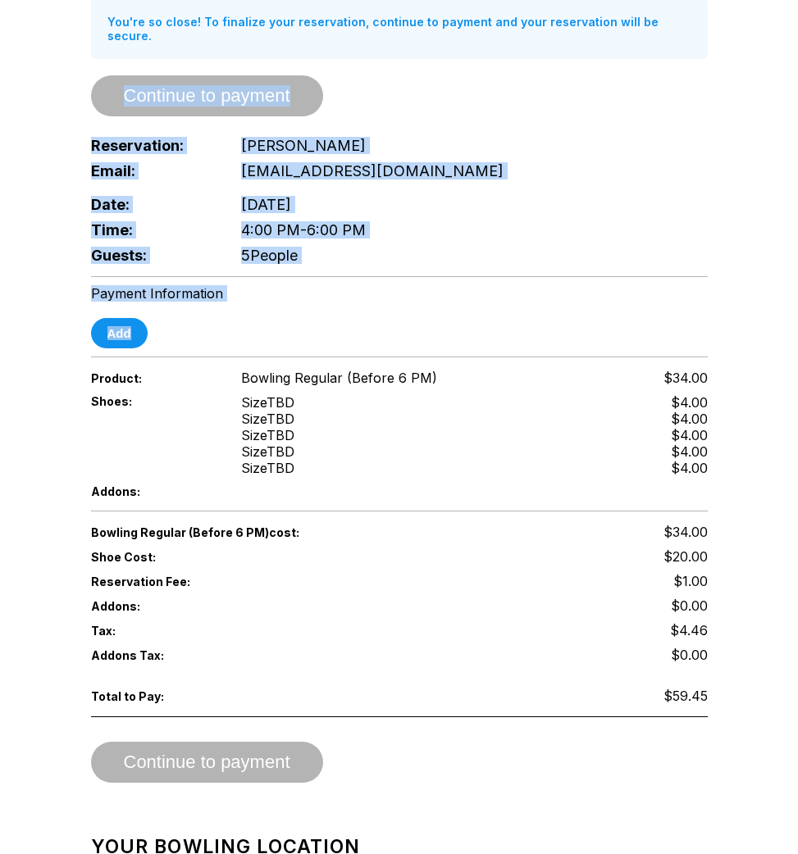
drag, startPoint x: 85, startPoint y: 98, endPoint x: 213, endPoint y: 346, distance: 278.7
click at [212, 346] on div "Reservation slot expires in 09:19 Reservation Summary You're so close! To final…" at bounding box center [399, 325] width 656 height 956
click at [213, 357] on div at bounding box center [399, 357] width 617 height 1
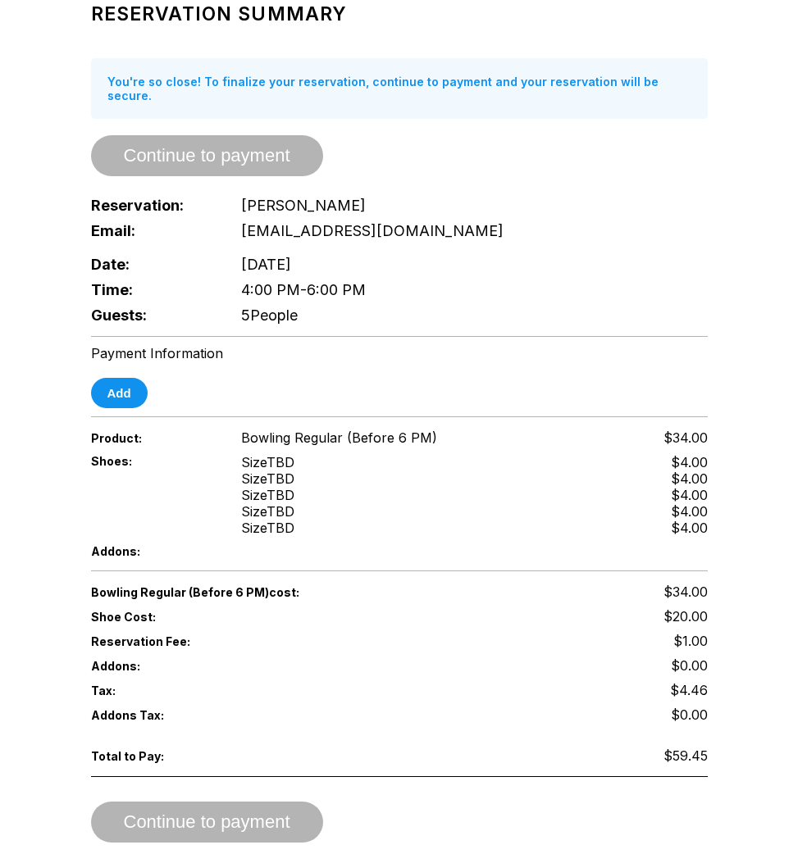
scroll to position [0, 0]
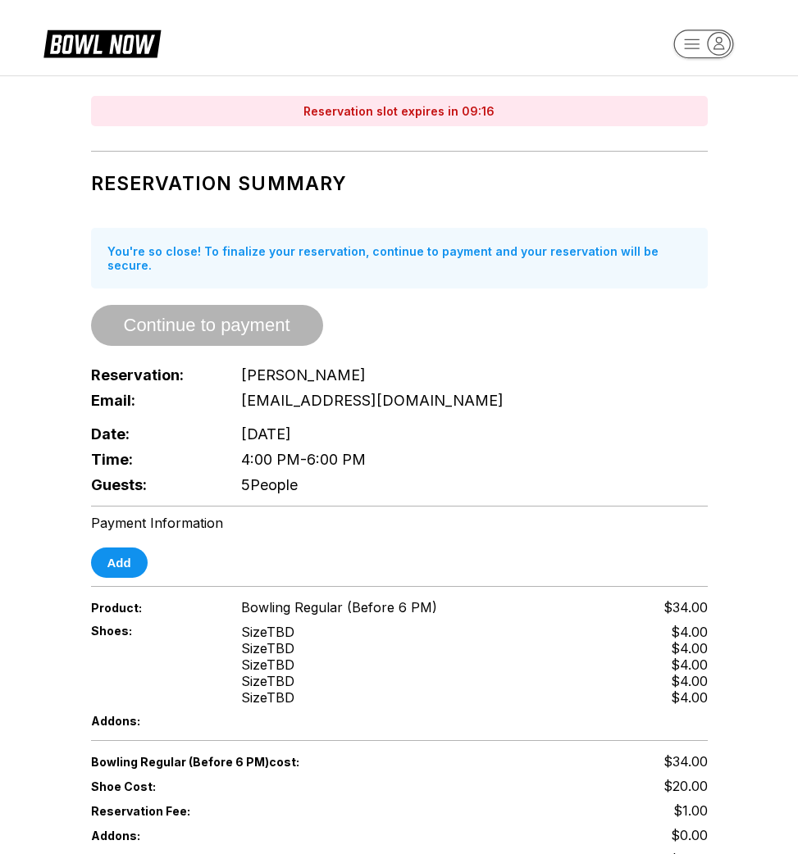
click at [184, 164] on div "Reservation Summary You're so close! To finalize your reservation, continue to …" at bounding box center [399, 329] width 617 height 338
